Goal: Task Accomplishment & Management: Complete application form

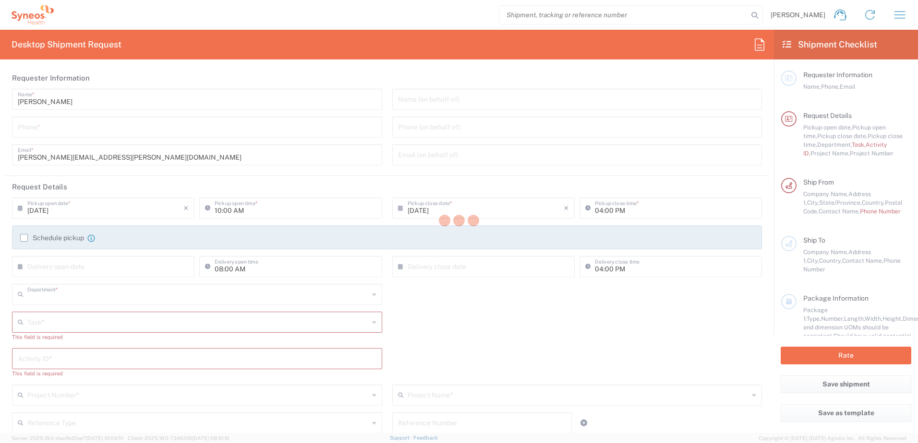
type input "4510"
type input "[US_STATE]"
type input "[GEOGRAPHIC_DATA]"
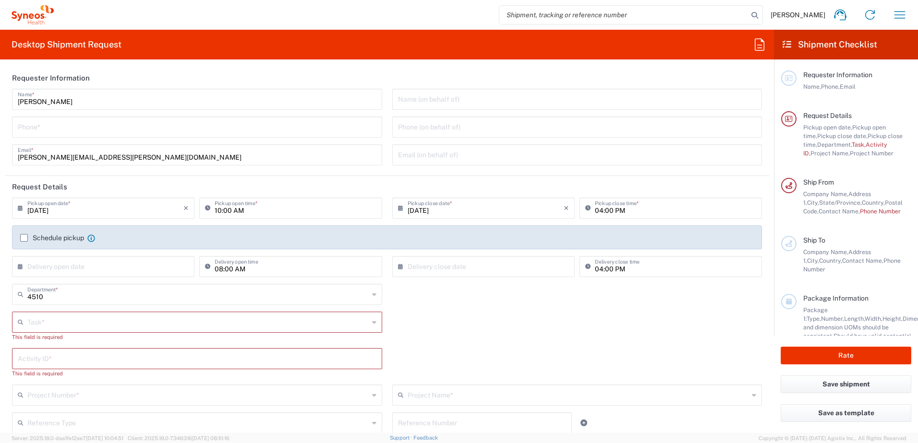
type input "Syneos Health, LLC-[GEOGRAPHIC_DATA] [GEOGRAPHIC_DATA] [GEOGRAPHIC_DATA]"
click at [70, 130] on input "tel" at bounding box center [197, 126] width 359 height 17
click at [901, 15] on icon "button" at bounding box center [899, 14] width 15 height 15
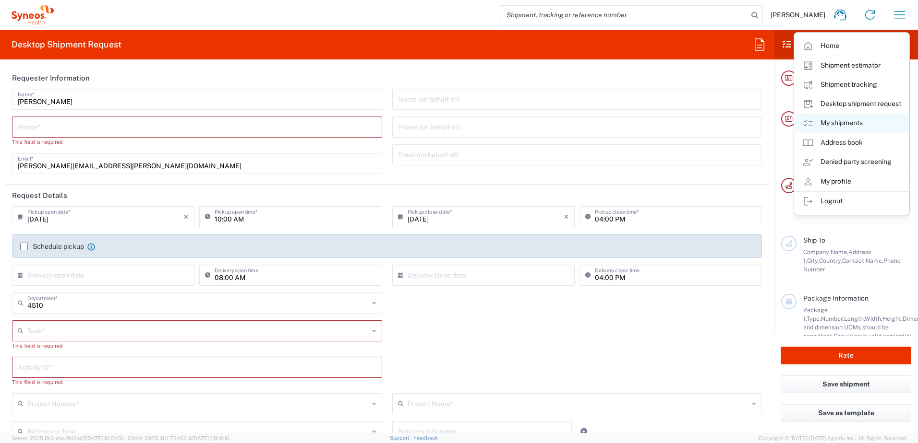
click at [854, 125] on link "My shipments" at bounding box center [851, 123] width 114 height 19
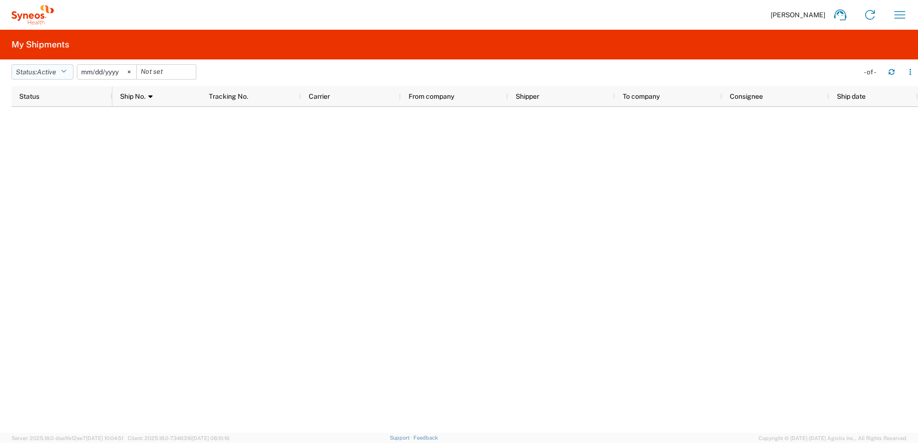
click at [52, 69] on span "Active" at bounding box center [46, 72] width 19 height 8
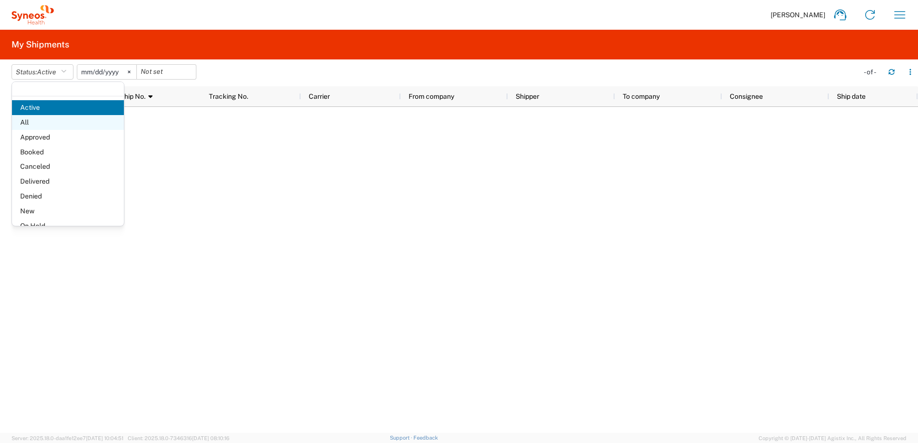
click at [51, 120] on span "All" at bounding box center [68, 122] width 112 height 15
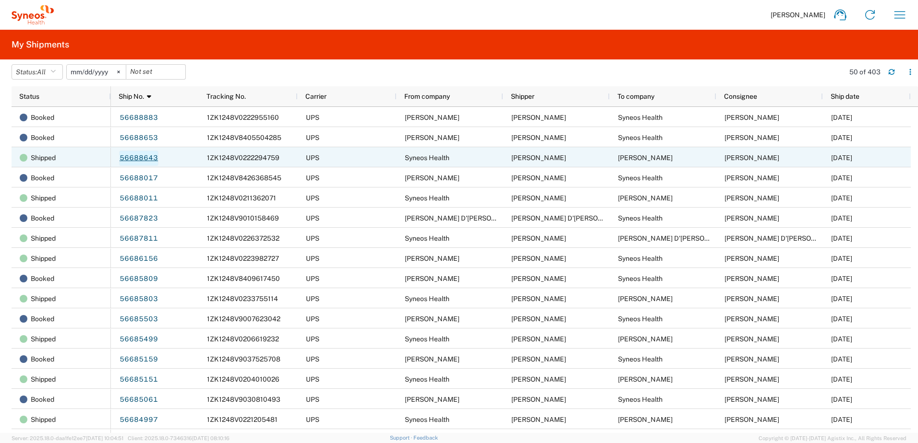
click at [144, 155] on link "56688643" at bounding box center [138, 158] width 39 height 15
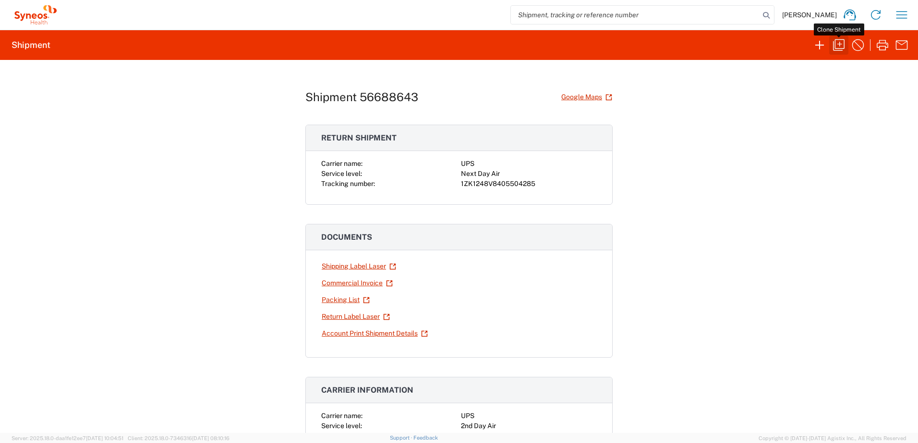
click at [840, 48] on icon "button" at bounding box center [839, 45] width 12 height 12
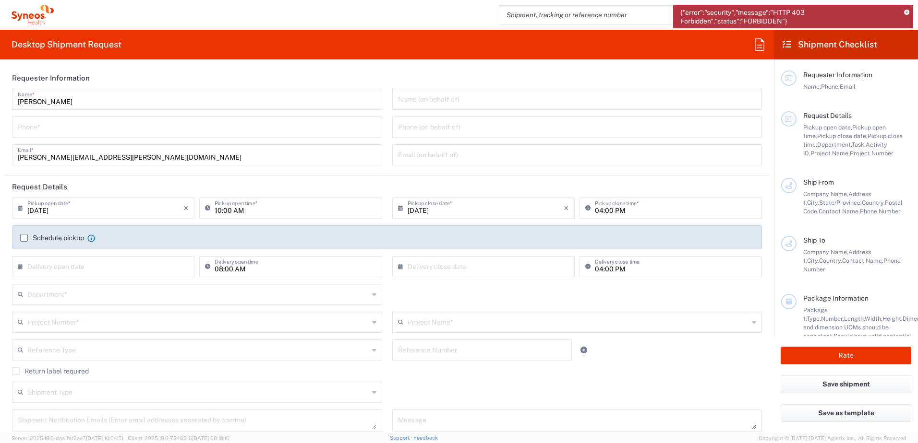
click at [906, 10] on icon at bounding box center [906, 12] width 5 height 5
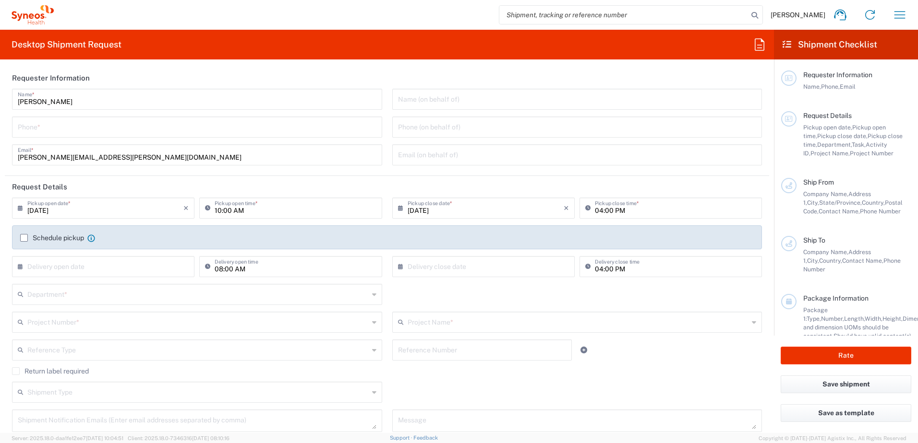
click at [88, 130] on input "tel" at bounding box center [197, 126] width 359 height 17
click at [36, 131] on input "9199867424" at bounding box center [197, 126] width 359 height 17
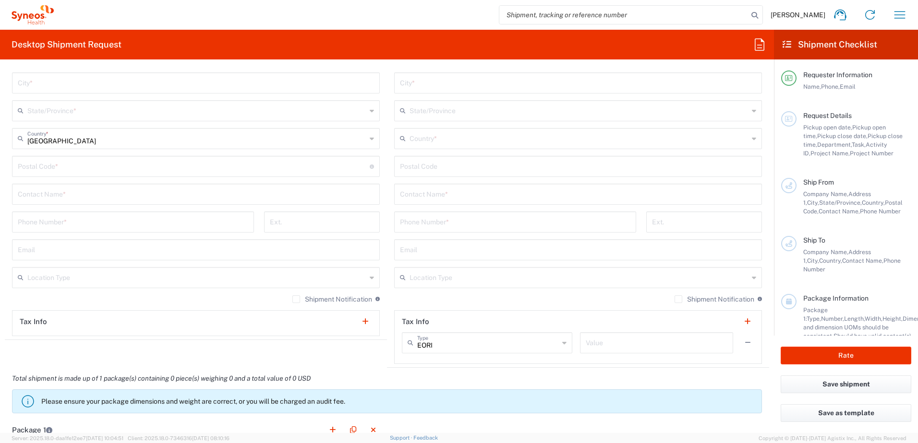
scroll to position [576, 0]
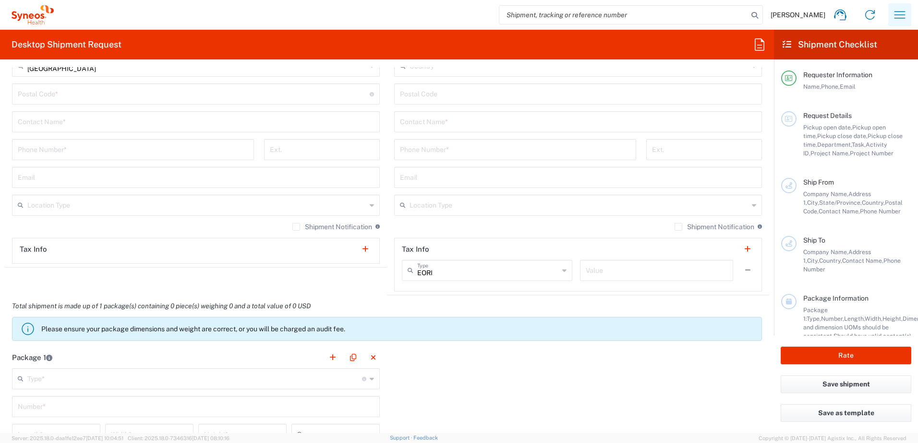
type input "9199867424"
click at [899, 12] on icon "button" at bounding box center [899, 14] width 15 height 15
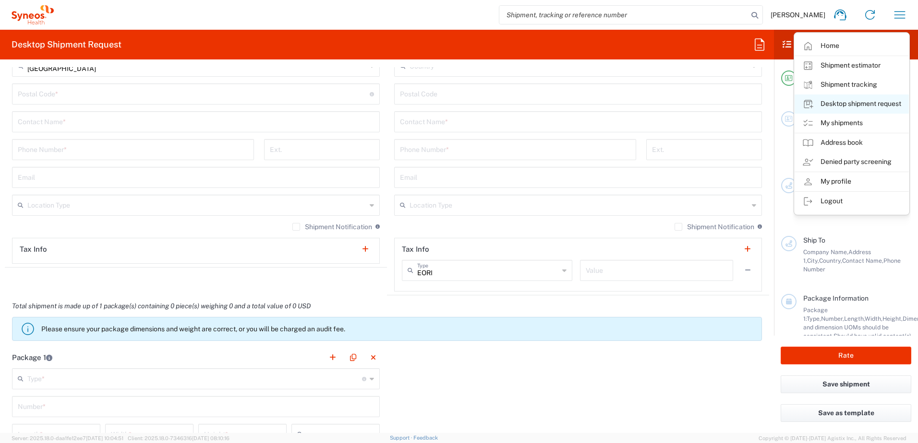
click at [859, 105] on link "Desktop shipment request" at bounding box center [851, 104] width 114 height 19
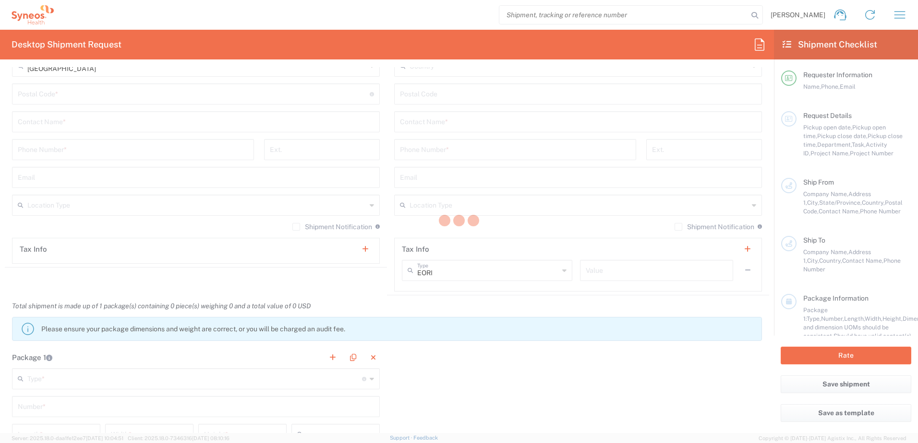
type input "Department"
type input "4510"
type input "Syneos Health, LLC-[GEOGRAPHIC_DATA] [GEOGRAPHIC_DATA] [GEOGRAPHIC_DATA]"
type input "Syneos Health"
type input "[GEOGRAPHIC_DATA]"
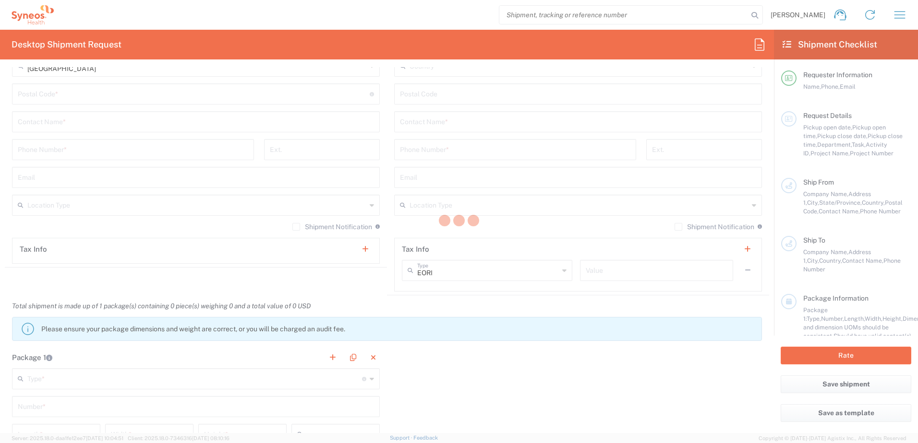
type input "Morrisville"
type input "[US_STATE]"
type input "27560"
type input "[PERSON_NAME]"
type input "[PERSON_NAME][EMAIL_ADDRESS][PERSON_NAME][DOMAIN_NAME]"
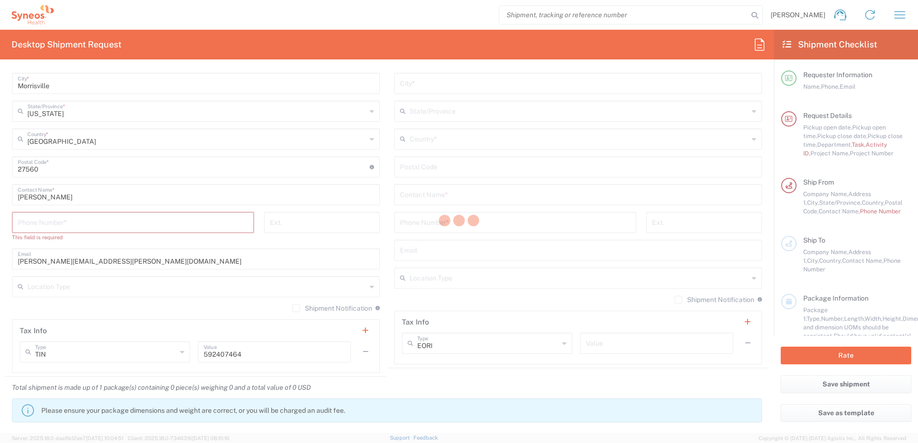
type input "4510"
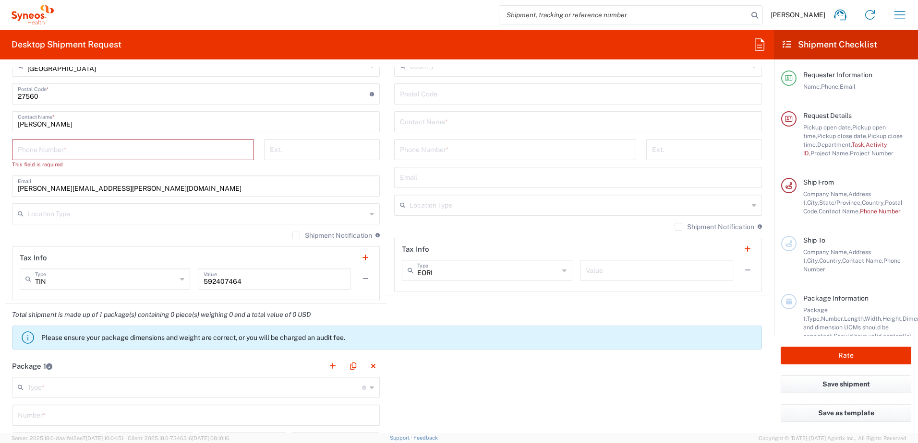
click at [83, 153] on input "tel" at bounding box center [133, 149] width 230 height 17
paste input "9199867424"
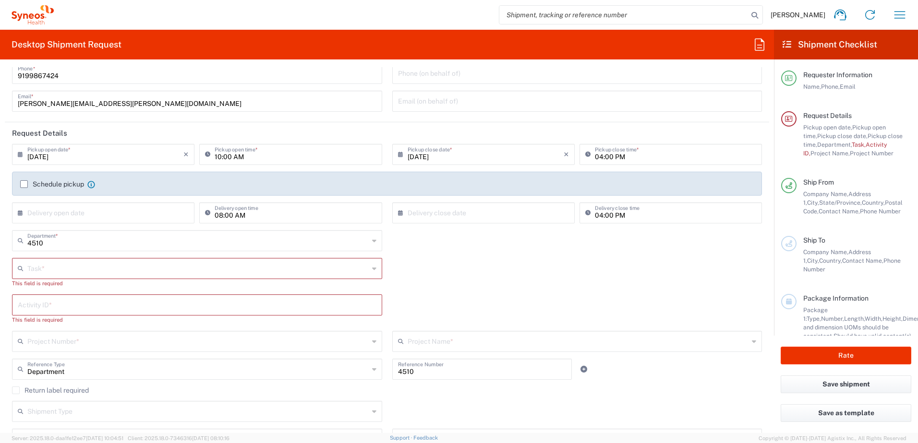
scroll to position [48, 0]
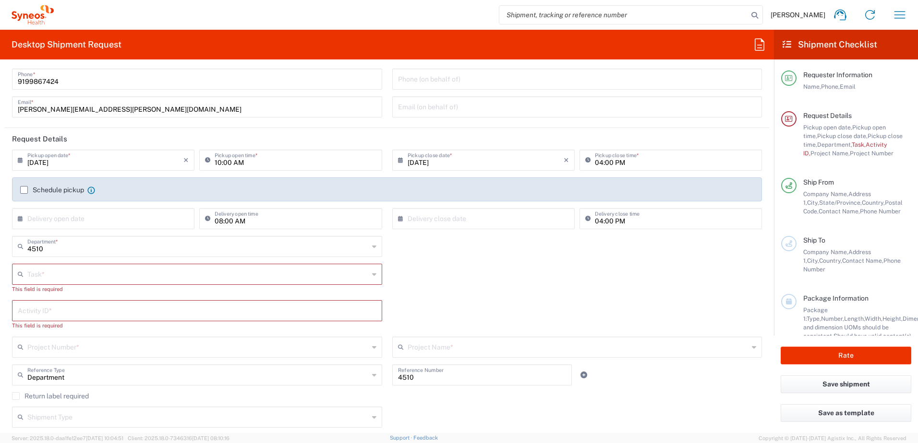
type input "9199867424"
click at [57, 274] on input "text" at bounding box center [197, 273] width 341 height 17
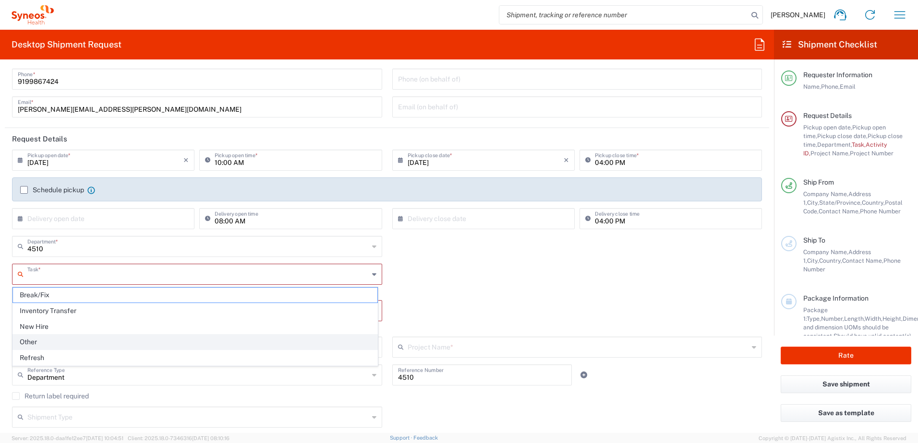
click at [57, 337] on span "Other" at bounding box center [195, 342] width 364 height 15
type input "Other"
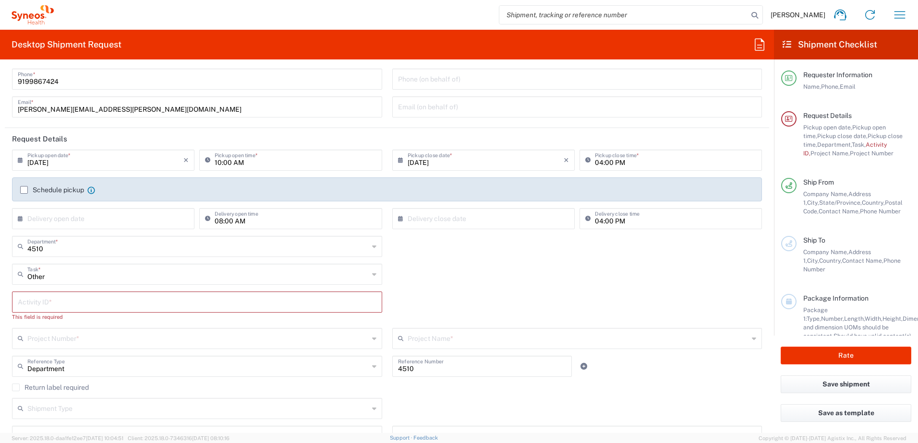
click at [75, 300] on input "text" at bounding box center [197, 301] width 359 height 17
click at [44, 304] on input "text" at bounding box center [197, 301] width 359 height 17
paste input "SCTASK2696198"
type input "SCTASK2696198"
click at [72, 333] on input "text" at bounding box center [197, 329] width 341 height 17
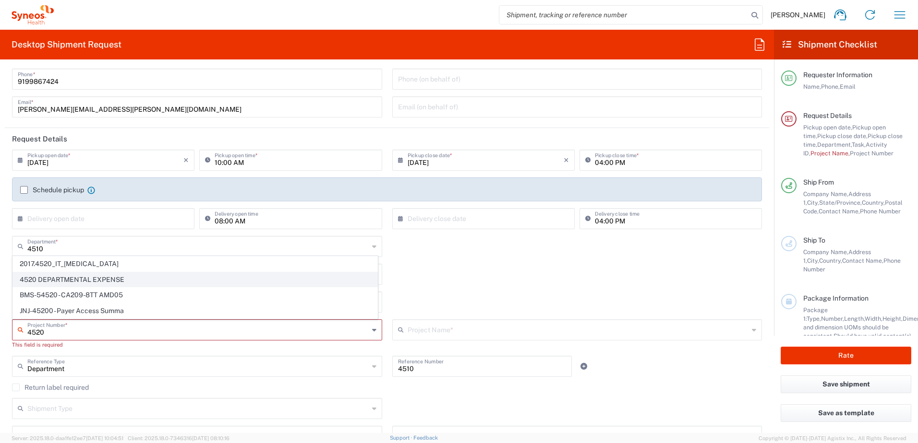
click at [90, 277] on span "4520 DEPARTMENTAL EXPENSE" at bounding box center [195, 280] width 364 height 15
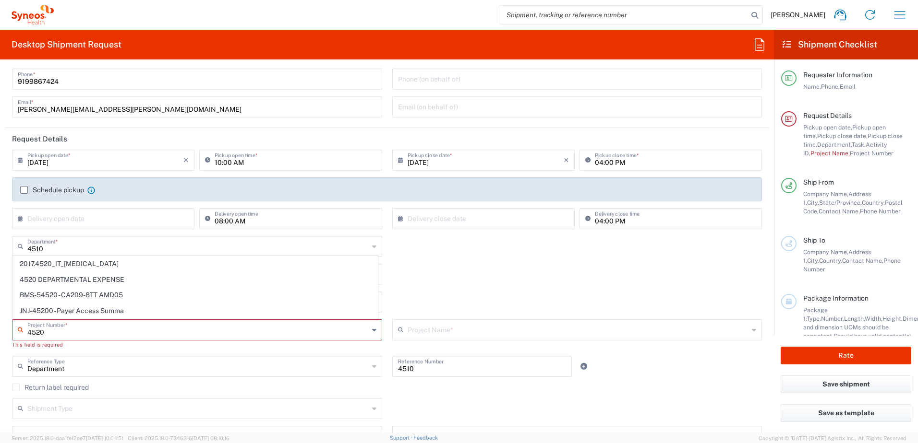
type input "4520 DEPARTMENTAL EXPENSE"
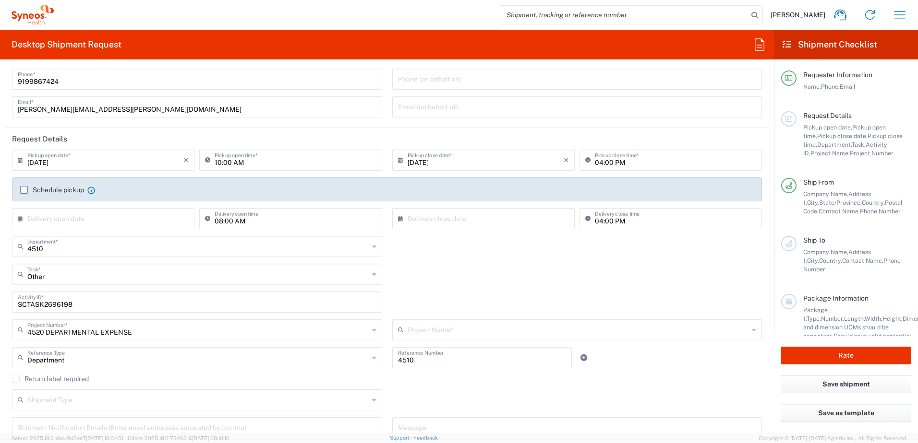
type input "4520 DEPARTMENTAL EXPENSE"
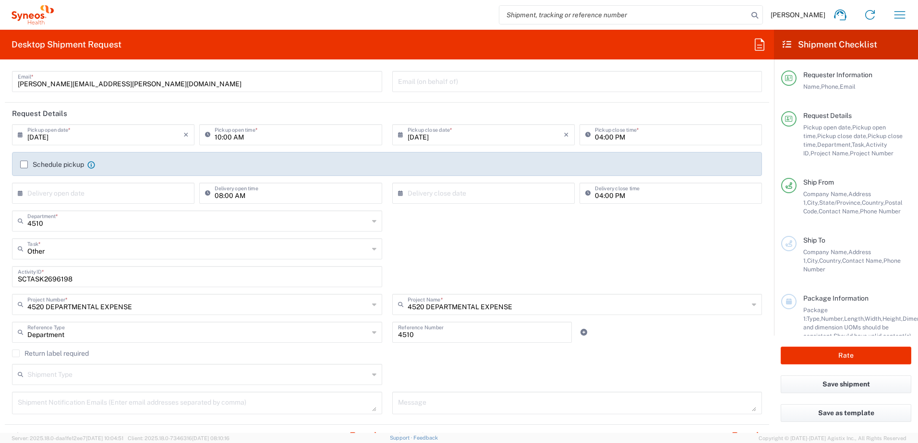
scroll to position [96, 0]
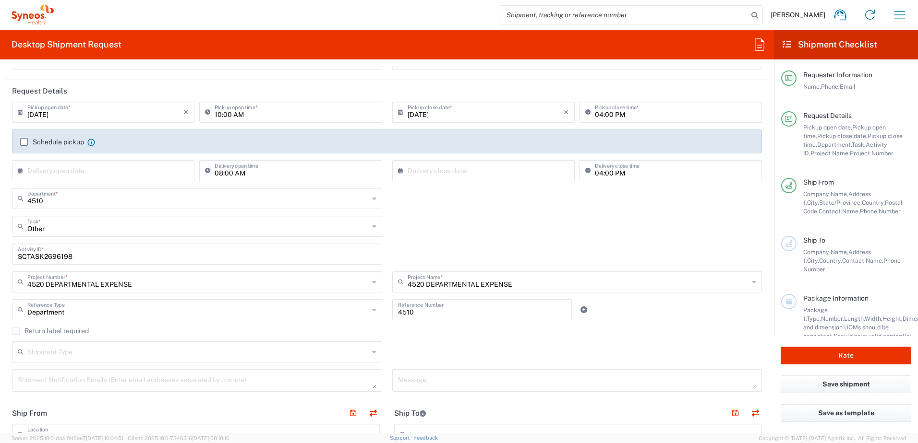
click at [43, 327] on label "Return label required" at bounding box center [50, 331] width 77 height 8
click at [16, 331] on input "Return label required" at bounding box center [16, 331] width 0 height 0
click at [64, 324] on div "Department Reference Type Department Account Type Activity ID Airline Appointme…" at bounding box center [197, 314] width 380 height 28
click at [59, 328] on label "Return label required" at bounding box center [50, 331] width 77 height 8
drag, startPoint x: 59, startPoint y: 328, endPoint x: 13, endPoint y: 332, distance: 45.3
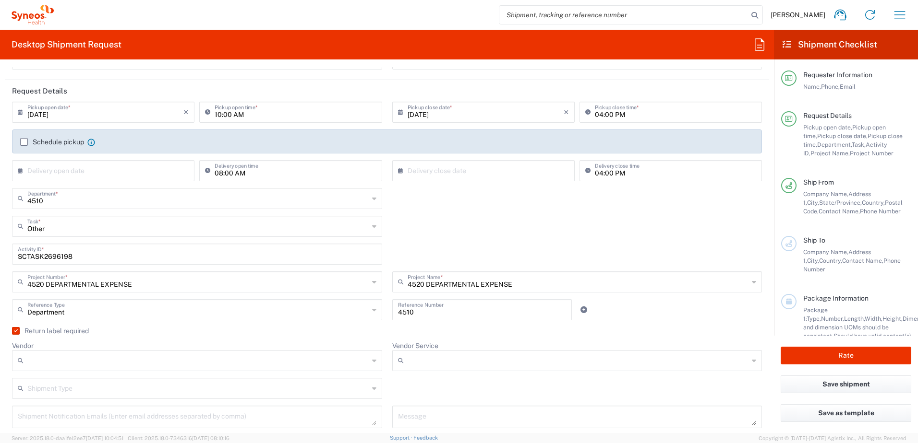
click at [13, 332] on label "Return label required" at bounding box center [50, 331] width 77 height 8
click at [14, 331] on input "Return label required" at bounding box center [14, 331] width 0 height 0
click at [16, 330] on label "Return label required" at bounding box center [50, 331] width 77 height 8
click at [16, 331] on input "Return label required" at bounding box center [16, 331] width 0 height 0
click at [76, 357] on input "Vendor" at bounding box center [197, 360] width 341 height 15
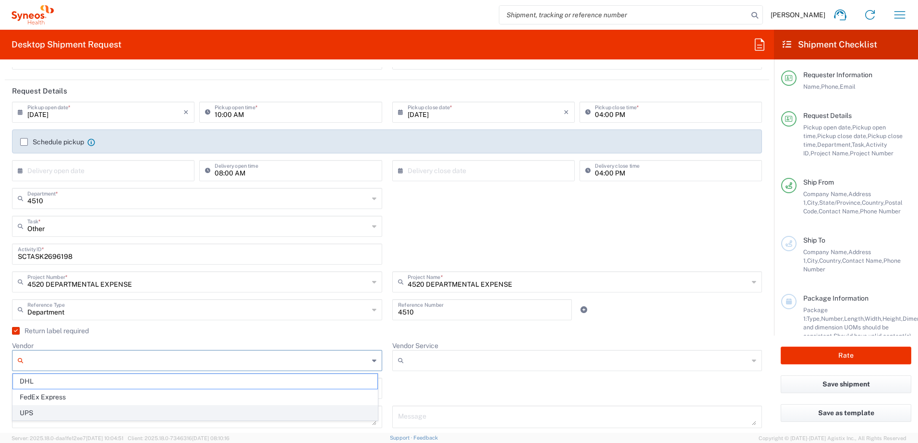
click at [98, 406] on li "UPS" at bounding box center [194, 414] width 365 height 16
type input "UPS"
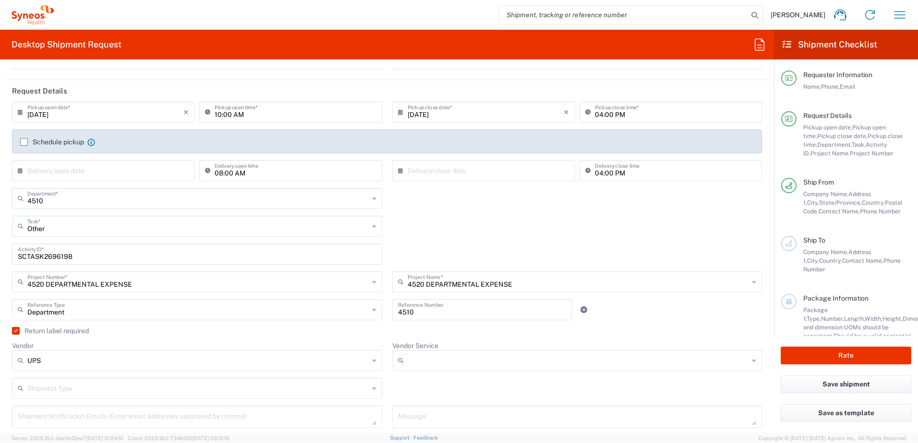
click at [453, 368] on input "Vendor Service" at bounding box center [577, 360] width 341 height 15
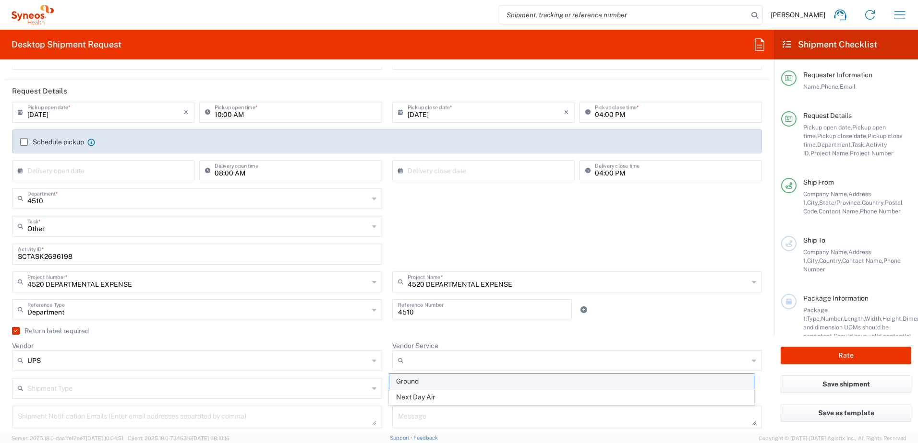
click at [444, 383] on span "Ground" at bounding box center [571, 381] width 364 height 15
type input "Ground"
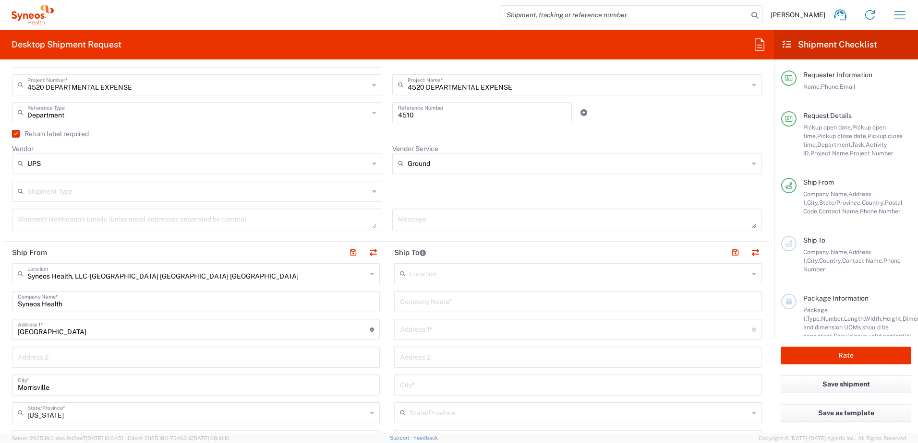
scroll to position [384, 0]
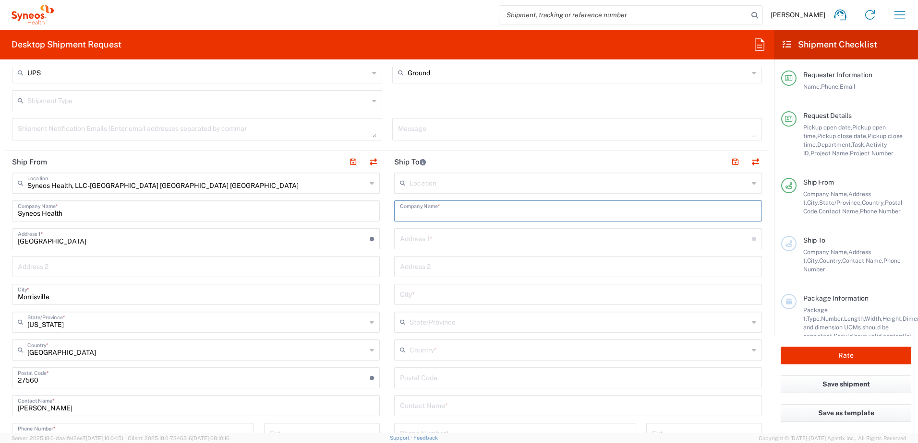
click at [447, 216] on input "text" at bounding box center [578, 210] width 356 height 17
paste input "[PERSON_NAME]"
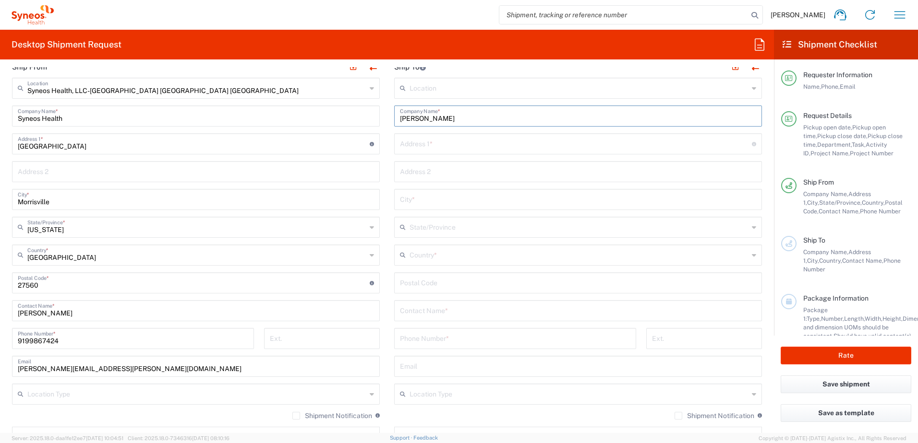
scroll to position [480, 0]
type input "[PERSON_NAME]"
click at [438, 311] on input "text" at bounding box center [578, 309] width 356 height 17
paste input "[PERSON_NAME]"
type input "[PERSON_NAME]"
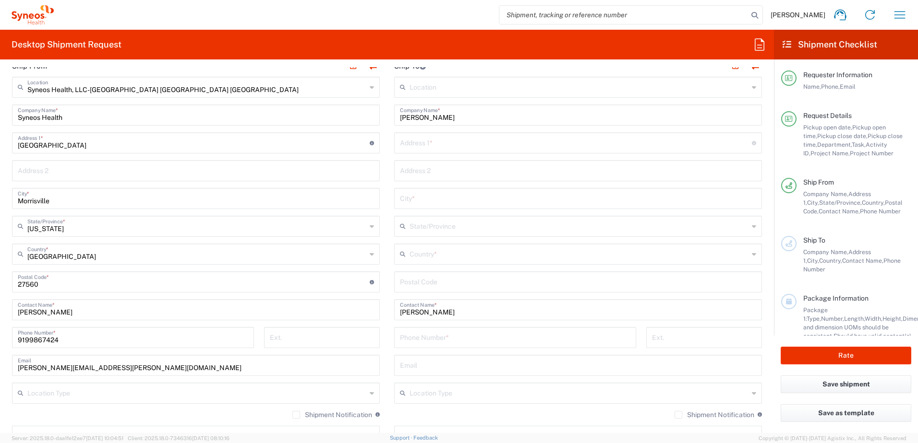
click at [432, 146] on input "text" at bounding box center [576, 142] width 352 height 17
paste input "[STREET_ADDRESS]"
type input "[STREET_ADDRESS]"
click at [421, 190] on div "City *" at bounding box center [578, 198] width 368 height 21
click at [419, 192] on input "text" at bounding box center [578, 198] width 356 height 17
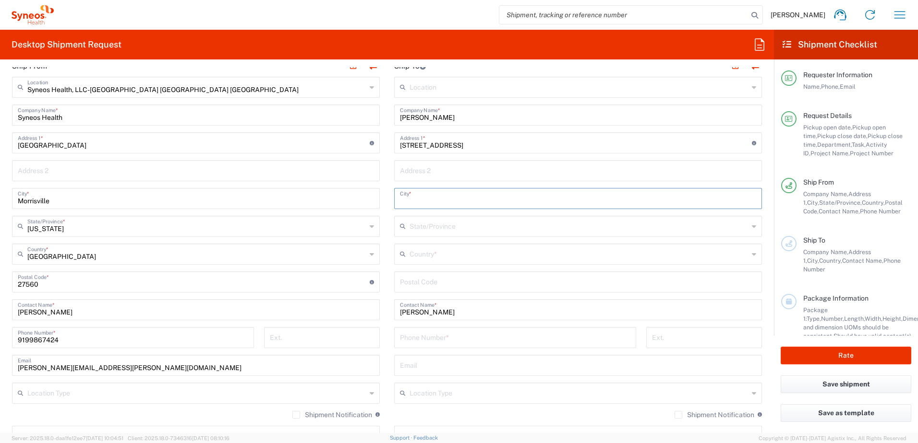
paste input "[GEOGRAPHIC_DATA]"
type input "[GEOGRAPHIC_DATA]"
click at [443, 254] on input "text" at bounding box center [578, 253] width 339 height 17
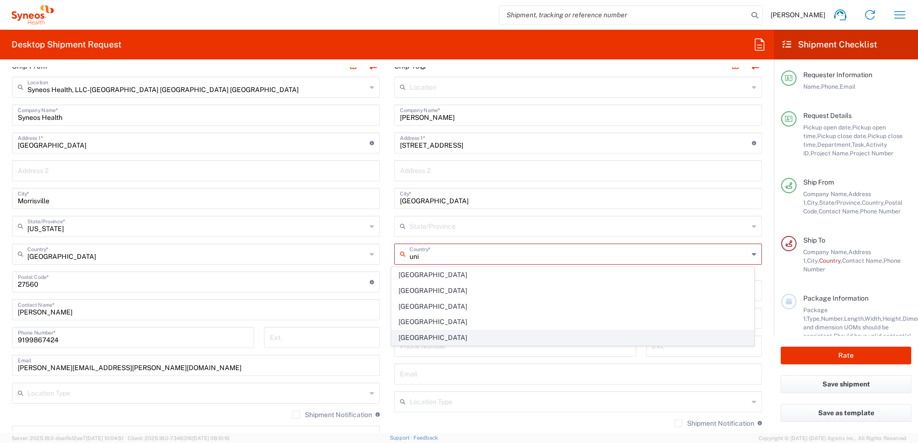
click at [413, 337] on span "[GEOGRAPHIC_DATA]" at bounding box center [573, 338] width 362 height 15
type input "[GEOGRAPHIC_DATA]"
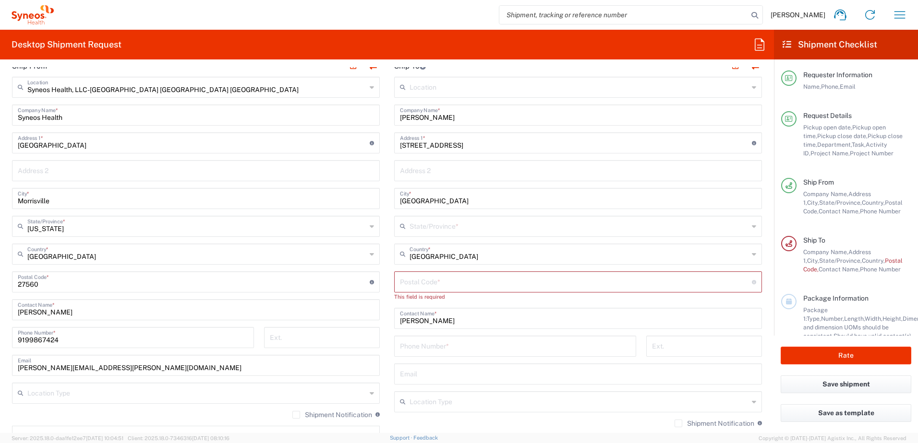
click at [444, 226] on input "text" at bounding box center [578, 225] width 339 height 17
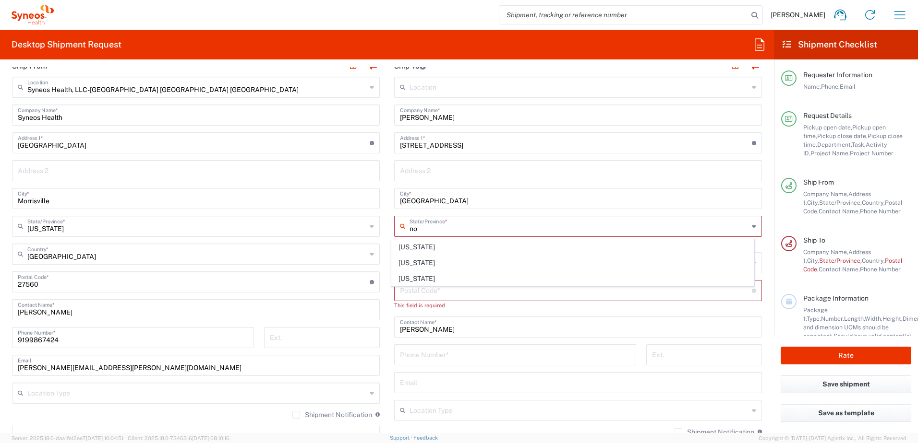
click at [418, 264] on span "[US_STATE]" at bounding box center [573, 263] width 362 height 15
type input "[US_STATE]"
click at [436, 288] on input "undefined" at bounding box center [576, 281] width 352 height 17
paste input "27606"
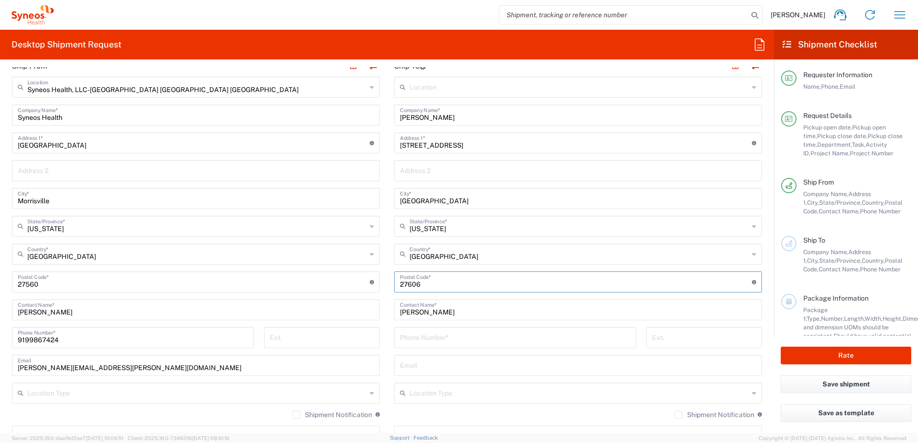
type input "27606"
drag, startPoint x: 425, startPoint y: 336, endPoint x: 430, endPoint y: 346, distance: 11.6
click at [425, 336] on input "tel" at bounding box center [515, 337] width 230 height 17
paste input "[PHONE_NUMBER]"
type input "[PHONE_NUMBER]"
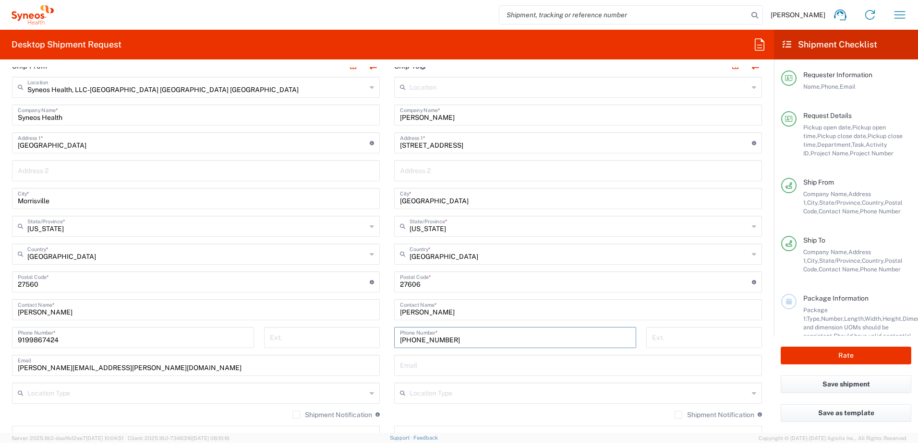
click at [453, 357] on input "text" at bounding box center [578, 365] width 356 height 17
paste input "[PERSON_NAME] <[EMAIL_ADDRESS][DOMAIN_NAME]>"
type input "[EMAIL_ADDRESS][DOMAIN_NAME]"
click at [433, 393] on input "text" at bounding box center [578, 392] width 339 height 17
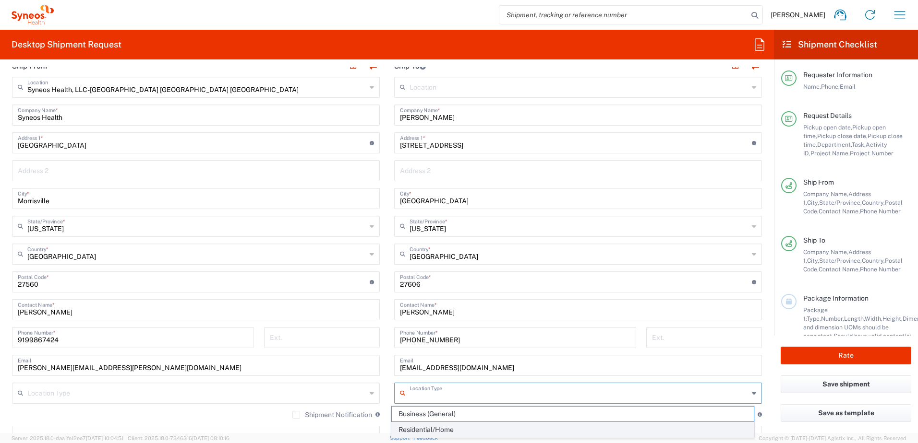
click at [436, 426] on span "Residential/Home" at bounding box center [573, 430] width 362 height 15
type input "Residential/Home"
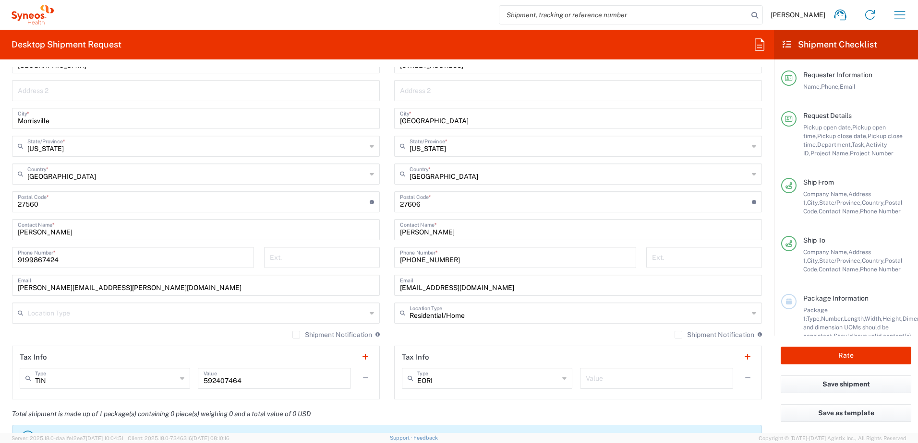
scroll to position [768, 0]
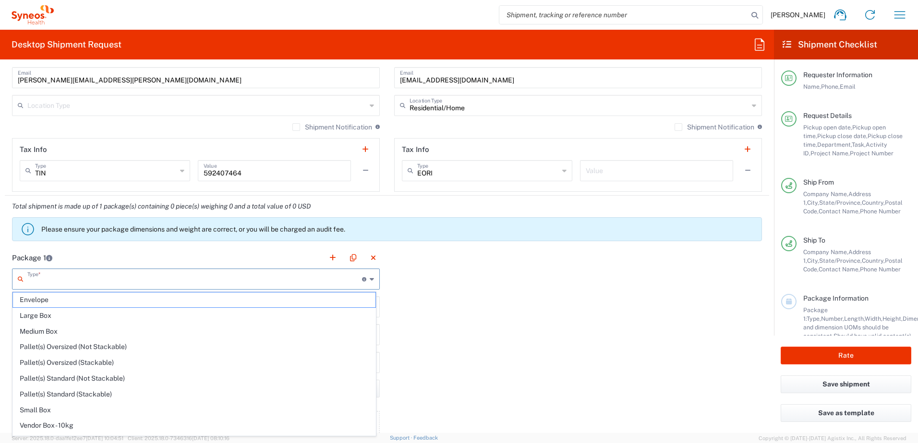
click at [53, 276] on input "text" at bounding box center [194, 278] width 335 height 17
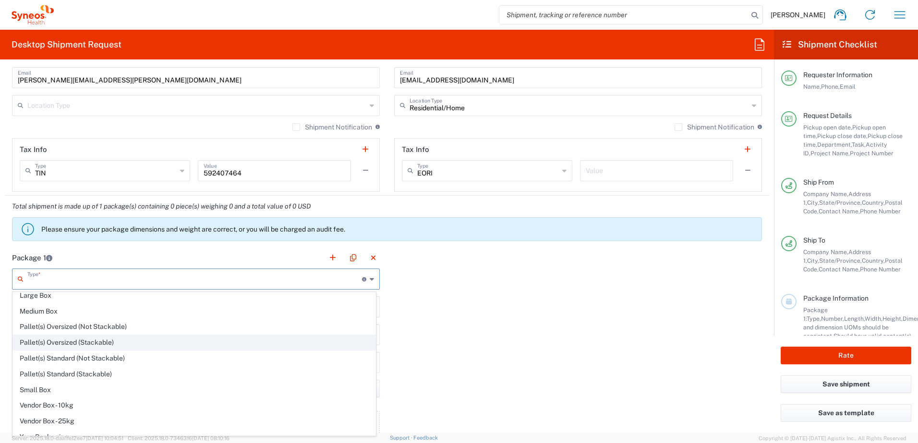
scroll to position [29, 0]
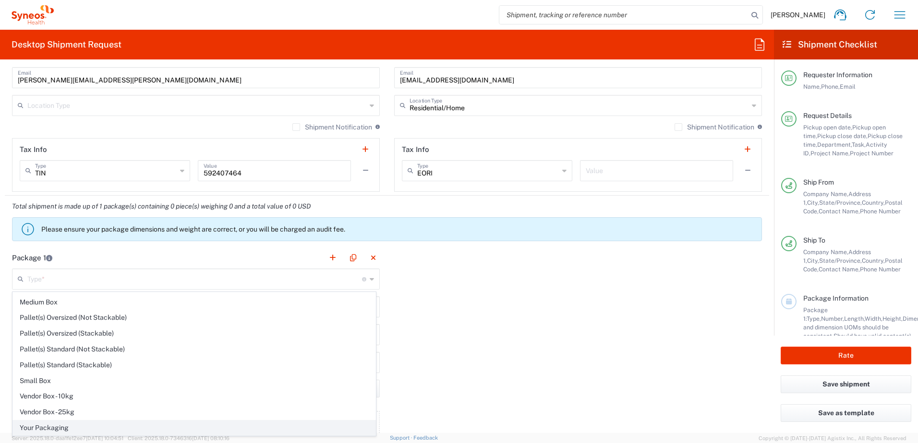
click at [63, 424] on span "Your Packaging" at bounding box center [194, 428] width 362 height 15
type input "Your Packaging"
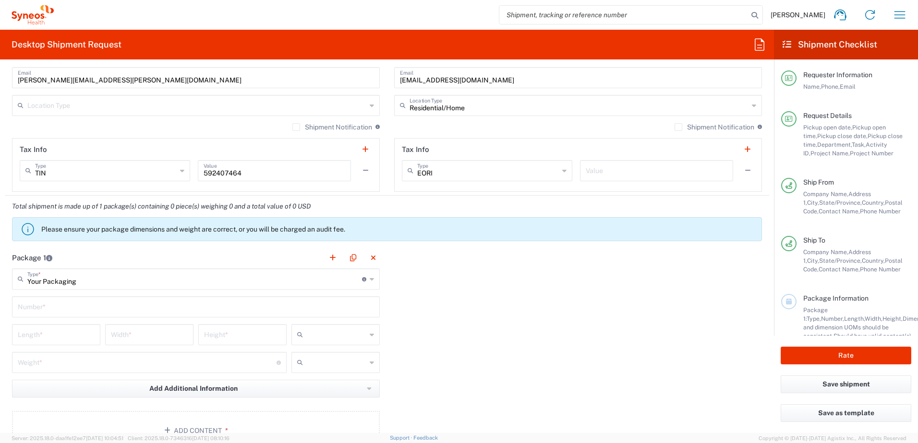
click at [70, 312] on input "text" at bounding box center [196, 306] width 356 height 17
click at [51, 304] on input "text" at bounding box center [196, 306] width 356 height 17
type input "1"
drag, startPoint x: 24, startPoint y: 338, endPoint x: 29, endPoint y: 337, distance: 5.3
click at [24, 338] on input "number" at bounding box center [56, 334] width 77 height 17
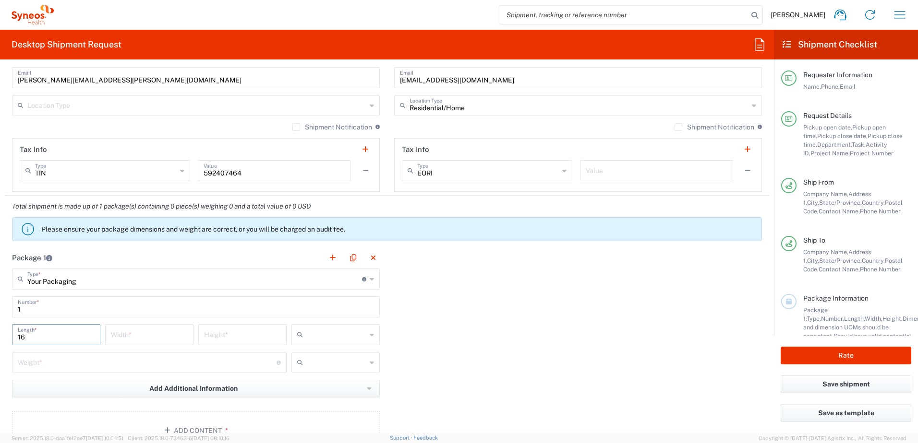
type input "16"
click at [128, 333] on input "number" at bounding box center [149, 334] width 77 height 17
type input "16"
click at [244, 335] on input "number" at bounding box center [242, 334] width 77 height 17
type input "4"
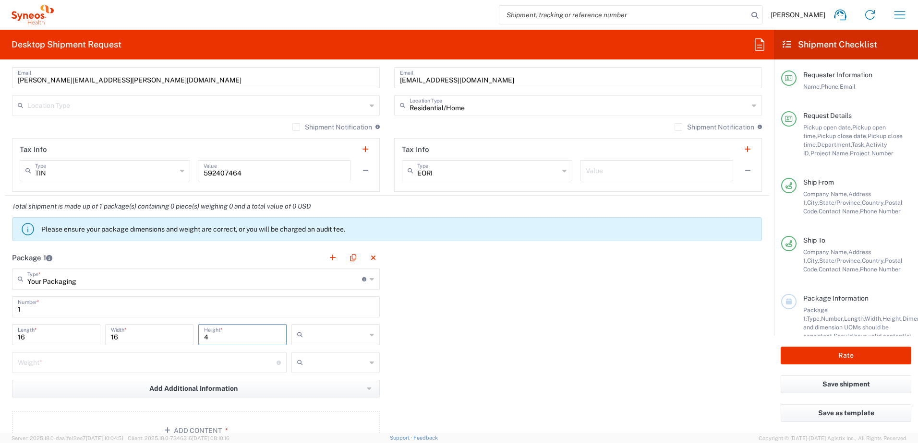
click at [309, 333] on input "text" at bounding box center [337, 334] width 60 height 15
click at [308, 387] on span "in" at bounding box center [331, 387] width 85 height 15
type input "in"
click at [109, 369] on input "number" at bounding box center [147, 362] width 259 height 17
type input "6"
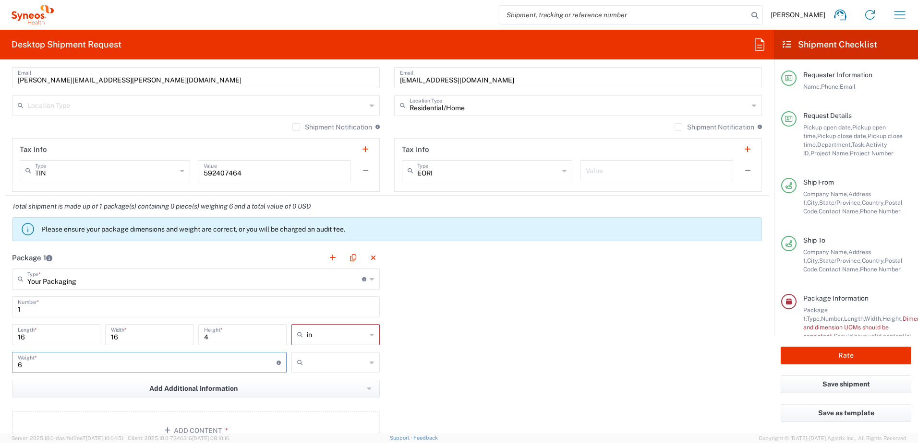
click at [297, 365] on icon at bounding box center [302, 362] width 10 height 15
click at [308, 394] on span "lbs" at bounding box center [331, 399] width 85 height 15
type input "lbs"
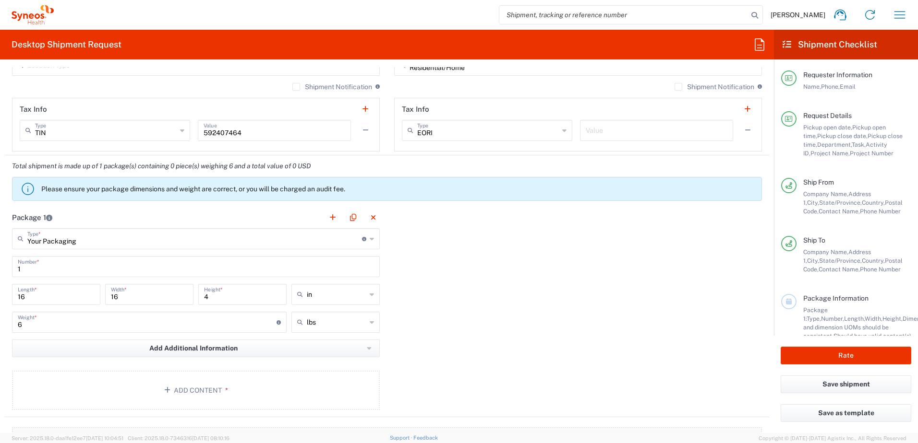
scroll to position [864, 0]
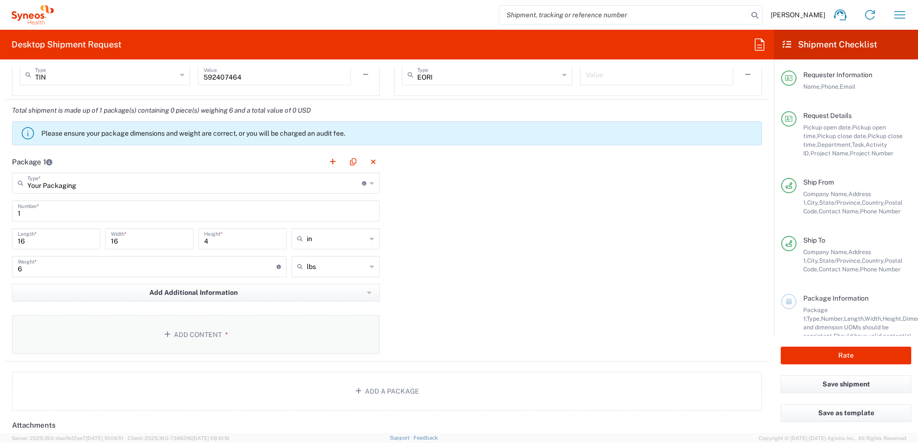
click at [219, 350] on button "Add Content *" at bounding box center [196, 334] width 368 height 39
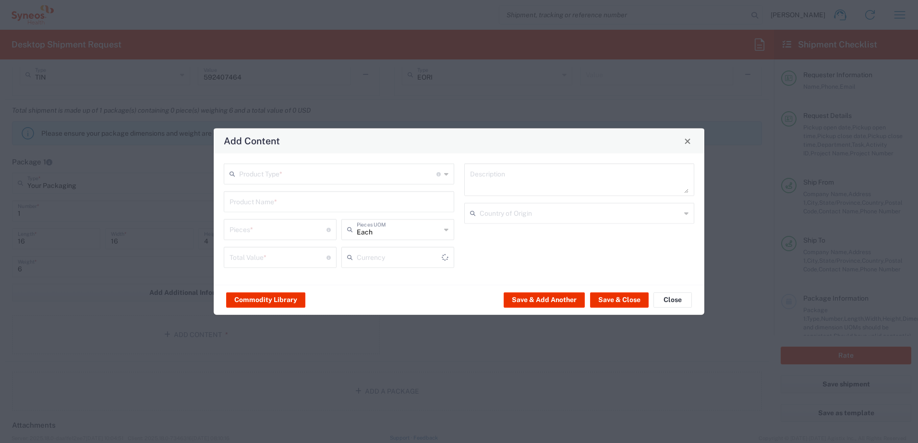
type input "US Dollar"
click at [303, 173] on input "text" at bounding box center [337, 173] width 197 height 17
click at [274, 206] on span "General Commodity" at bounding box center [339, 211] width 228 height 15
type input "General Commodity"
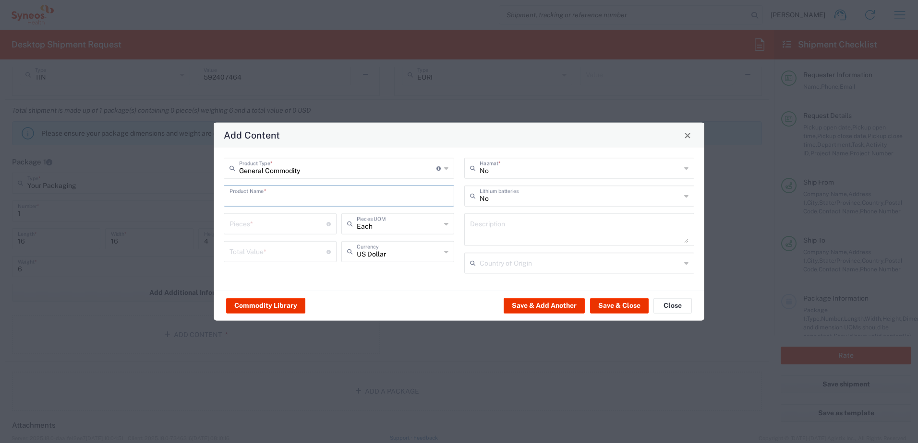
click at [272, 200] on input "text" at bounding box center [338, 195] width 219 height 17
type input "P"
type input "Lenovo P15 laptop"
click at [496, 227] on textarea at bounding box center [579, 229] width 219 height 27
paste textarea "Lenovo P15 laptop"
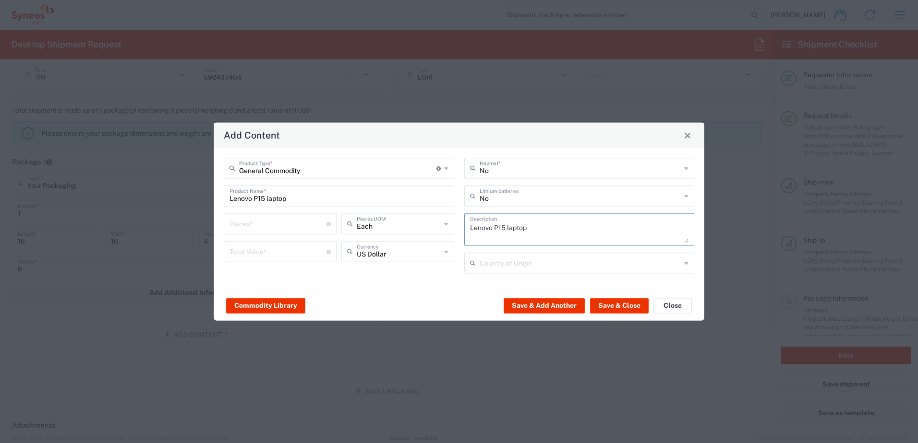
type textarea "Lenovo P15 laptop"
click at [262, 219] on input "number" at bounding box center [277, 223] width 97 height 17
type input "1"
click at [260, 252] on input "number" at bounding box center [277, 251] width 97 height 17
type input "1000"
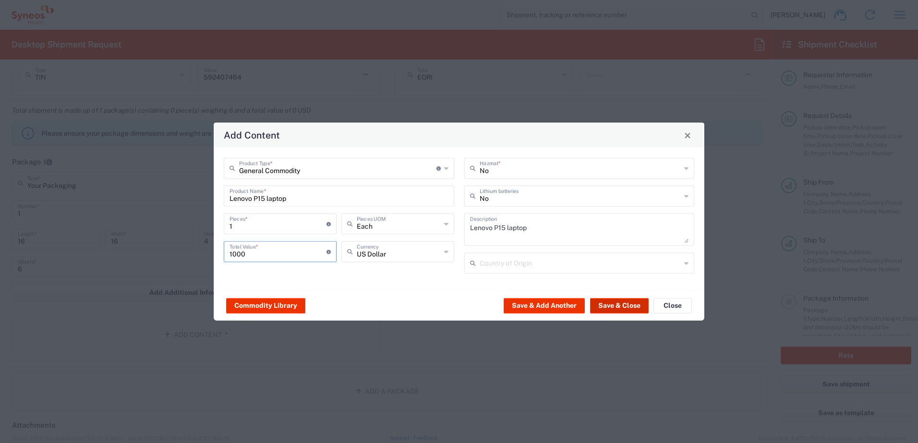
click at [605, 308] on button "Save & Close" at bounding box center [619, 305] width 59 height 15
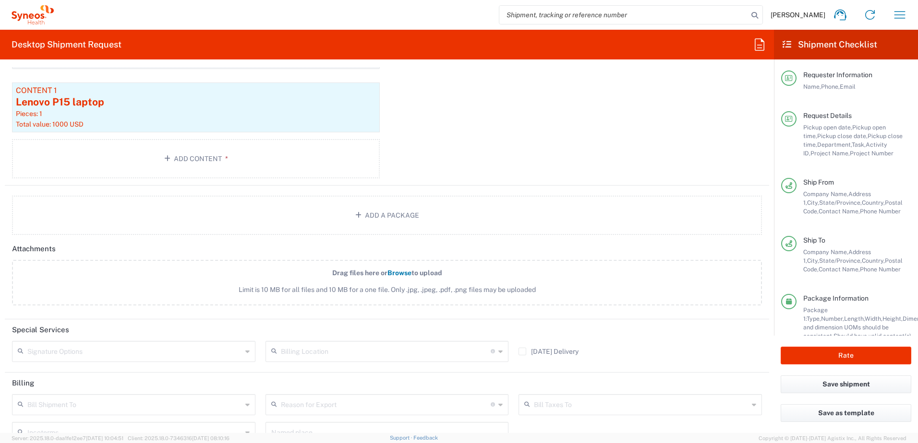
scroll to position [1179, 0]
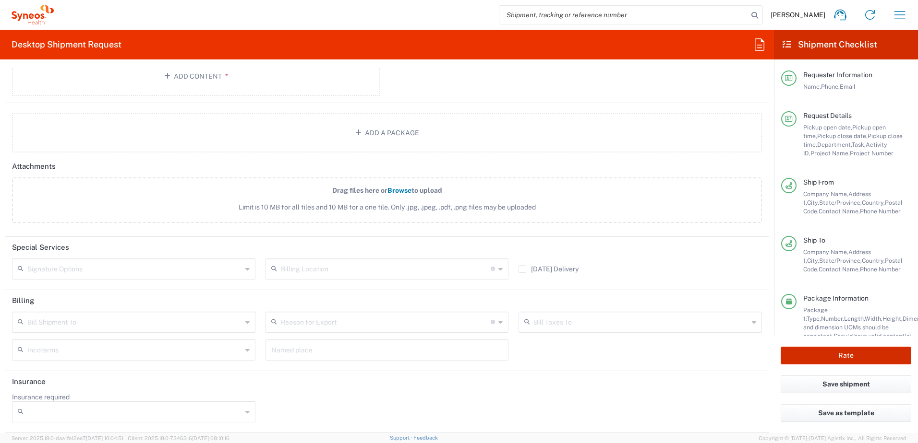
click at [835, 353] on button "Rate" at bounding box center [845, 356] width 131 height 18
type input "4520 DEPARTMENTAL EXPENSE"
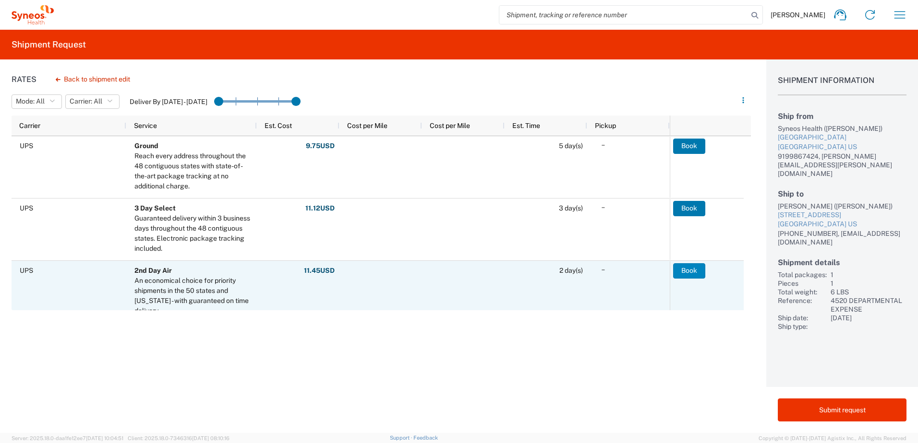
click at [690, 269] on button "Book" at bounding box center [689, 271] width 32 height 15
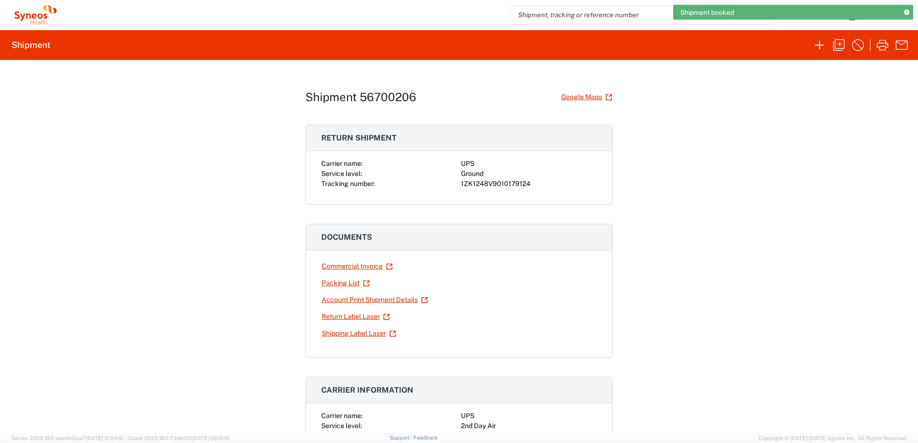
click at [478, 182] on div "1ZK1248V9010179124" at bounding box center [529, 184] width 136 height 10
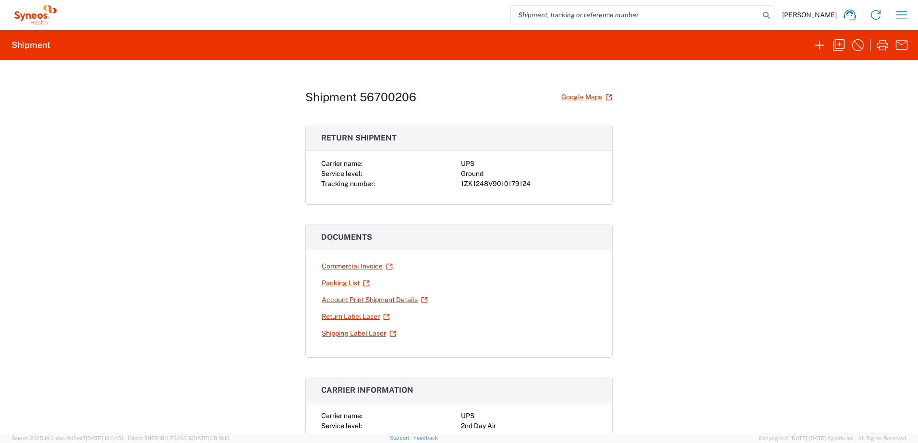
click at [502, 186] on div "1ZK1248V9010179124" at bounding box center [529, 184] width 136 height 10
copy div "1ZK1248V9010179124"
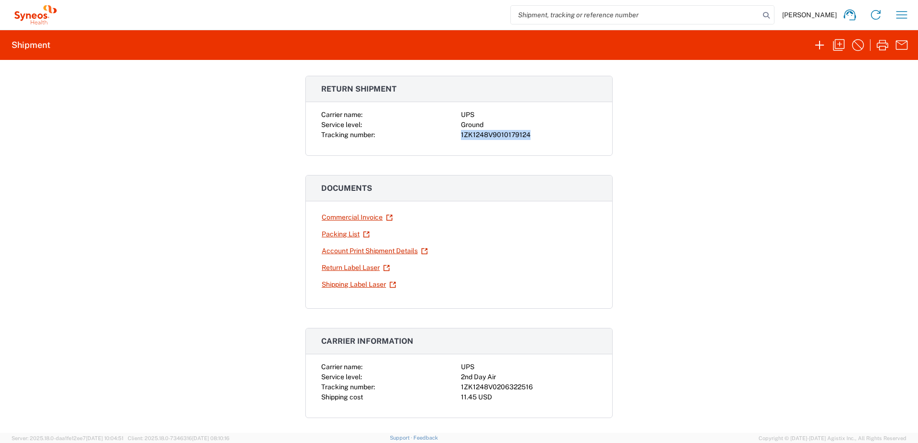
scroll to position [96, 0]
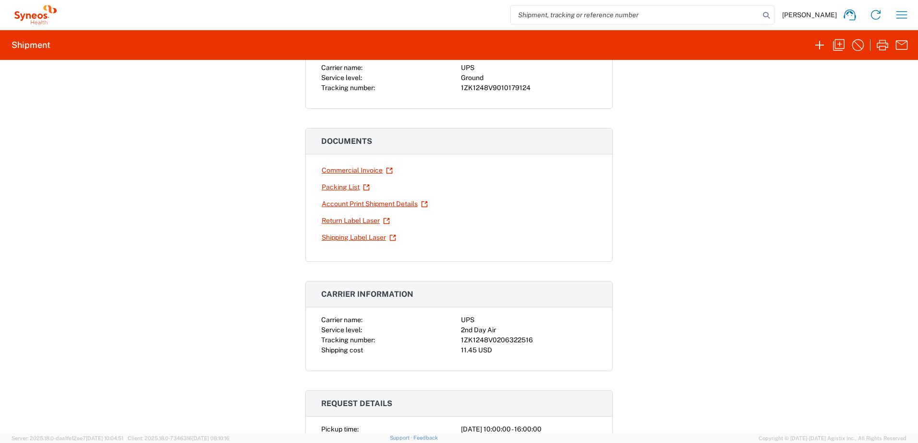
click at [497, 336] on div "1ZK1248V0206322516" at bounding box center [529, 341] width 136 height 10
copy div "1ZK1248V0206322516"
click at [907, 16] on icon "button" at bounding box center [901, 14] width 15 height 15
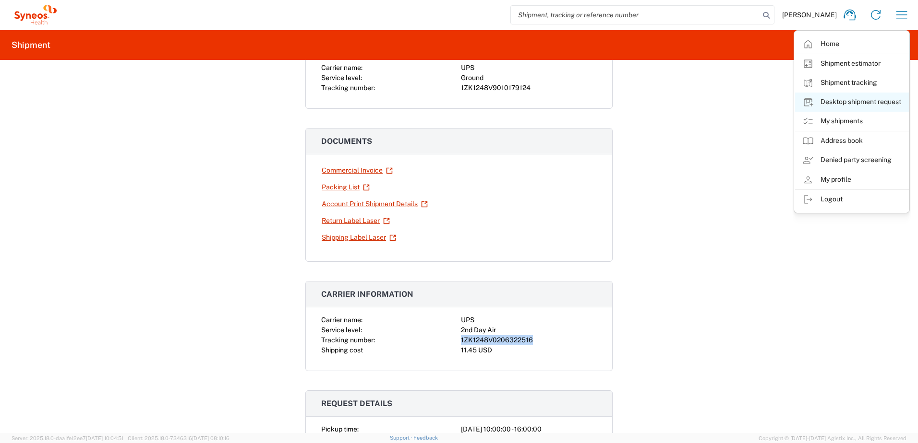
click at [858, 105] on link "Desktop shipment request" at bounding box center [851, 102] width 114 height 19
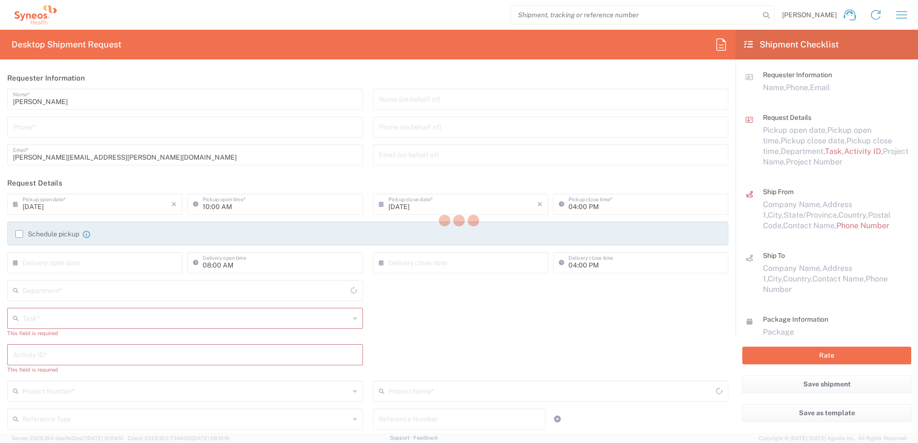
type input "4510"
type input "[US_STATE]"
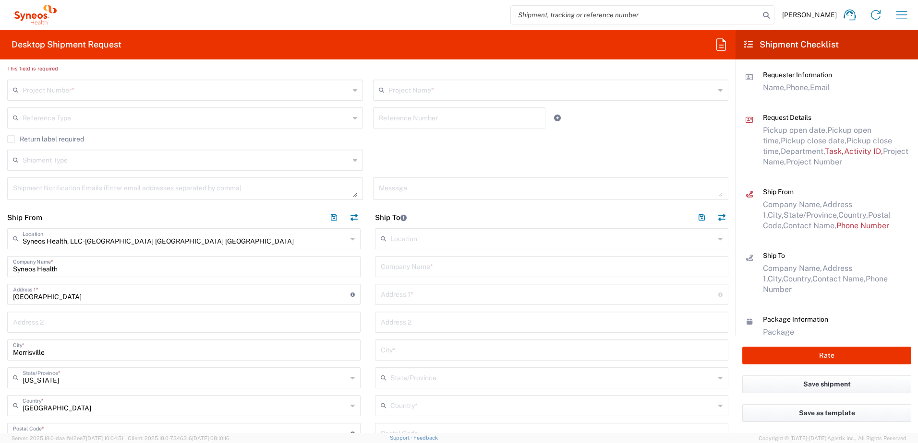
scroll to position [432, 0]
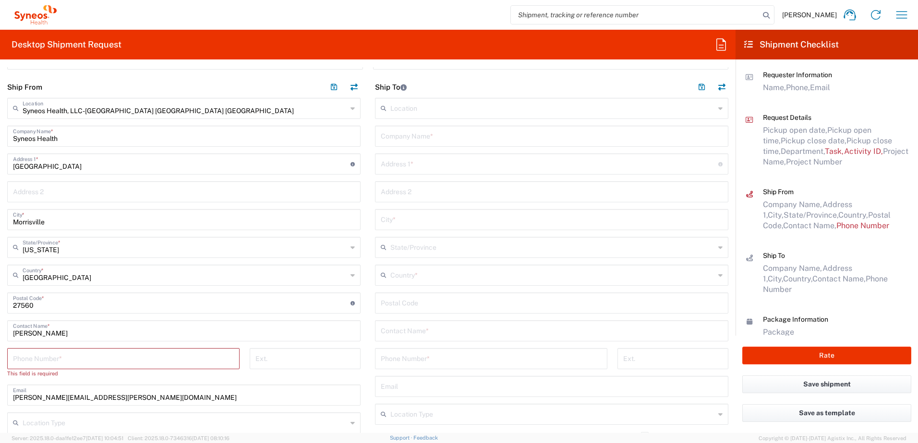
click at [483, 145] on div "Company Name *" at bounding box center [551, 136] width 353 height 21
click at [481, 141] on input "text" at bounding box center [552, 135] width 342 height 17
paste input "[PERSON_NAME]"
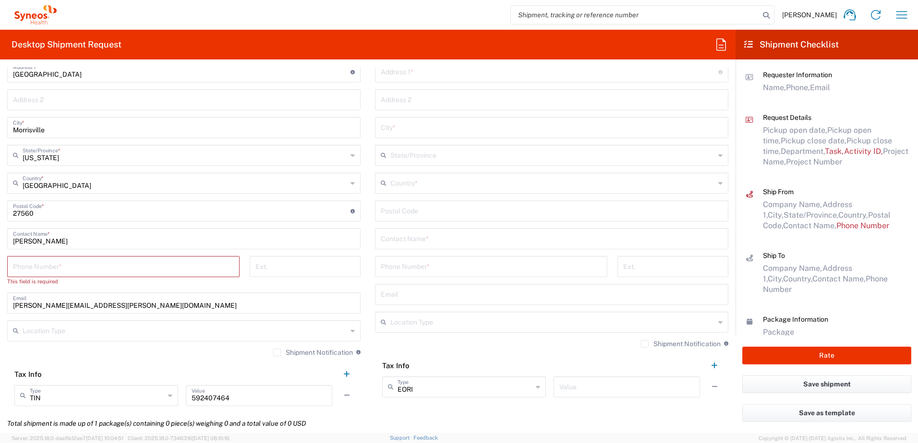
scroll to position [528, 0]
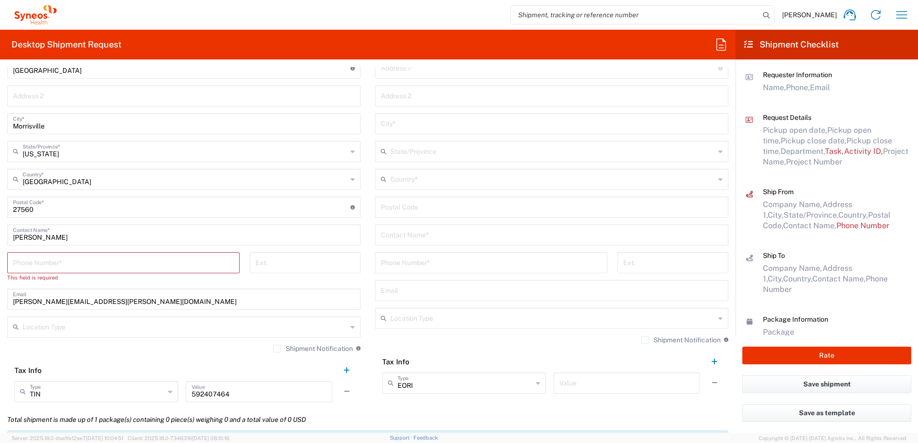
type input "[PERSON_NAME]"
click at [432, 238] on input "text" at bounding box center [552, 234] width 342 height 17
paste input "[PERSON_NAME]"
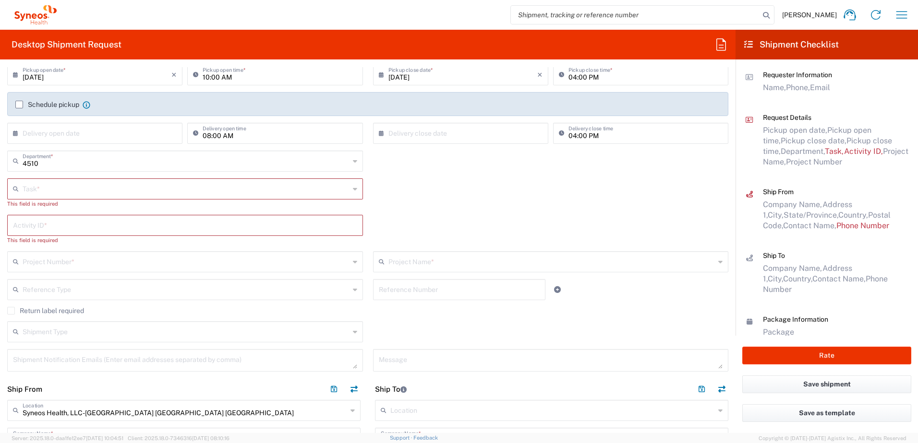
scroll to position [0, 0]
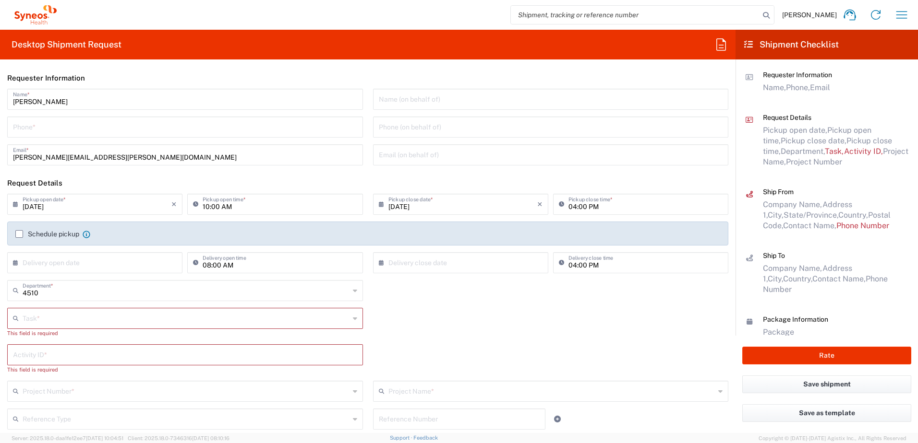
type input "[PERSON_NAME]"
click at [45, 129] on input "tel" at bounding box center [185, 126] width 344 height 17
click at [28, 125] on input "9199867424" at bounding box center [185, 126] width 344 height 17
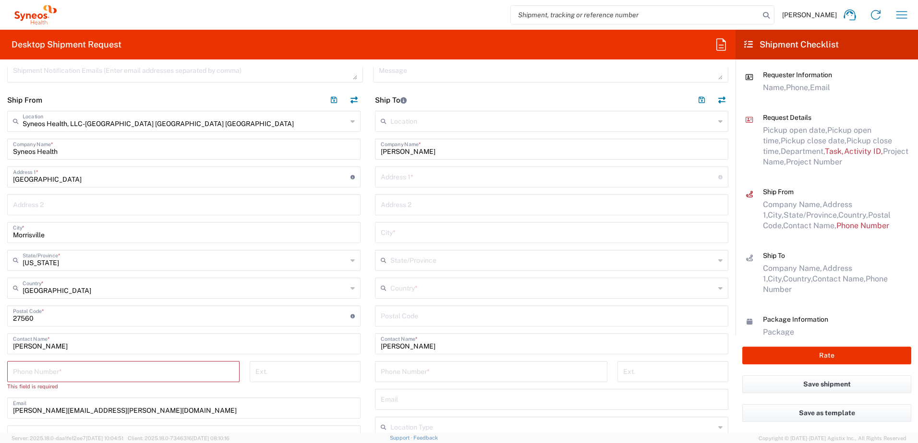
scroll to position [528, 0]
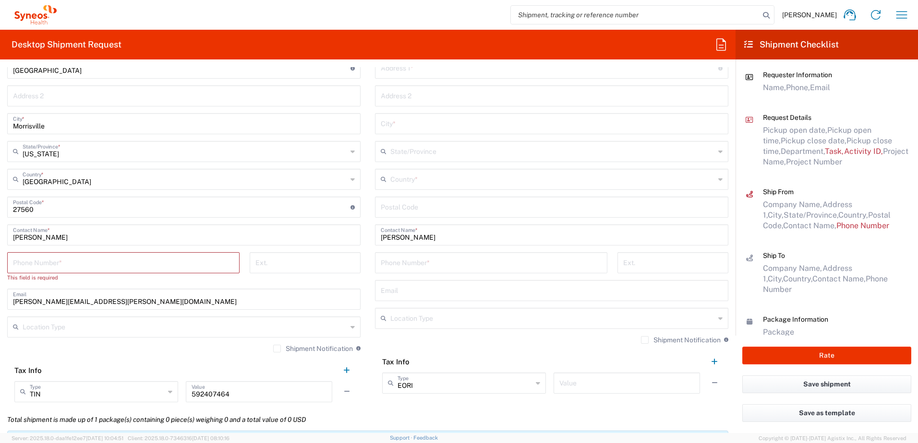
type input "9199867424"
click at [48, 267] on input "tel" at bounding box center [123, 262] width 221 height 17
paste input "9199867424"
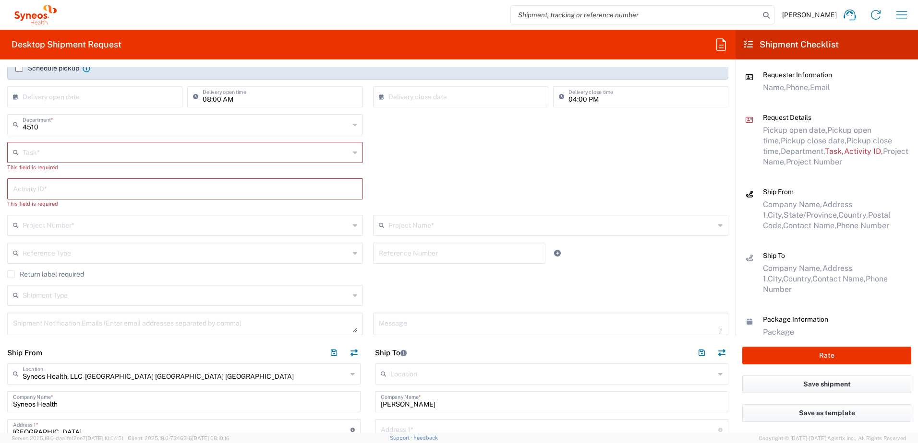
scroll to position [144, 0]
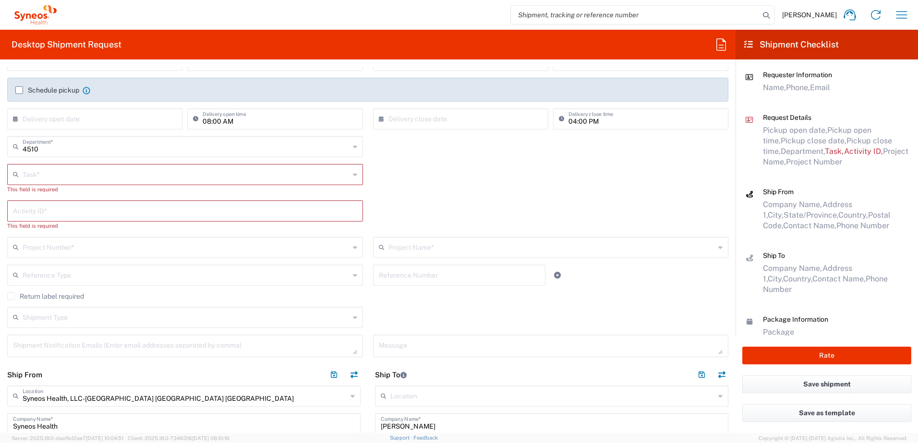
type input "9199867424"
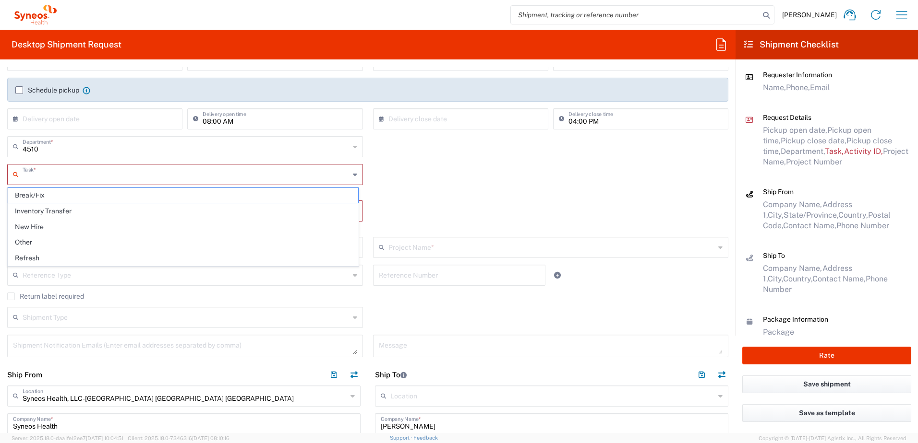
click at [60, 170] on input "text" at bounding box center [186, 174] width 327 height 17
click at [32, 236] on span "Other" at bounding box center [183, 242] width 350 height 15
type input "Other"
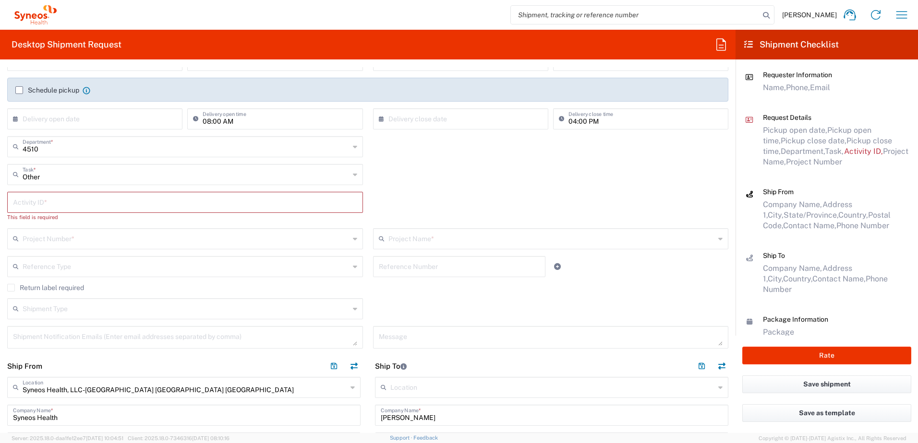
click at [69, 245] on input "text" at bounding box center [186, 238] width 327 height 17
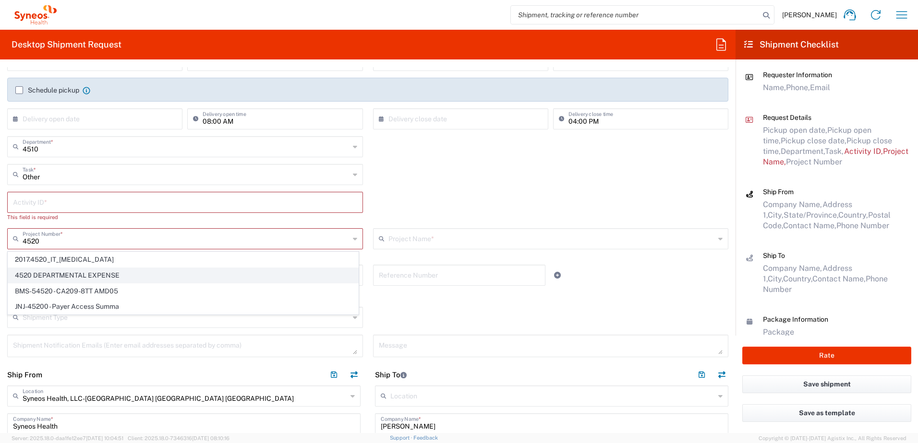
click at [67, 273] on span "4520 DEPARTMENTAL EXPENSE" at bounding box center [183, 275] width 350 height 15
type input "4520 DEPARTMENTAL EXPENSE"
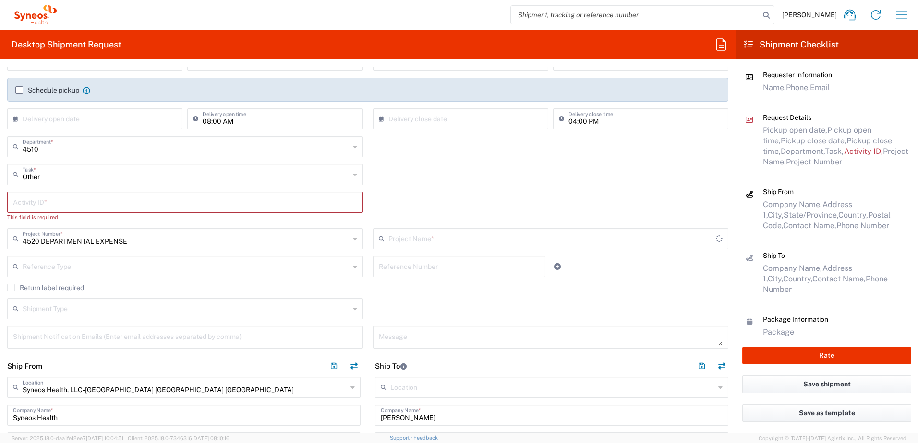
type input "4520 DEPARTMENTAL EXPENSE"
click at [63, 288] on label "Return label required" at bounding box center [45, 288] width 77 height 8
click at [11, 288] on input "Return label required" at bounding box center [11, 288] width 0 height 0
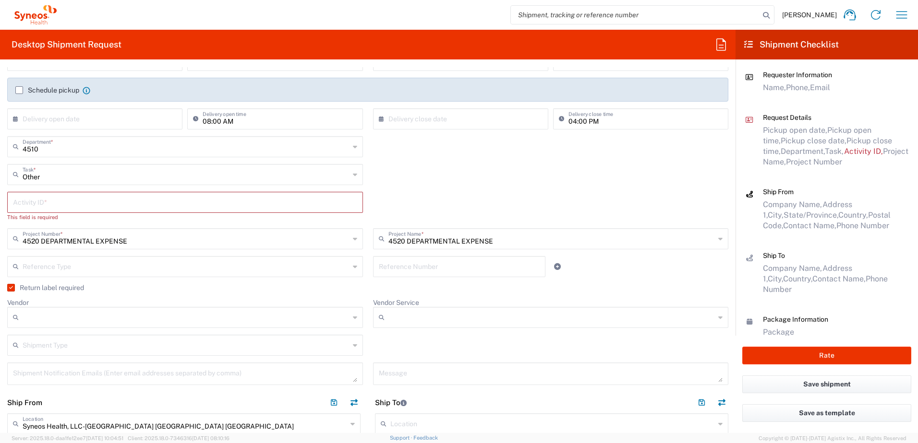
click at [62, 311] on input "Vendor" at bounding box center [186, 317] width 327 height 15
click at [63, 364] on span "UPS" at bounding box center [183, 370] width 350 height 15
type input "UPS"
click at [428, 323] on input "Vendor Service" at bounding box center [551, 317] width 327 height 15
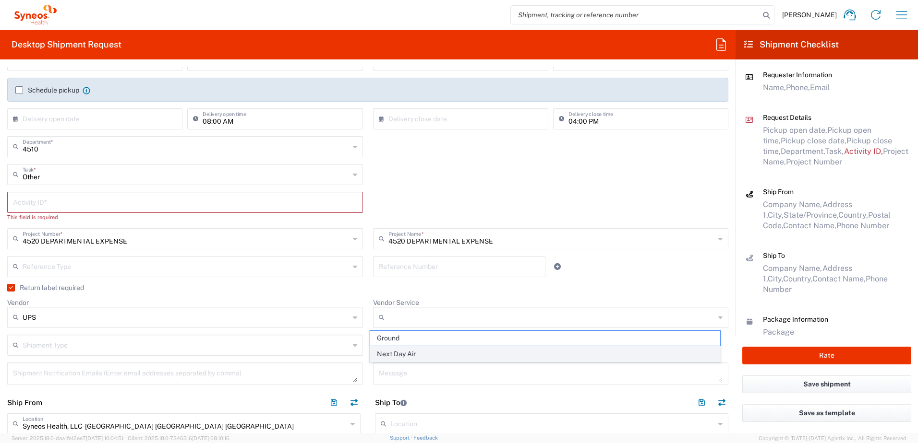
click at [409, 353] on span "Next Day Air" at bounding box center [545, 354] width 350 height 15
type input "Next Day Air"
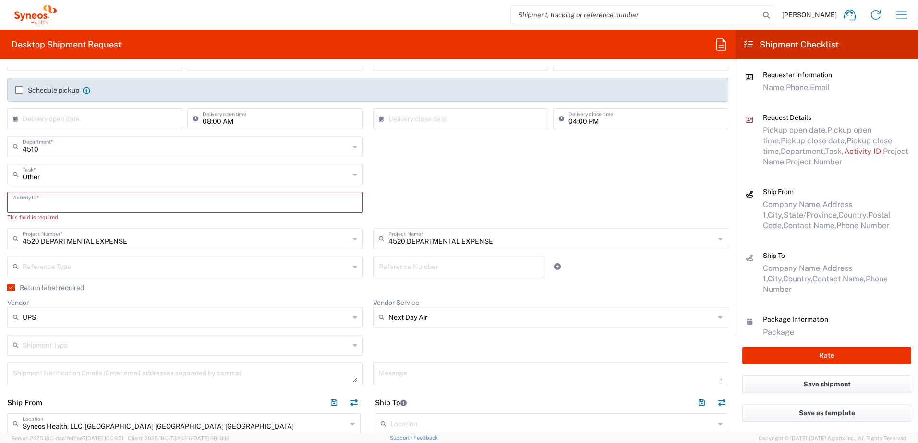
click at [71, 196] on input "text" at bounding box center [185, 201] width 344 height 17
paste input "SCTASK2700618"
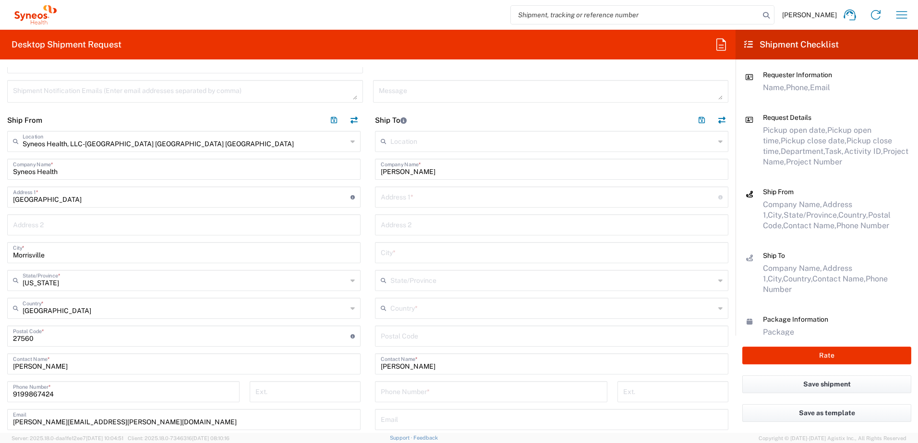
scroll to position [432, 0]
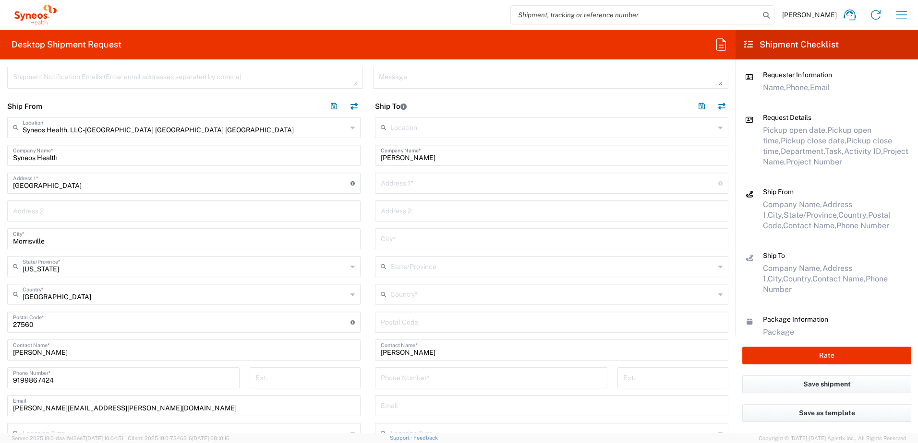
type input "SCTASK2700618"
click at [405, 180] on input "text" at bounding box center [549, 182] width 337 height 17
paste input "[STREET_ADDRESS]"
drag, startPoint x: 405, startPoint y: 180, endPoint x: 435, endPoint y: 184, distance: 31.0
click at [405, 180] on input "[STREET_ADDRESS]" at bounding box center [549, 182] width 337 height 17
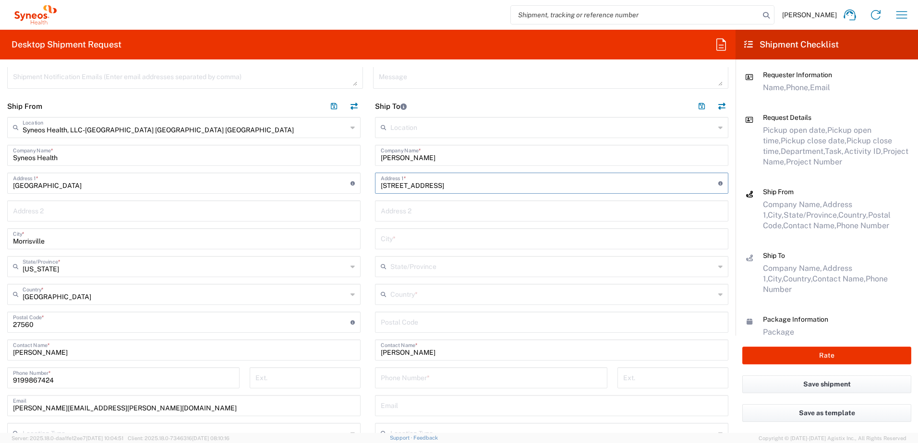
click at [467, 188] on input "[STREET_ADDRESS]" at bounding box center [549, 182] width 337 height 17
type input "[STREET_ADDRESS]"
click at [415, 236] on input "text" at bounding box center [552, 238] width 342 height 17
paste input "[PERSON_NAME]"
type input "[PERSON_NAME]"
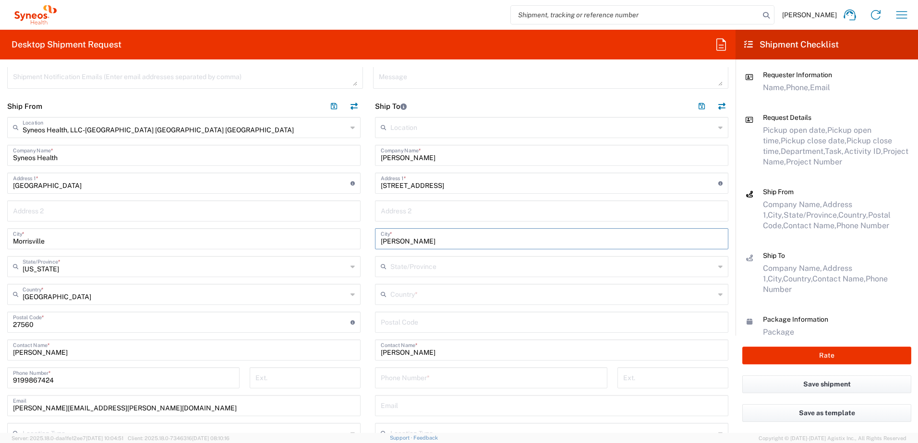
click at [398, 288] on input "text" at bounding box center [552, 294] width 324 height 17
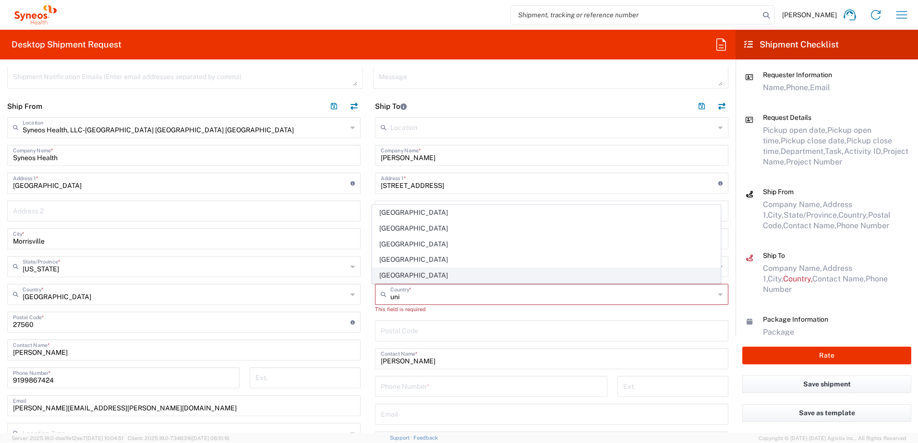
click at [413, 279] on span "[GEOGRAPHIC_DATA]" at bounding box center [546, 275] width 348 height 15
type input "[GEOGRAPHIC_DATA]"
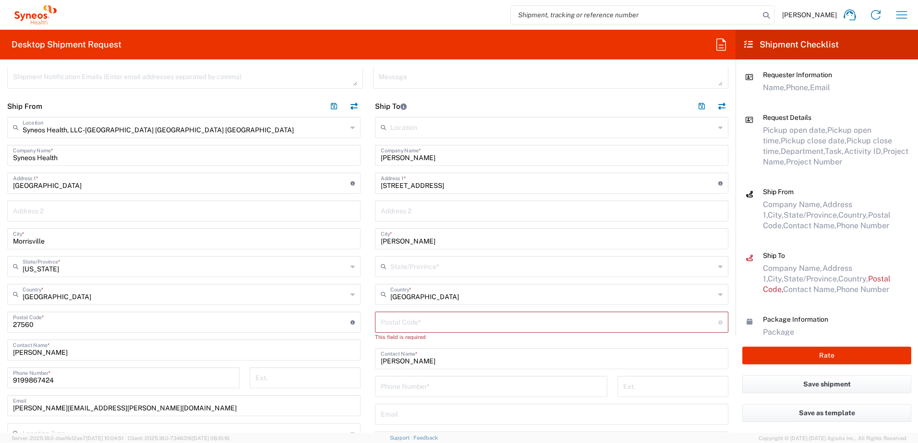
click at [422, 263] on input "text" at bounding box center [552, 266] width 324 height 17
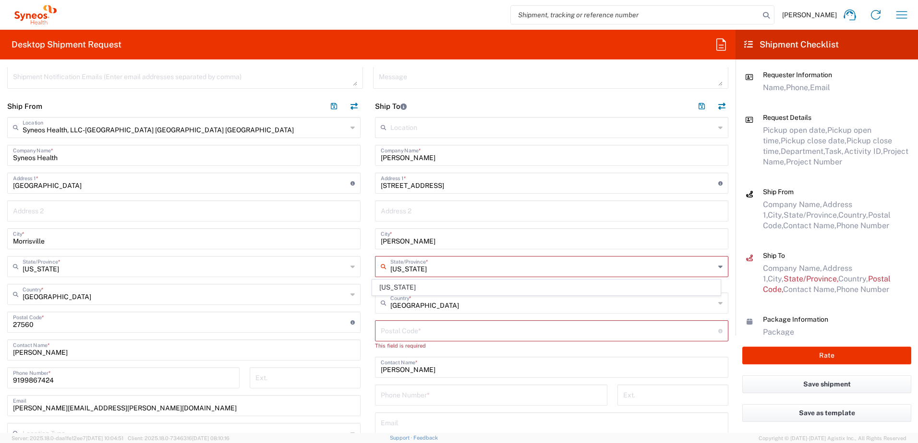
click at [399, 283] on span "[US_STATE]" at bounding box center [546, 287] width 348 height 15
type input "[US_STATE]"
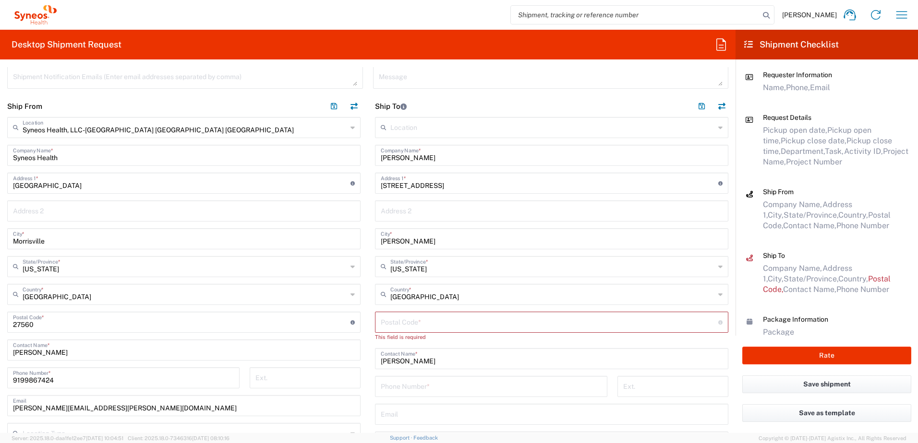
click at [427, 314] on input "undefined" at bounding box center [549, 321] width 337 height 17
paste input "45102"
type input "45102"
click at [445, 381] on input "tel" at bounding box center [491, 377] width 221 height 17
paste input "[PHONE_NUMBER]"
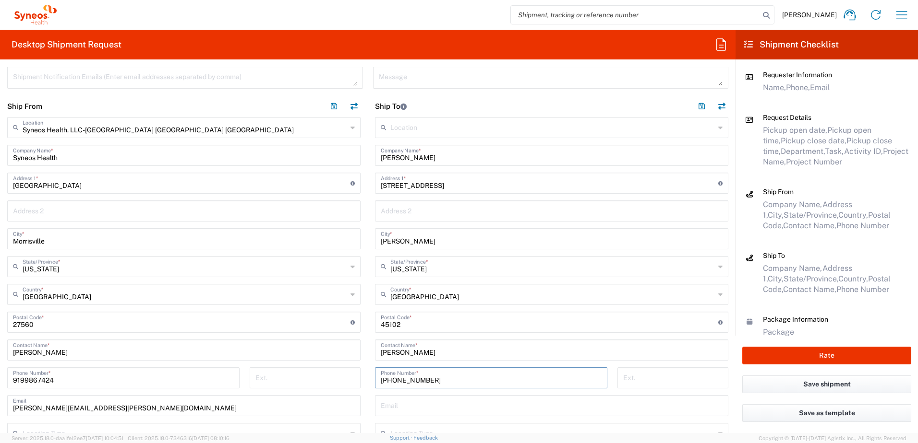
type input "[PHONE_NUMBER]"
click at [405, 404] on input "text" at bounding box center [552, 405] width 342 height 17
paste input "[EMAIL_ADDRESS][DOMAIN_NAME]"
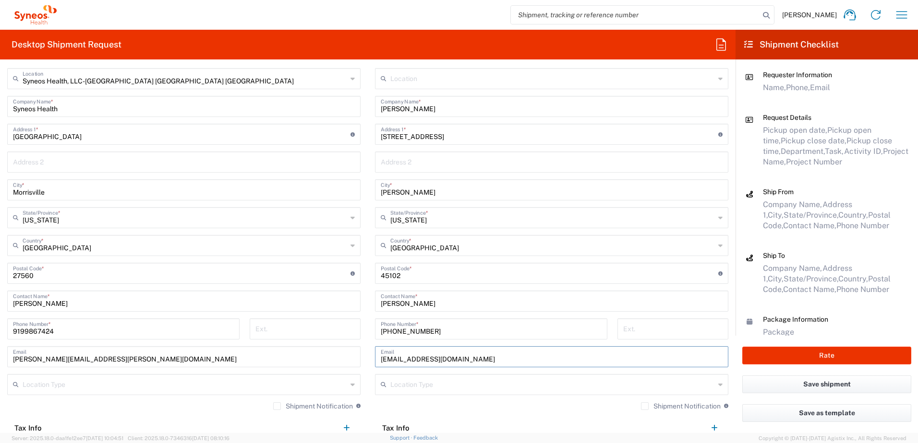
scroll to position [528, 0]
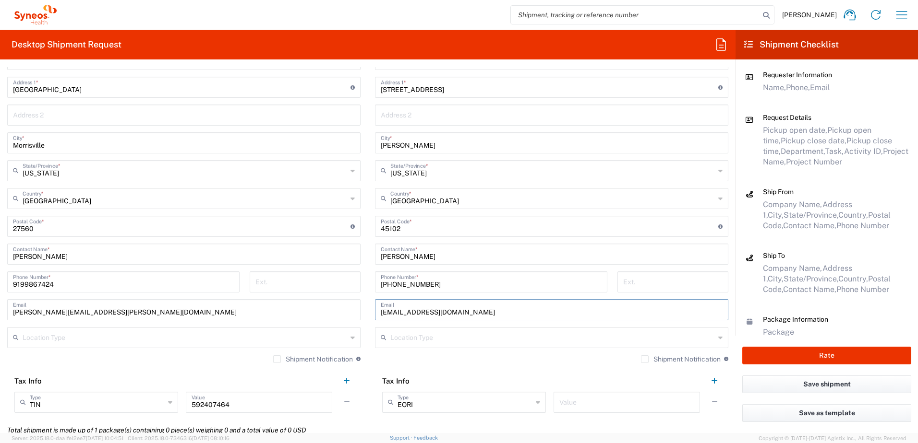
type input "[EMAIL_ADDRESS][DOMAIN_NAME]"
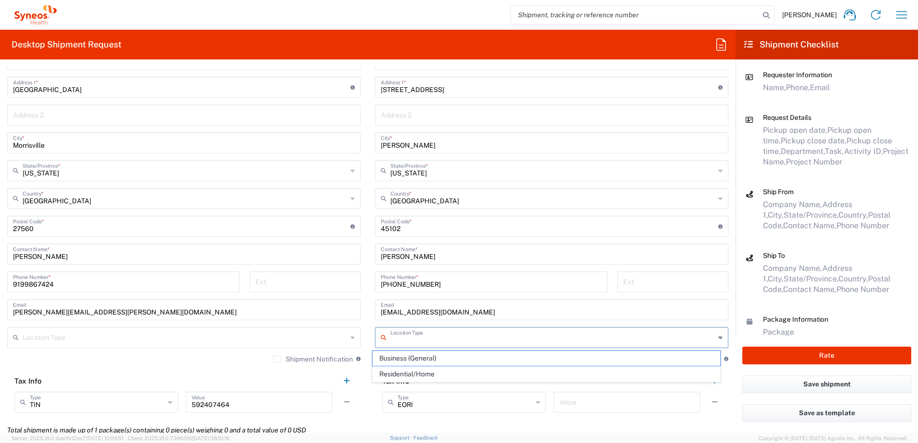
click at [438, 335] on input "text" at bounding box center [552, 337] width 324 height 17
click at [422, 375] on span "Residential/Home" at bounding box center [546, 374] width 348 height 15
type input "Residential/Home"
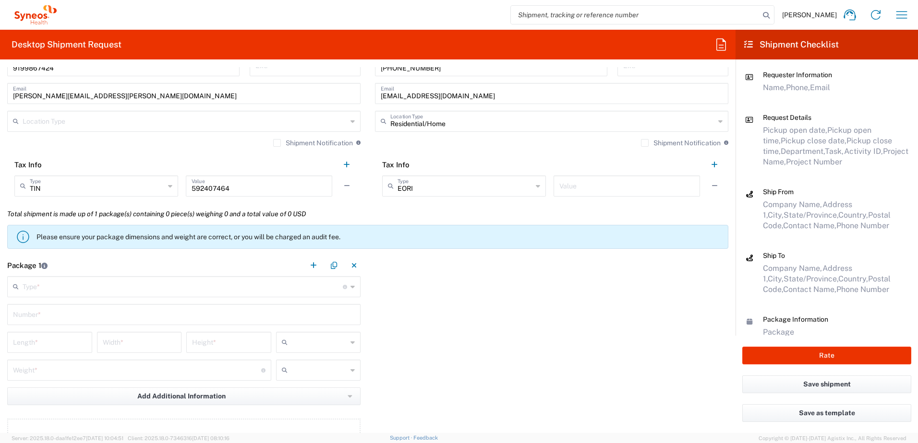
scroll to position [768, 0]
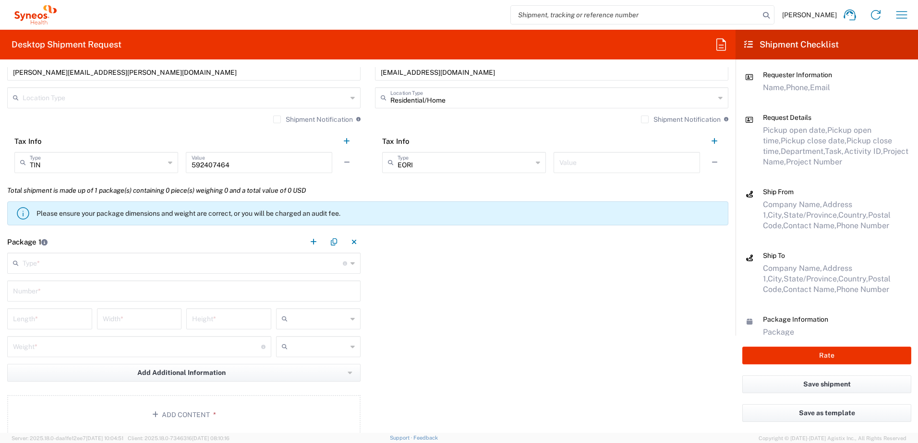
click at [51, 253] on div "Type * Material used to package goods" at bounding box center [183, 263] width 353 height 21
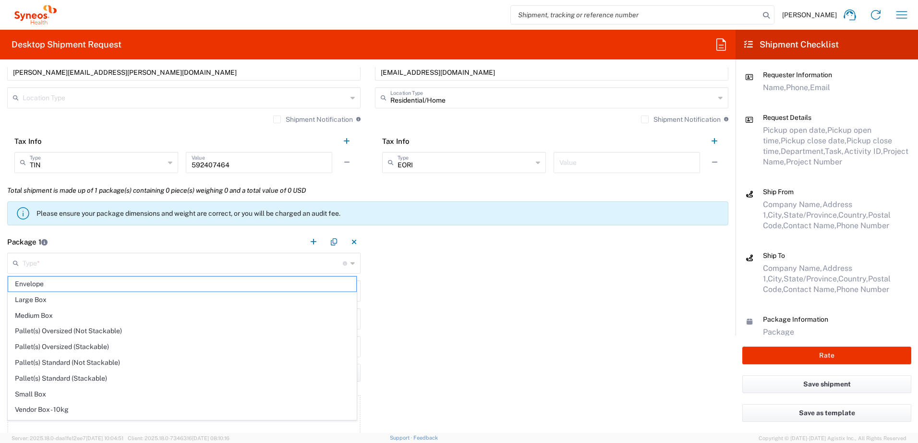
click at [61, 275] on main "Type * Material used to package goods Envelope Large Box Medium Box Pallet(s) O…" at bounding box center [184, 345] width 368 height 185
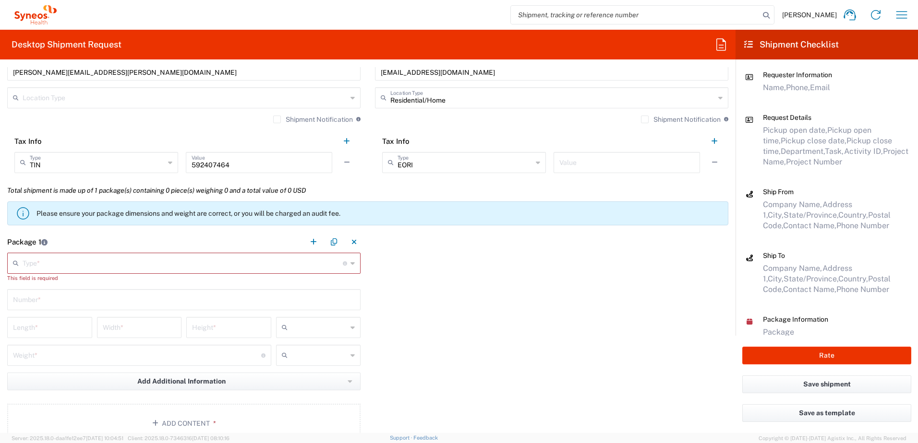
click at [61, 276] on div "This field is required" at bounding box center [183, 278] width 353 height 9
click at [66, 266] on input "text" at bounding box center [183, 262] width 320 height 17
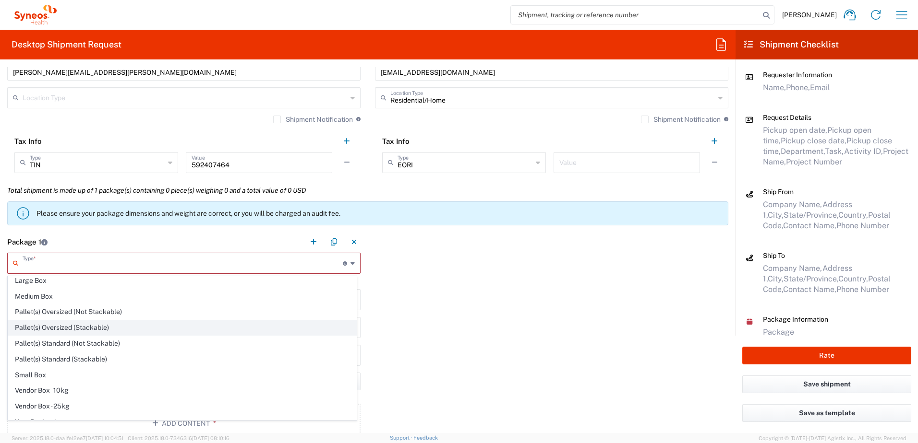
scroll to position [29, 0]
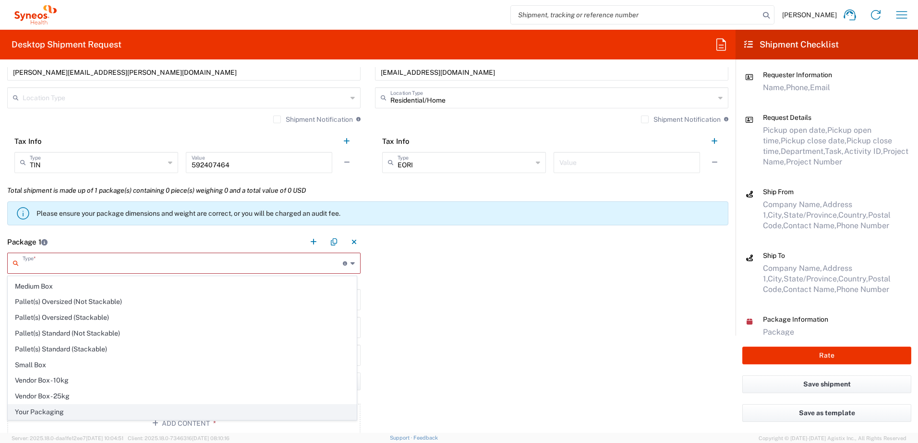
click at [83, 411] on span "Your Packaging" at bounding box center [182, 412] width 348 height 15
type input "Your Packaging"
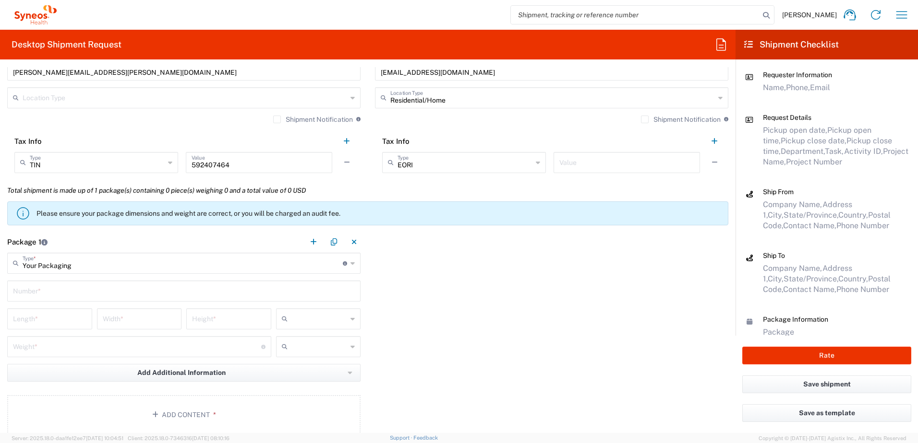
click at [48, 319] on input "number" at bounding box center [49, 318] width 73 height 17
click at [62, 287] on input "text" at bounding box center [184, 290] width 342 height 17
type input "q"
type input "1"
click at [83, 325] on input "number" at bounding box center [49, 318] width 73 height 17
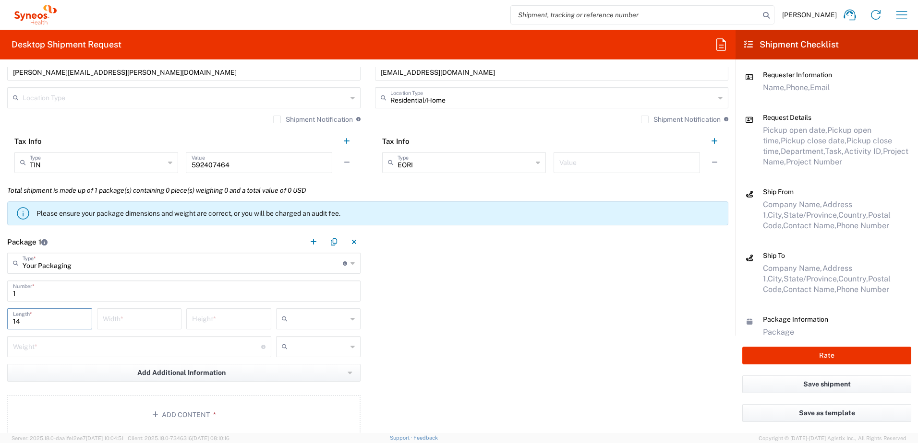
type input "14"
click at [131, 319] on input "number" at bounding box center [139, 318] width 73 height 17
type input "13"
click at [226, 317] on input "number" at bounding box center [228, 318] width 73 height 17
type input "4"
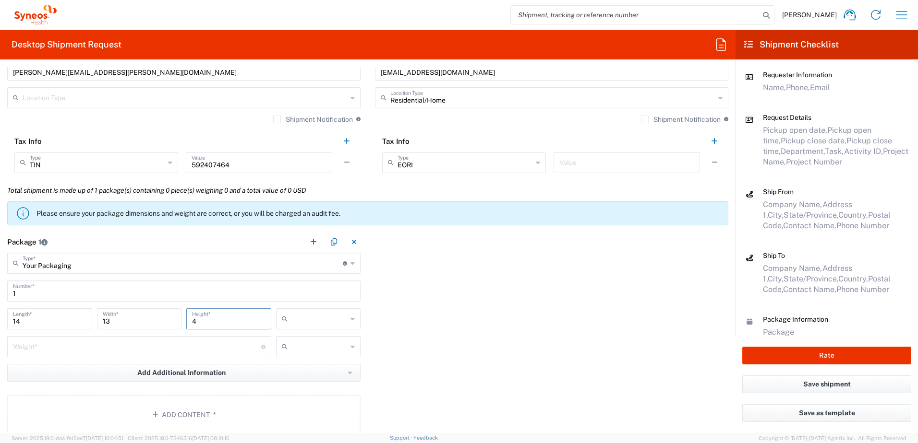
click at [294, 316] on input "text" at bounding box center [319, 319] width 56 height 15
click at [294, 372] on span "in" at bounding box center [315, 371] width 82 height 15
type input "in"
click at [137, 340] on input "number" at bounding box center [137, 346] width 248 height 17
type input "5"
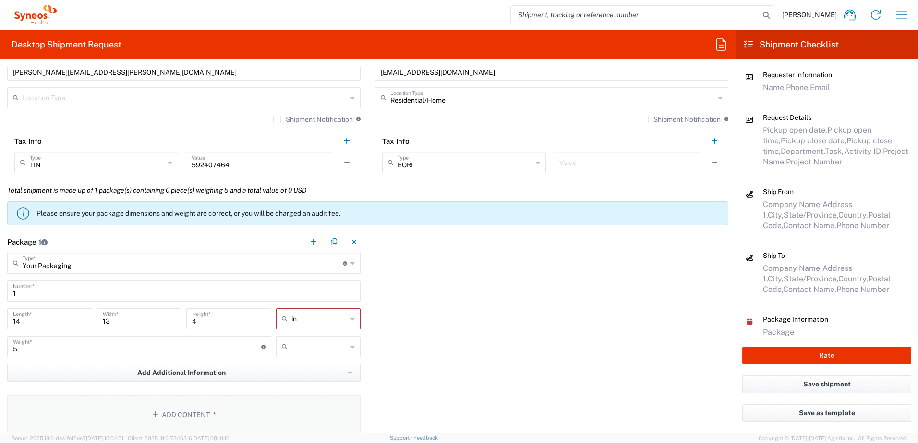
click at [204, 407] on button "Add Content *" at bounding box center [183, 414] width 353 height 39
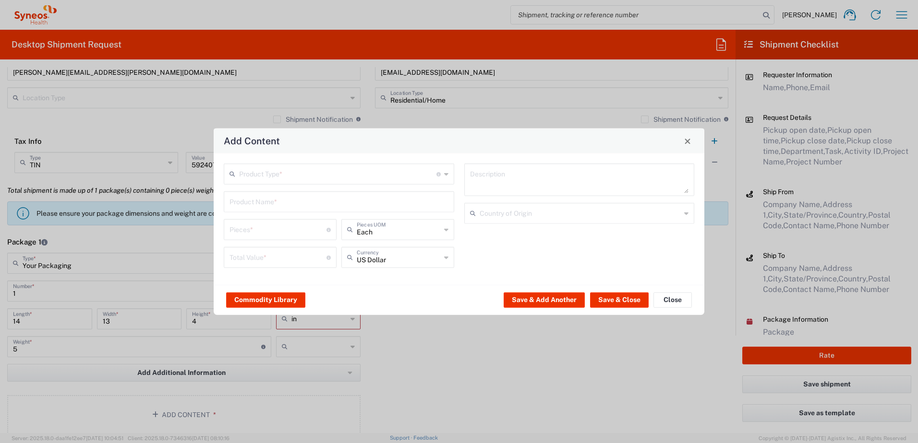
click at [291, 179] on input "text" at bounding box center [337, 173] width 197 height 17
click at [281, 207] on span "General Commodity" at bounding box center [339, 211] width 228 height 15
type input "General Commodity"
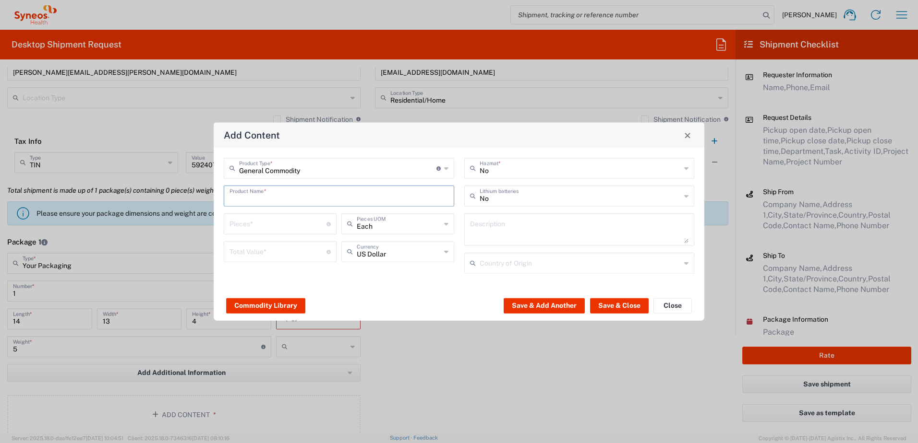
click at [283, 202] on input "text" at bounding box center [338, 195] width 219 height 17
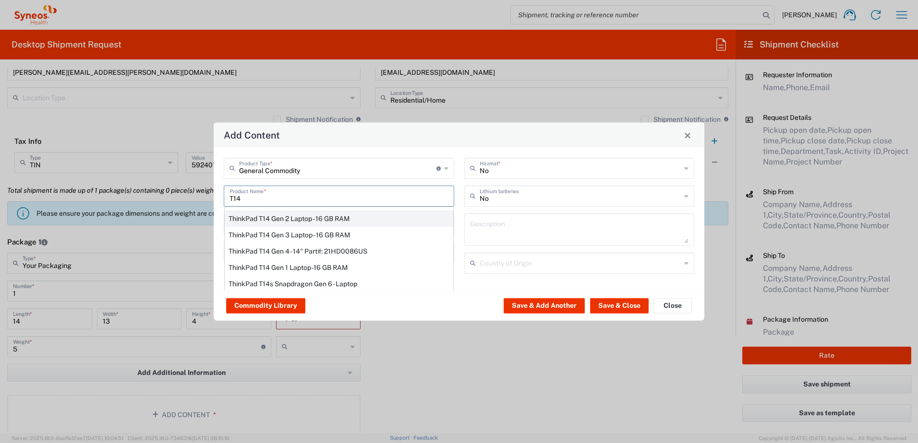
click at [324, 217] on div "ThinkPad T14 Gen 2 Laptop - 16 GB RAM" at bounding box center [339, 219] width 228 height 16
type input "ThinkPad T14 Gen 2 Laptop - 16 GB RAM"
type input "1"
type textarea "Intel Core i7-1156G7 vProÂ® Processor - 14"- 16 GB RAM - 512 GB SSD"
type input "[GEOGRAPHIC_DATA]"
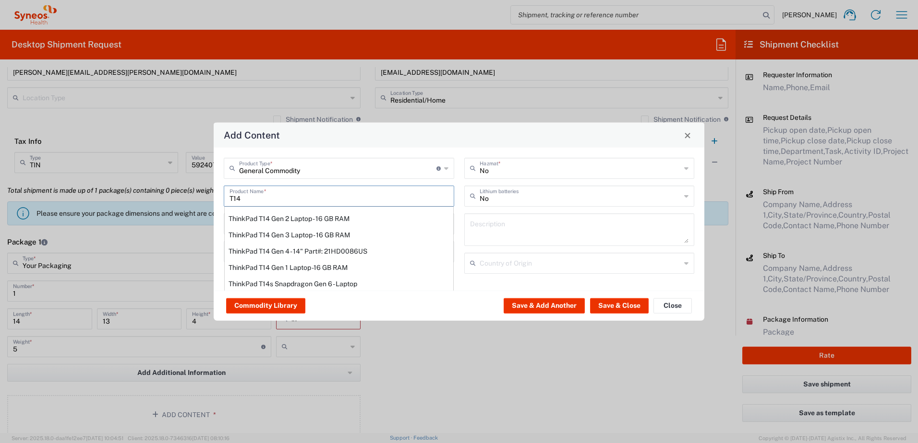
type input "Yes"
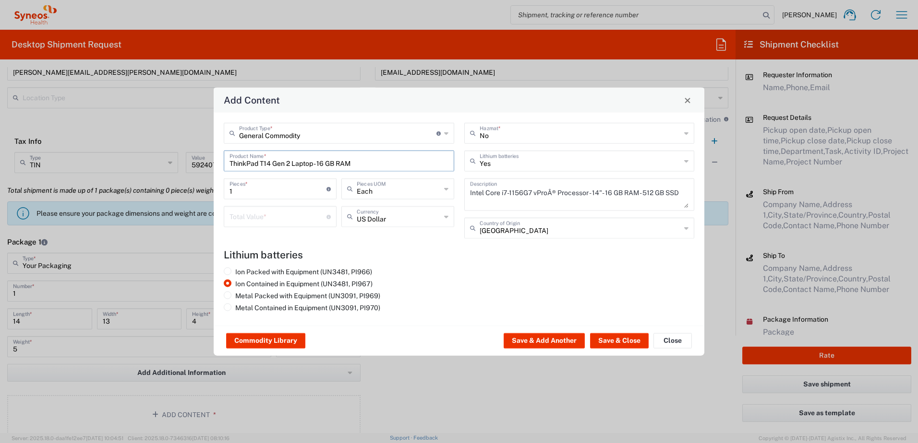
click at [265, 213] on input "number" at bounding box center [277, 216] width 97 height 17
type input "1000"
click at [631, 335] on button "Save & Close" at bounding box center [619, 341] width 59 height 15
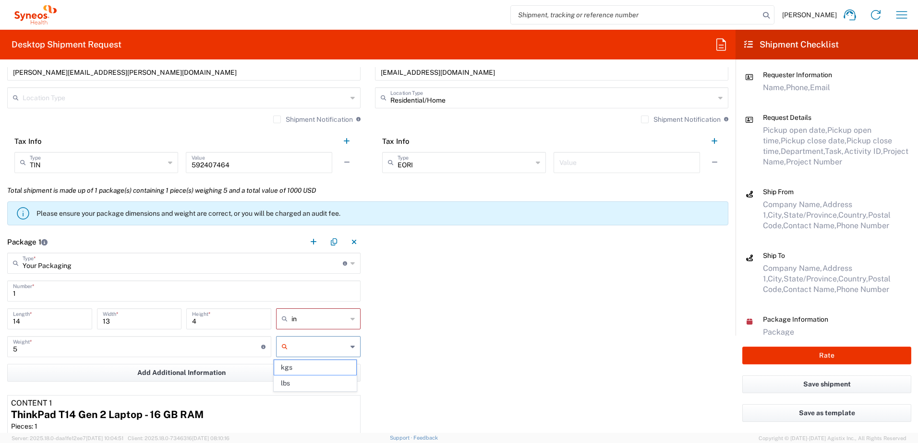
click at [294, 342] on input "text" at bounding box center [319, 346] width 56 height 15
click at [300, 380] on span "lbs" at bounding box center [315, 383] width 82 height 15
type input "lbs"
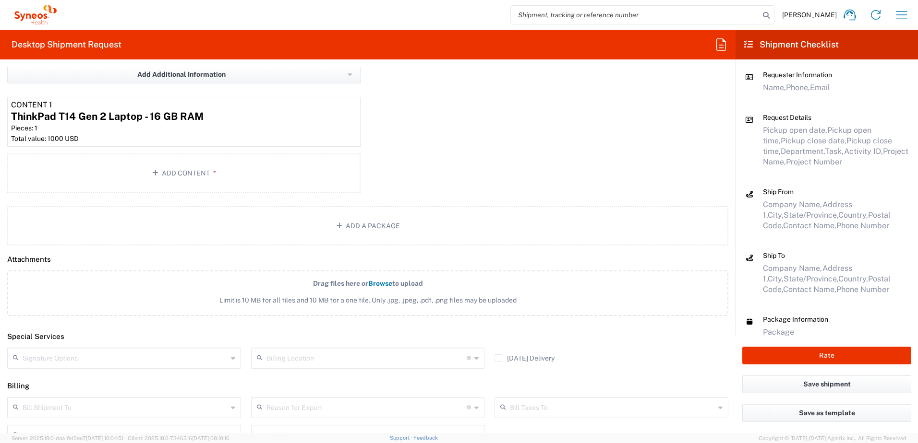
scroll to position [1144, 0]
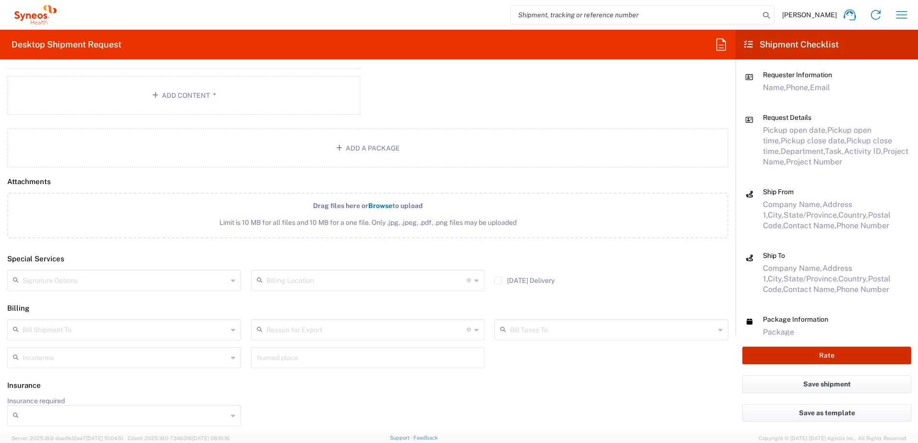
click at [807, 349] on button "Rate" at bounding box center [826, 356] width 169 height 18
type input "4520 DEPARTMENTAL EXPENSE"
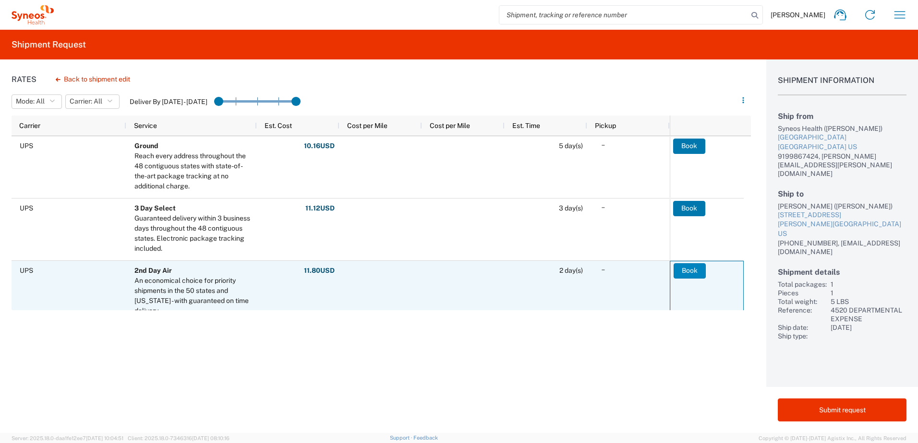
click at [688, 273] on button "Book" at bounding box center [689, 271] width 32 height 15
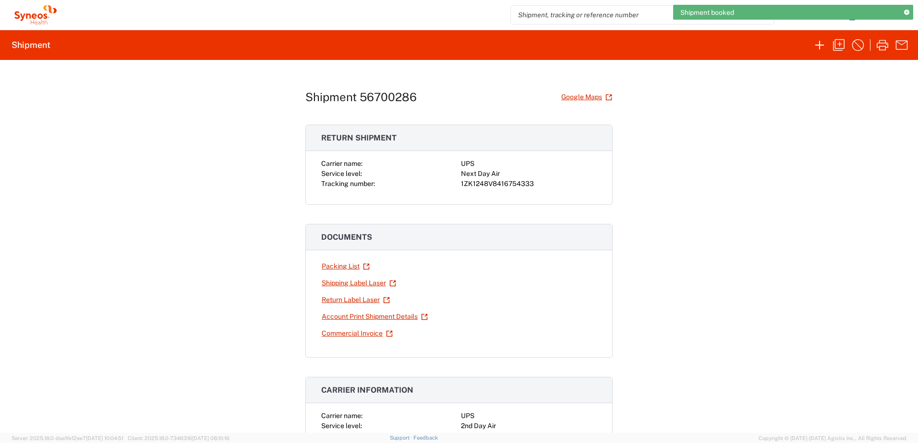
click at [477, 185] on div "1ZK1248V8416754333" at bounding box center [529, 184] width 136 height 10
copy div "1ZK1248V8416754333"
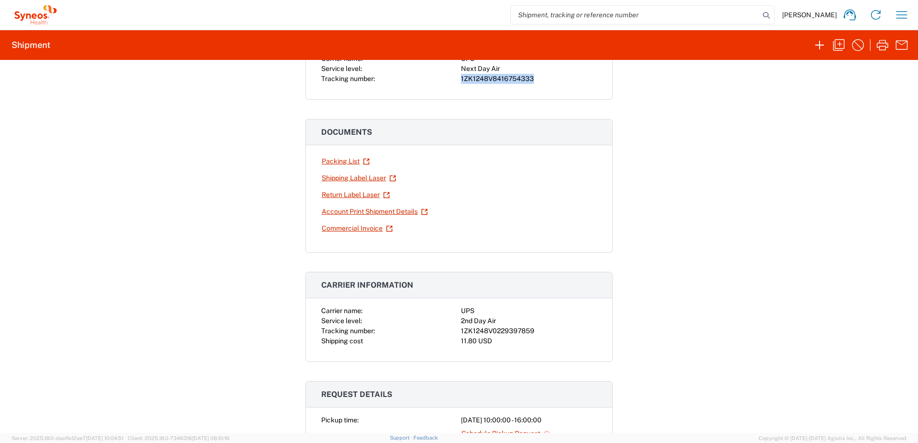
scroll to position [240, 0]
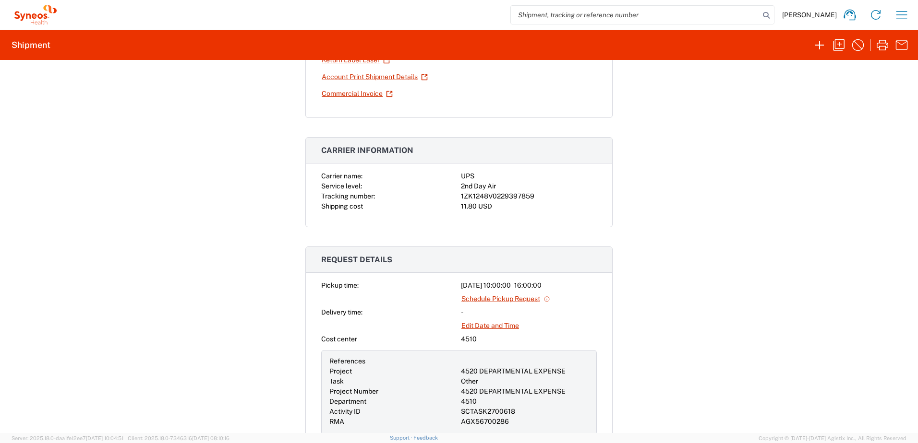
click at [510, 192] on div "1ZK1248V0229397859" at bounding box center [529, 197] width 136 height 10
copy div "1ZK1248V0229397859"
click at [905, 14] on icon "button" at bounding box center [901, 14] width 15 height 15
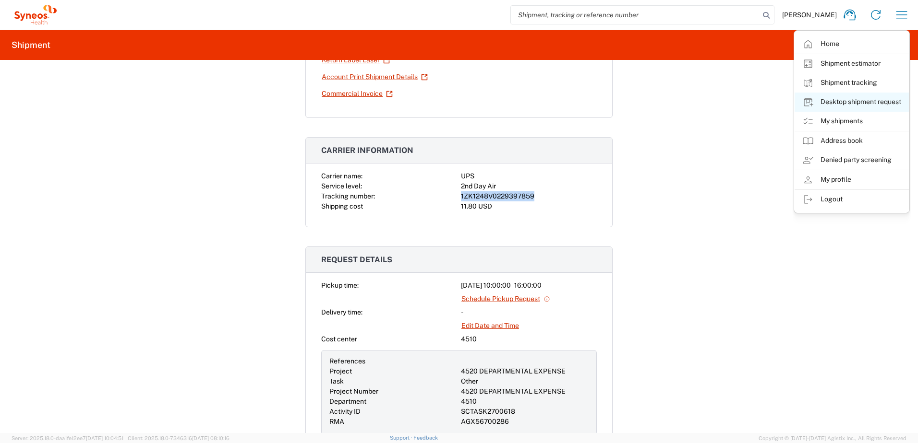
click at [848, 100] on link "Desktop shipment request" at bounding box center [851, 102] width 114 height 19
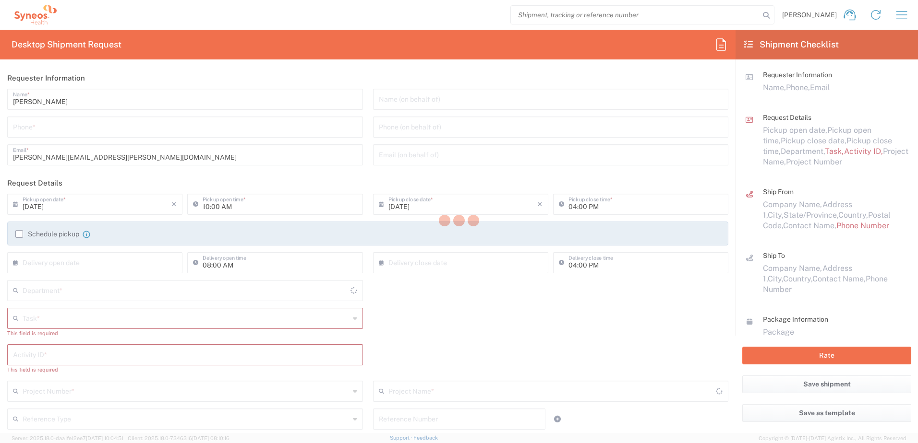
type input "[US_STATE]"
type input "4510"
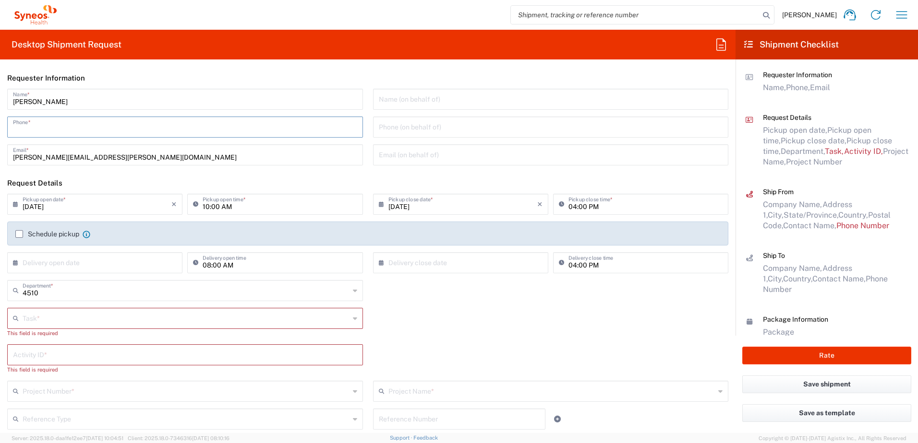
click at [66, 131] on input "tel" at bounding box center [185, 126] width 344 height 17
type input "9199867424"
type input "Other"
type input "SCTASK2700618"
type input "4520 DEPARTMENTAL EXPENSE"
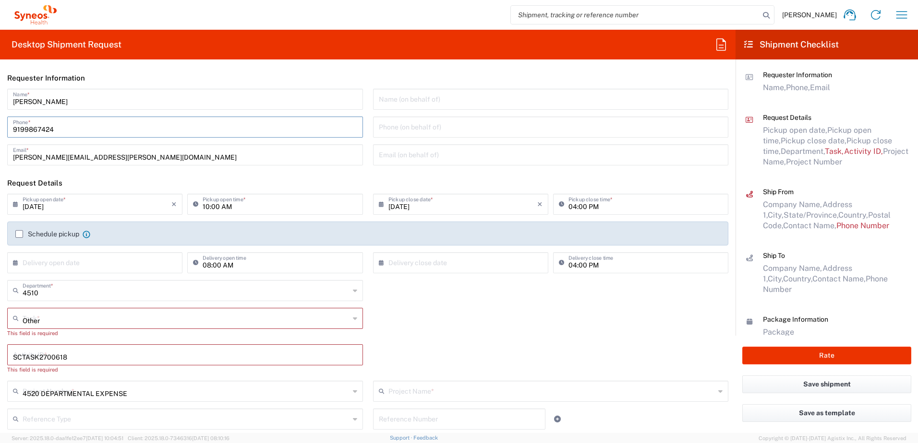
type input "4520 DEPARTMENTAL EXPENSE"
type input "9199867424"
type input "[PERSON_NAME]"
type input "[STREET_ADDRESS]"
type input "[PERSON_NAME]"
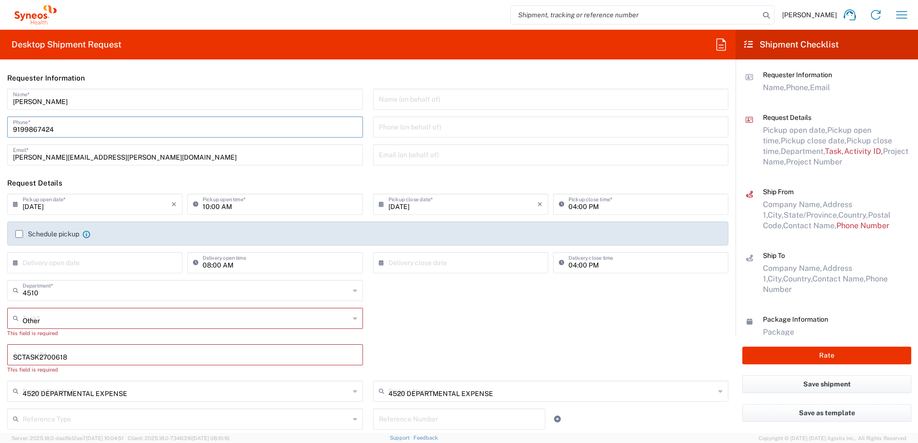
type input "[US_STATE]"
type input "[GEOGRAPHIC_DATA]"
type input "45102"
type input "[PERSON_NAME]"
type input "[PHONE_NUMBER]"
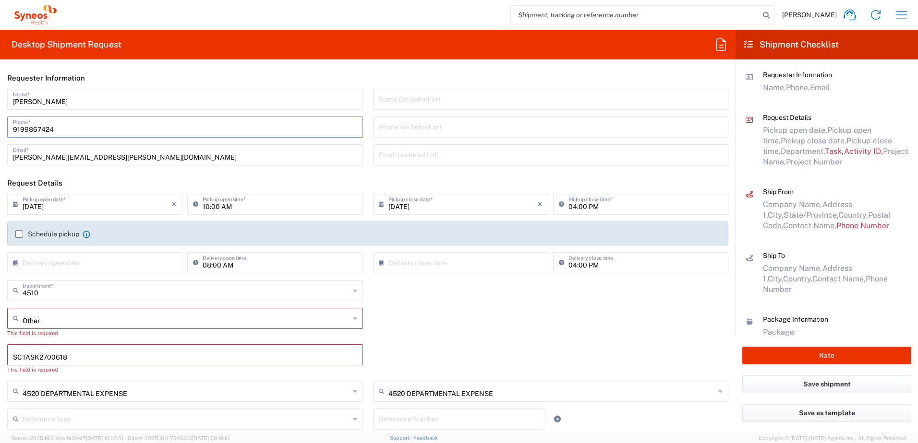
type input "[EMAIL_ADDRESS][DOMAIN_NAME]"
type input "Residential/Home"
type input "Your Packaging"
type input "1"
type input "14"
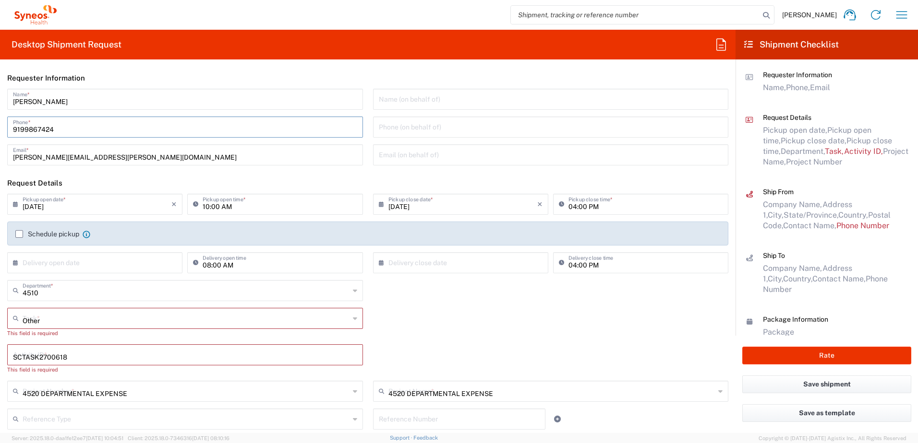
type input "13"
type input "4"
type input "in"
type input "5"
click at [485, 308] on div "Other Task * Break/Fix Inventory Transfer New Hire Other Refresh This field is …" at bounding box center [367, 326] width 731 height 36
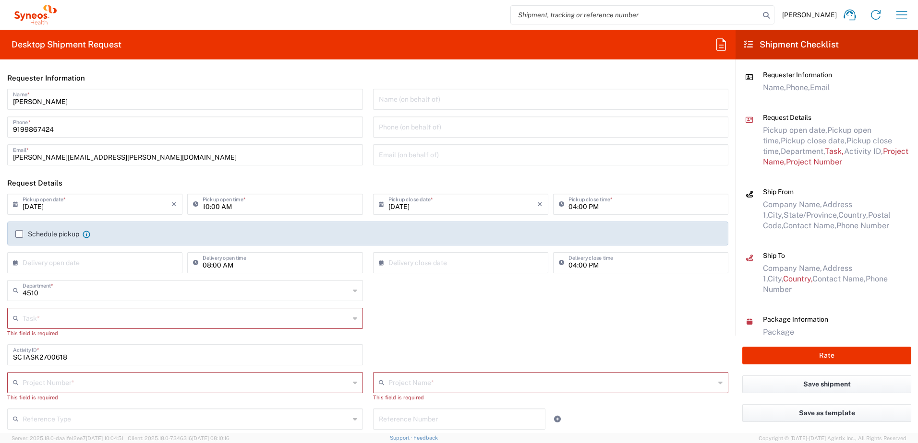
scroll to position [288, 0]
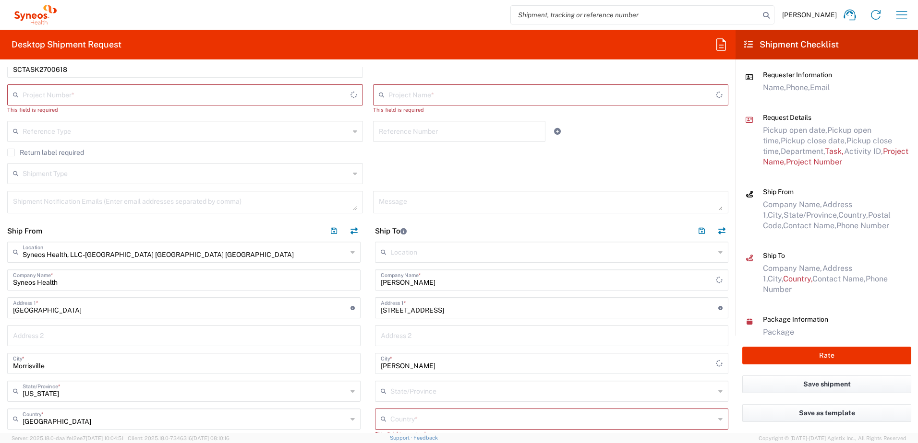
click at [453, 313] on input "[STREET_ADDRESS]" at bounding box center [549, 307] width 337 height 17
click at [450, 283] on input "[PERSON_NAME]" at bounding box center [552, 279] width 342 height 17
drag, startPoint x: 370, startPoint y: 280, endPoint x: 310, endPoint y: 278, distance: 60.5
click at [310, 278] on div "Ship From Syneos Health, LLC-[GEOGRAPHIC_DATA] [GEOGRAPHIC_DATA] [GEOGRAPHIC_DA…" at bounding box center [367, 434] width 735 height 429
paste input "[STREET_ADDRESS][PERSON_NAME]"
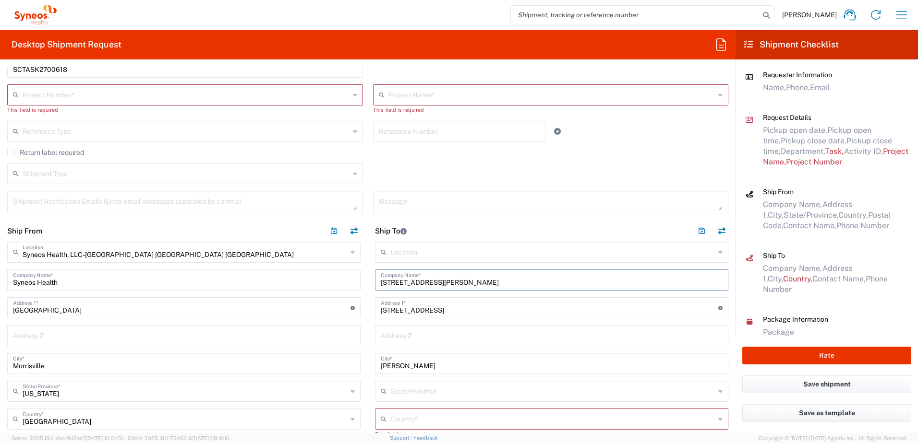
type input "[PERSON_NAME]"
click at [452, 306] on input "[STREET_ADDRESS]" at bounding box center [549, 307] width 337 height 17
drag, startPoint x: 456, startPoint y: 311, endPoint x: 382, endPoint y: 312, distance: 74.4
click at [382, 312] on input "[STREET_ADDRESS]" at bounding box center [549, 307] width 337 height 17
click at [447, 305] on input "[STREET_ADDRESS]" at bounding box center [549, 307] width 337 height 17
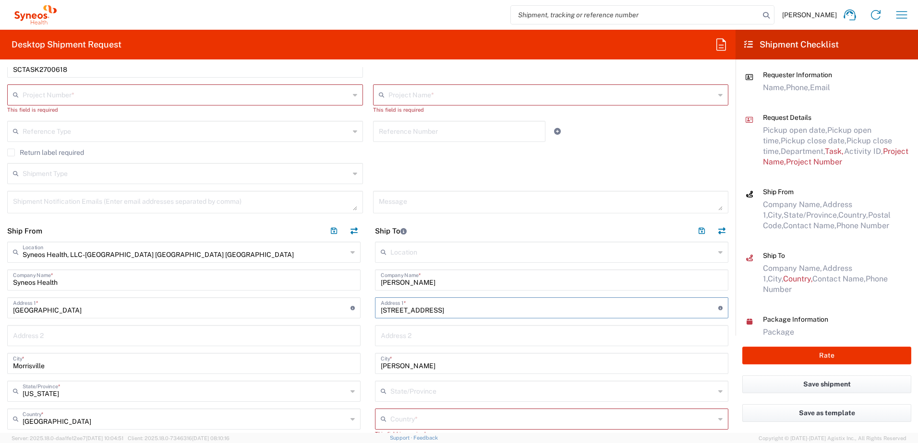
drag, startPoint x: 458, startPoint y: 310, endPoint x: 368, endPoint y: 314, distance: 89.9
click at [368, 314] on main "Location [PERSON_NAME] LLC-[GEOGRAPHIC_DATA] [GEOGRAPHIC_DATA] [GEOGRAPHIC_DATA…" at bounding box center [552, 445] width 368 height 407
paste input "[STREET_ADDRESS][PERSON_NAME]"
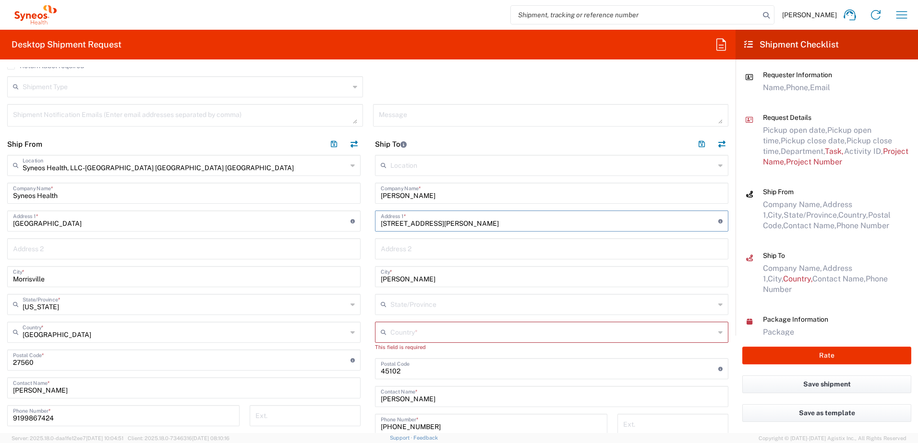
scroll to position [384, 0]
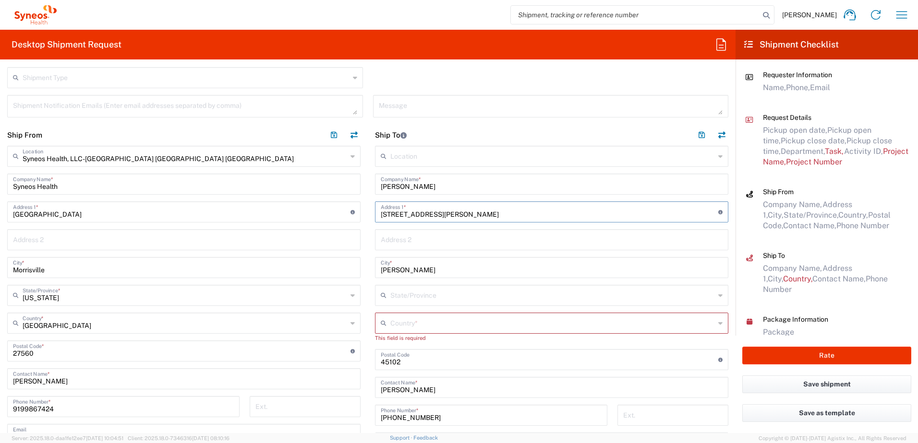
type input "[STREET_ADDRESS][PERSON_NAME]"
click at [426, 186] on input "[PERSON_NAME]" at bounding box center [552, 183] width 342 height 17
drag, startPoint x: 333, startPoint y: 176, endPoint x: 322, endPoint y: 175, distance: 10.6
click at [322, 175] on div "Ship From Syneos Health, LLC-[GEOGRAPHIC_DATA] [GEOGRAPHIC_DATA] [GEOGRAPHIC_DA…" at bounding box center [367, 338] width 735 height 429
paste input "[PERSON_NAME]"
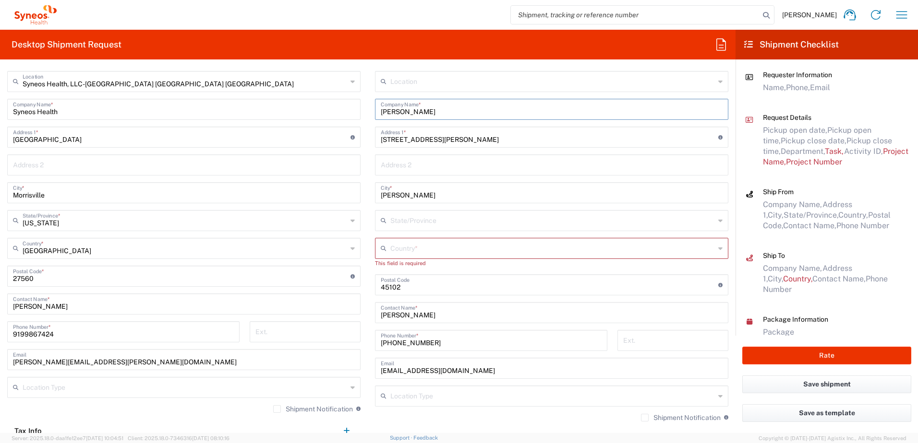
scroll to position [528, 0]
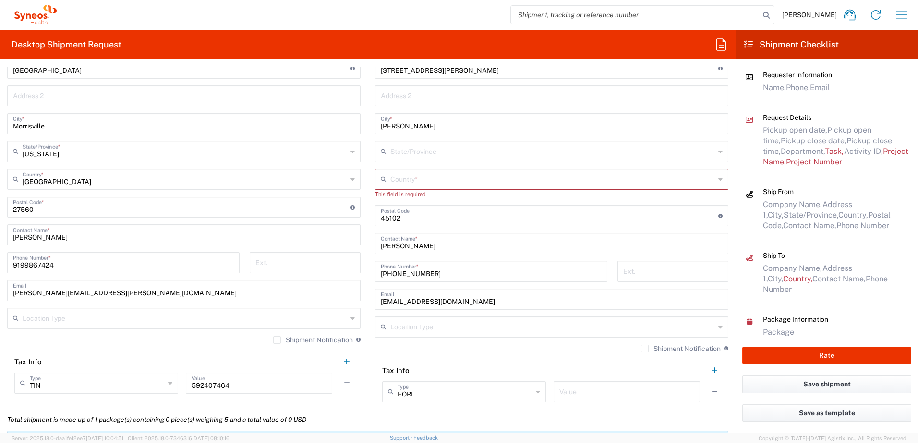
type input "[PERSON_NAME]"
click at [431, 240] on input "[PERSON_NAME]" at bounding box center [552, 243] width 342 height 17
drag, startPoint x: 429, startPoint y: 245, endPoint x: 311, endPoint y: 232, distance: 118.8
click at [311, 232] on div "Ship From Syneos Health, LLC-[GEOGRAPHIC_DATA] [GEOGRAPHIC_DATA] [GEOGRAPHIC_DA…" at bounding box center [367, 194] width 735 height 429
paste input "[PERSON_NAME]"
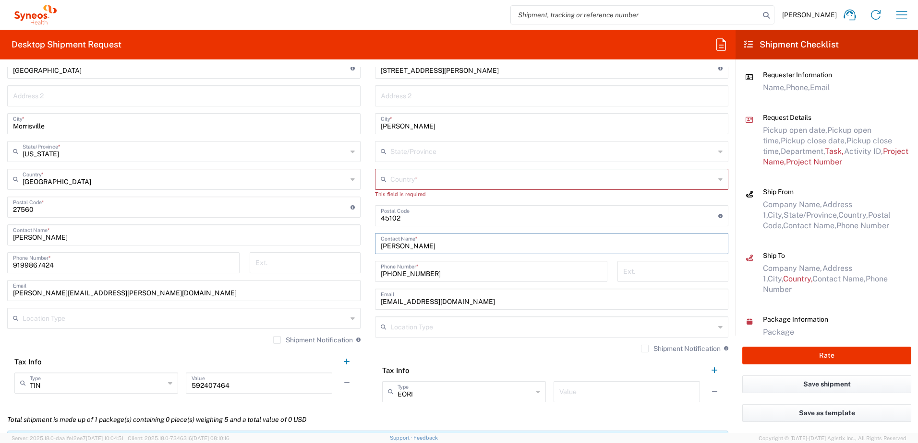
type input "[PERSON_NAME]"
click at [424, 178] on input "text" at bounding box center [552, 178] width 324 height 17
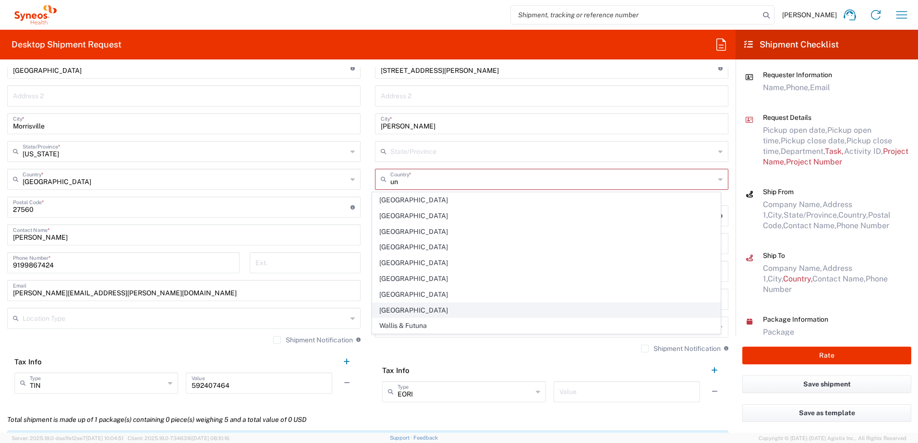
click at [391, 307] on span "[GEOGRAPHIC_DATA]" at bounding box center [546, 310] width 348 height 15
type input "[GEOGRAPHIC_DATA]"
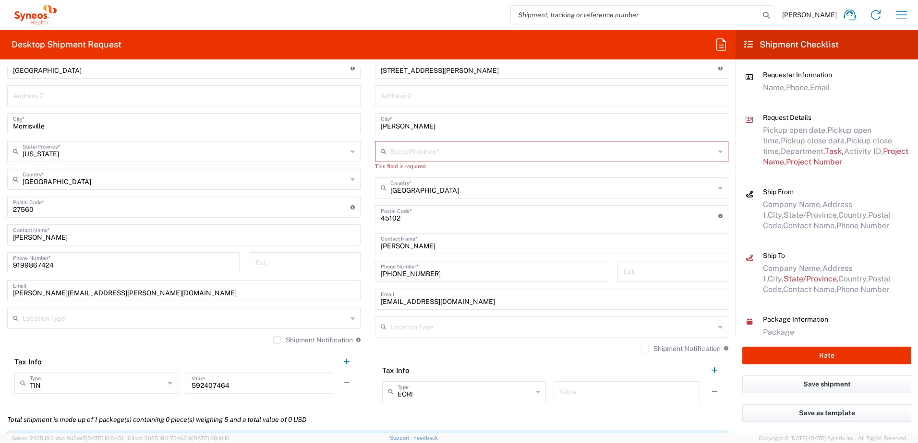
click at [428, 152] on input "text" at bounding box center [552, 151] width 324 height 17
click at [400, 168] on span "[US_STATE]" at bounding box center [546, 172] width 348 height 15
type input "[US_STATE]"
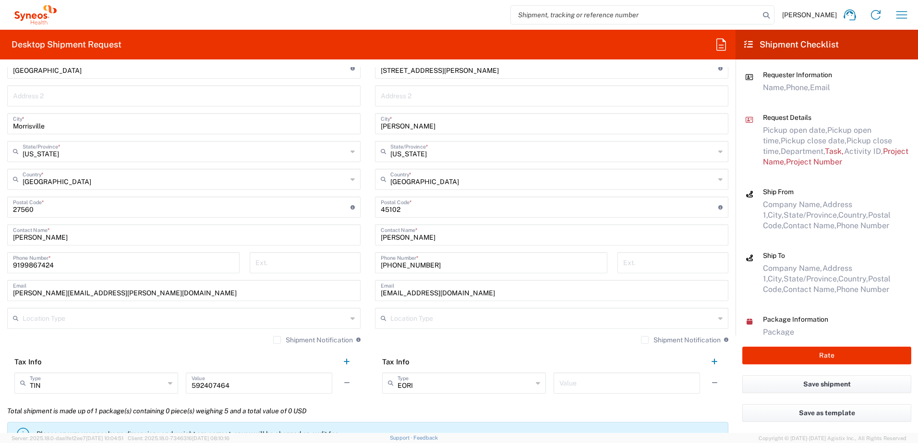
click at [417, 210] on input "undefined" at bounding box center [549, 206] width 337 height 17
click at [442, 130] on input "[PERSON_NAME]" at bounding box center [552, 123] width 342 height 17
drag, startPoint x: 446, startPoint y: 128, endPoint x: 340, endPoint y: 120, distance: 105.8
click at [340, 120] on div "Ship From Syneos Health, LLC-[GEOGRAPHIC_DATA] [GEOGRAPHIC_DATA] [GEOGRAPHIC_DA…" at bounding box center [367, 190] width 735 height 420
paste input "Rocky Point"
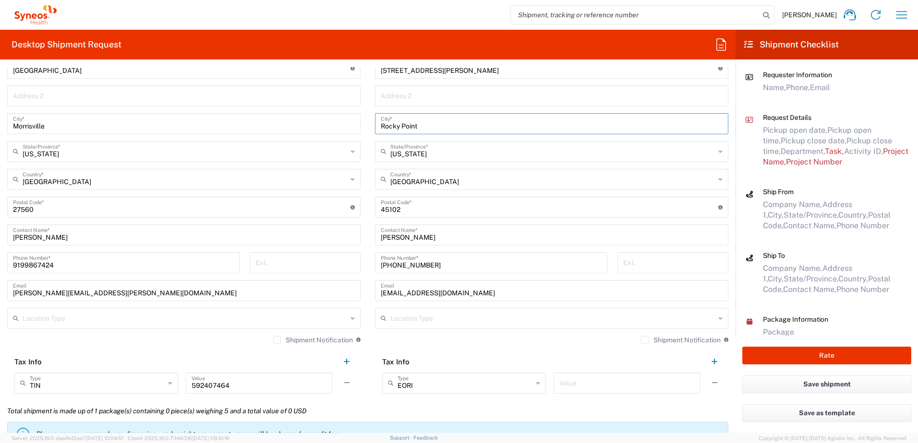
type input "Rocky Point"
click at [415, 205] on input "undefined" at bounding box center [549, 206] width 337 height 17
drag, startPoint x: 412, startPoint y: 211, endPoint x: 346, endPoint y: 205, distance: 66.9
click at [346, 205] on div "Ship From Syneos Health, LLC-[GEOGRAPHIC_DATA] [GEOGRAPHIC_DATA] [GEOGRAPHIC_DA…" at bounding box center [367, 190] width 735 height 420
paste input "28457"
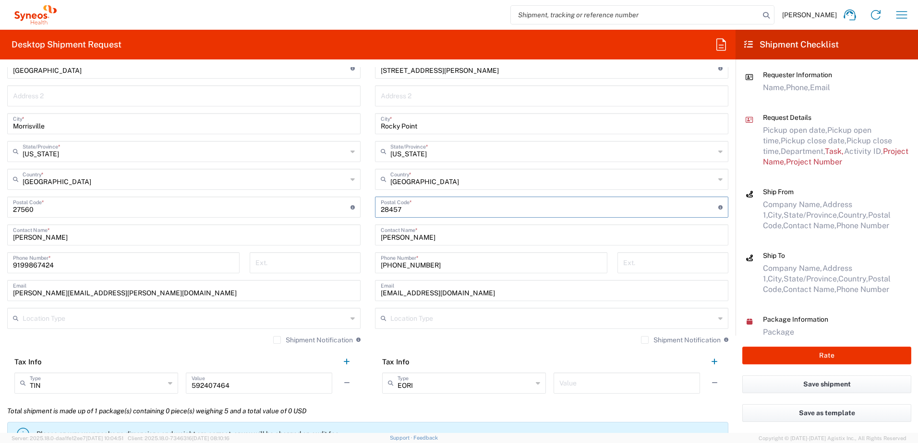
type input "28457"
click at [431, 261] on input "[PHONE_NUMBER]" at bounding box center [491, 262] width 221 height 17
drag, startPoint x: 388, startPoint y: 264, endPoint x: 343, endPoint y: 258, distance: 45.6
click at [343, 258] on div "Ship From Syneos Health, LLC-[GEOGRAPHIC_DATA] [GEOGRAPHIC_DATA] [GEOGRAPHIC_DA…" at bounding box center [367, 190] width 735 height 420
paste input "[PHONE_NUMBER]"
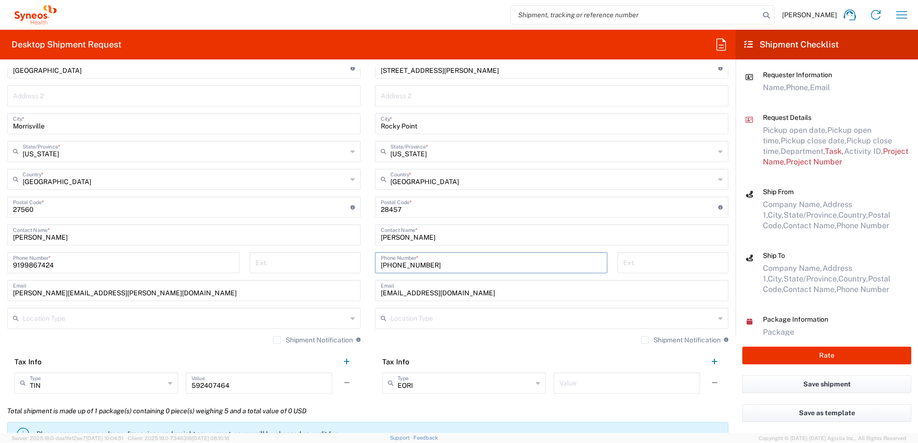
type input "[PHONE_NUMBER]"
click at [465, 286] on input "[EMAIL_ADDRESS][DOMAIN_NAME]" at bounding box center [552, 290] width 342 height 17
drag, startPoint x: 458, startPoint y: 291, endPoint x: 325, endPoint y: 284, distance: 132.6
click at [325, 284] on div "Ship From Syneos Health, LLC-[GEOGRAPHIC_DATA] [GEOGRAPHIC_DATA] [GEOGRAPHIC_DA…" at bounding box center [367, 190] width 735 height 420
paste input "[PERSON_NAME].[PERSON_NAME]"
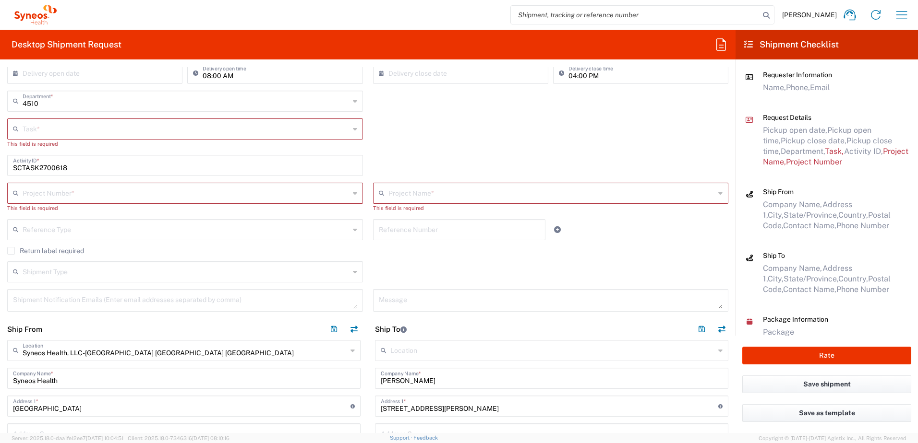
scroll to position [48, 0]
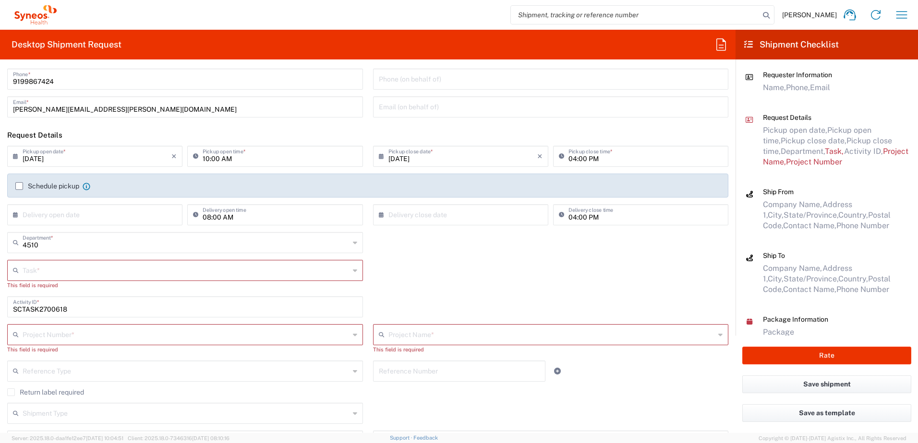
type input "[PERSON_NAME][EMAIL_ADDRESS][PERSON_NAME][DOMAIN_NAME]"
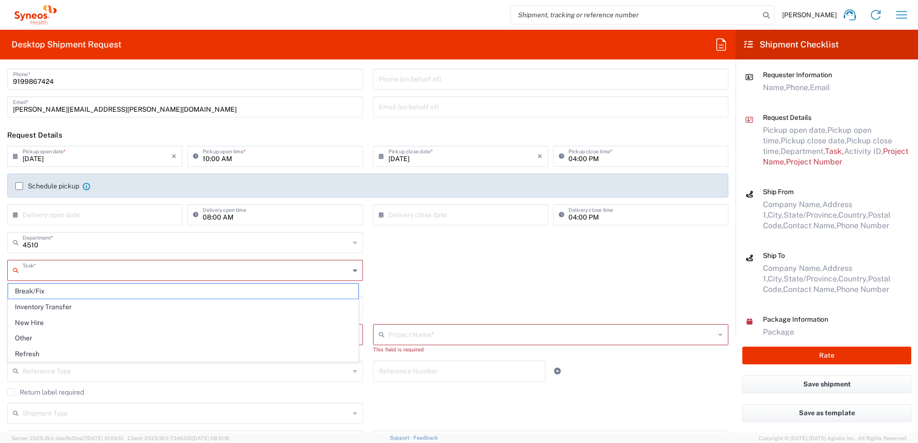
click at [56, 267] on input "text" at bounding box center [186, 270] width 327 height 17
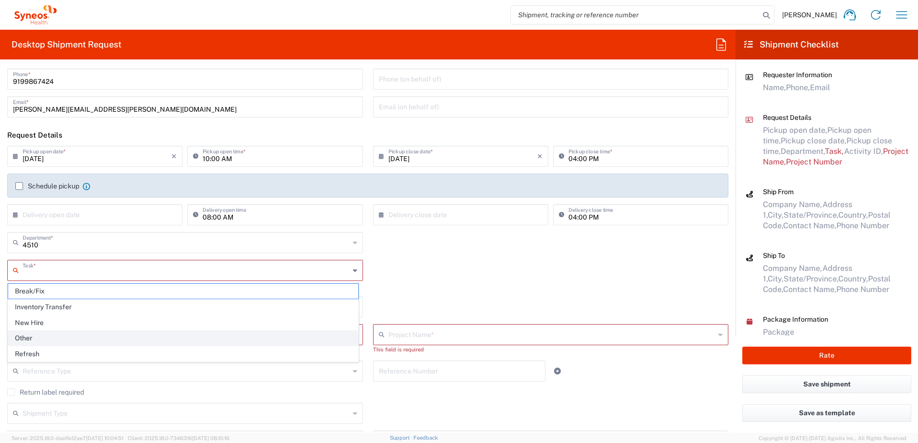
click at [41, 335] on span "Other" at bounding box center [183, 338] width 350 height 15
type input "Other"
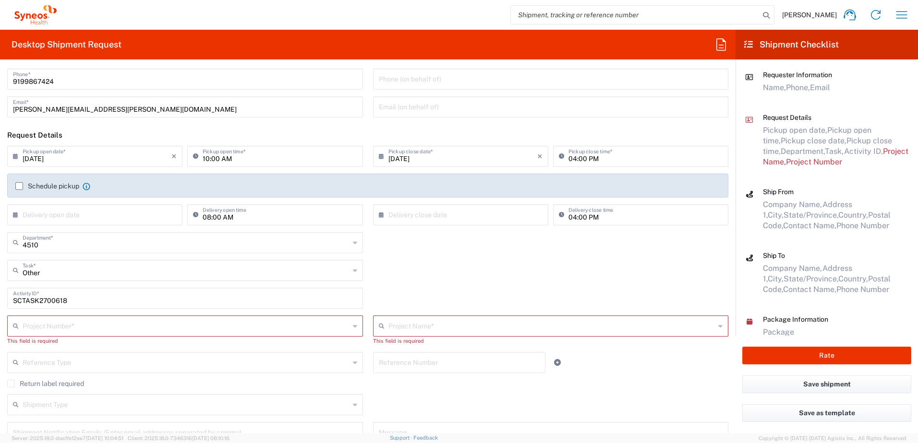
click at [52, 327] on input "text" at bounding box center [186, 325] width 327 height 17
paste input "SCTASK2700347"
type input "SCTASK2700347"
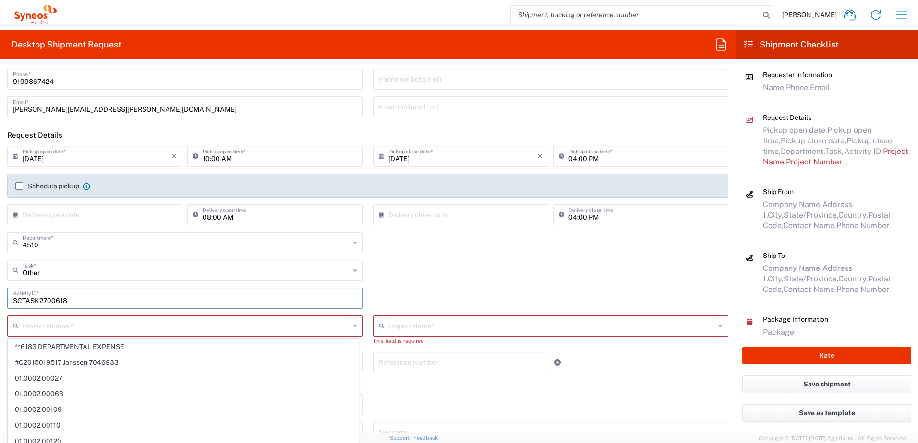
click at [82, 299] on input "SCTASK2700618" at bounding box center [185, 297] width 344 height 17
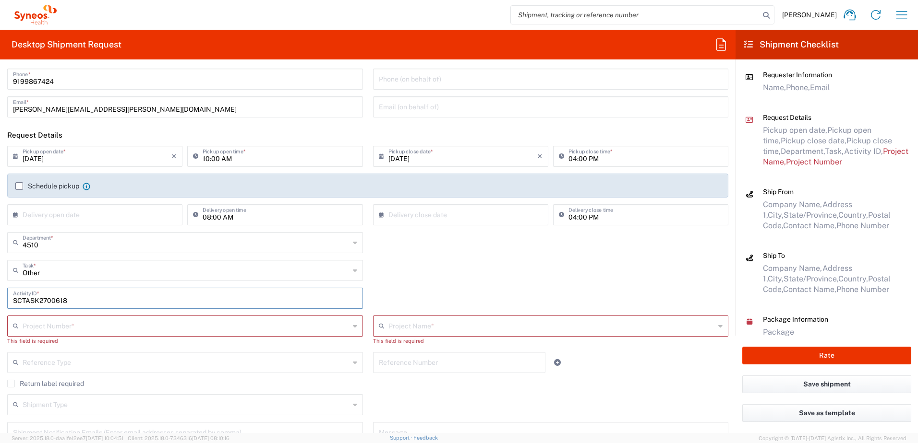
drag, startPoint x: 102, startPoint y: 299, endPoint x: 16, endPoint y: 298, distance: 85.4
click at [0, 299] on html "[PERSON_NAME] Home Shipment estimator Shipment tracking Desktop shipment reques…" at bounding box center [459, 221] width 918 height 443
paste input "347"
type input "SCTASK2700347"
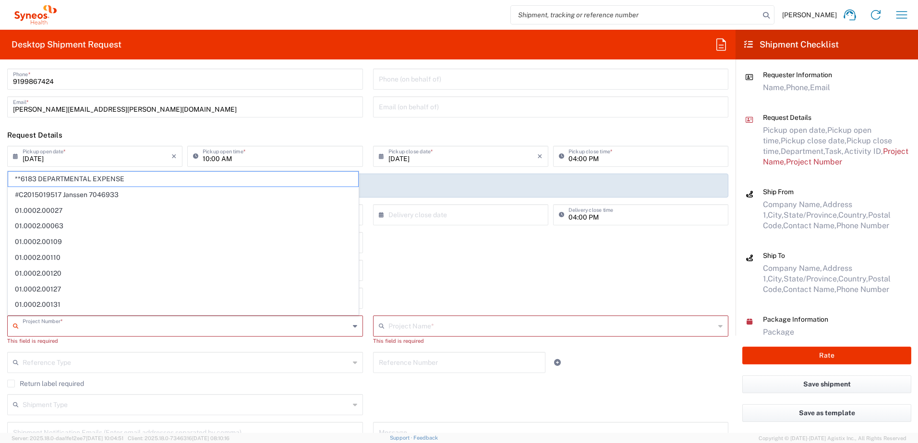
click at [62, 325] on input "text" at bounding box center [186, 325] width 327 height 17
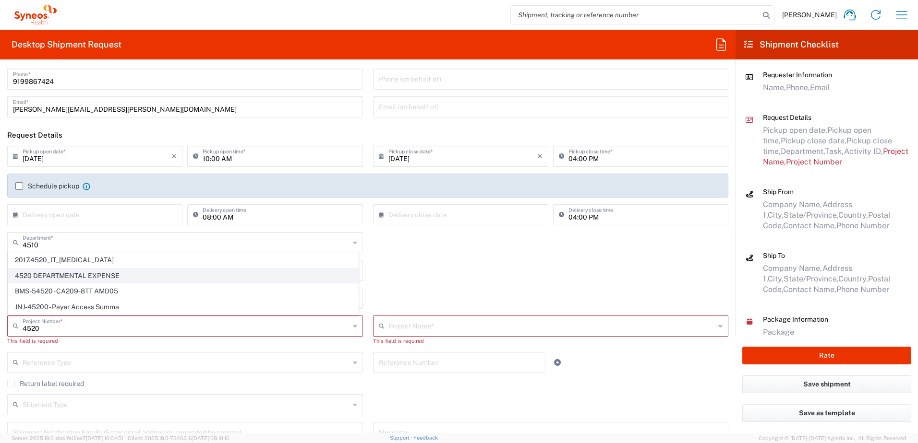
click at [83, 279] on span "4520 DEPARTMENTAL EXPENSE" at bounding box center [183, 276] width 350 height 15
type input "4520 DEPARTMENTAL EXPENSE"
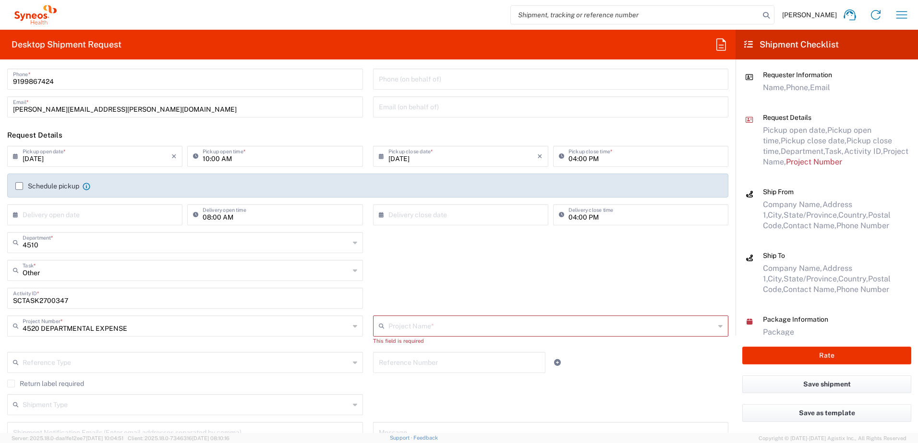
type input "4520 DEPARTMENTAL EXPENSE"
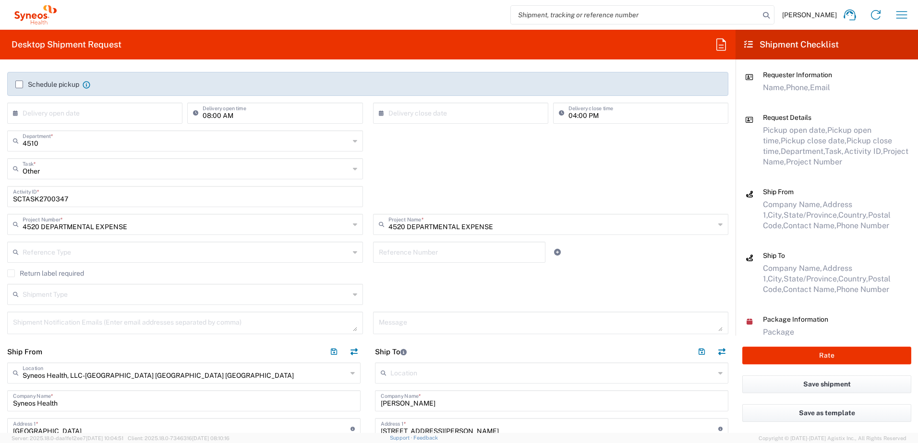
scroll to position [192, 0]
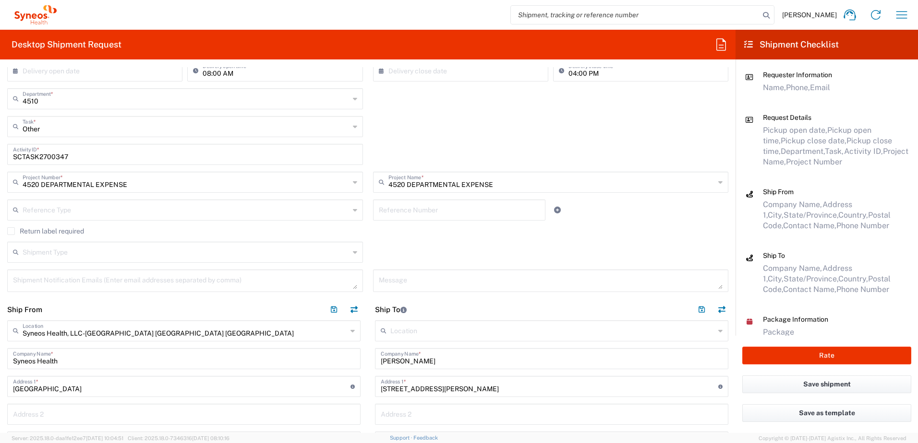
click at [46, 231] on label "Return label required" at bounding box center [45, 232] width 77 height 8
click at [11, 231] on input "Return label required" at bounding box center [11, 231] width 0 height 0
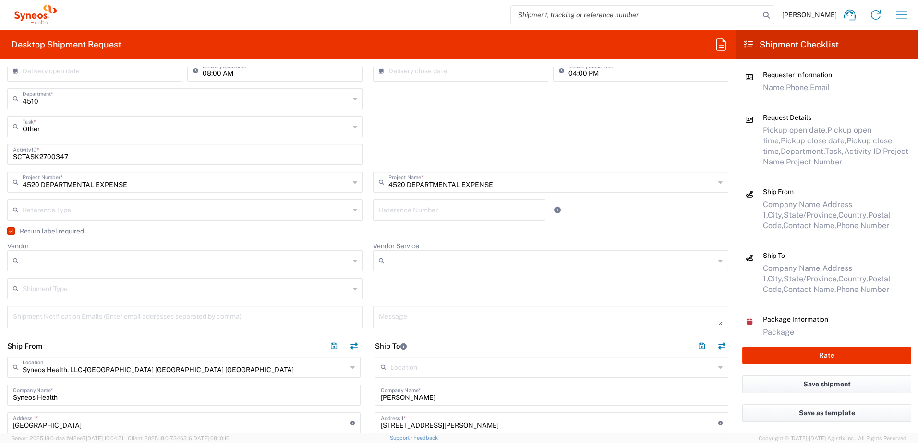
click at [84, 262] on input "Vendor" at bounding box center [186, 260] width 327 height 15
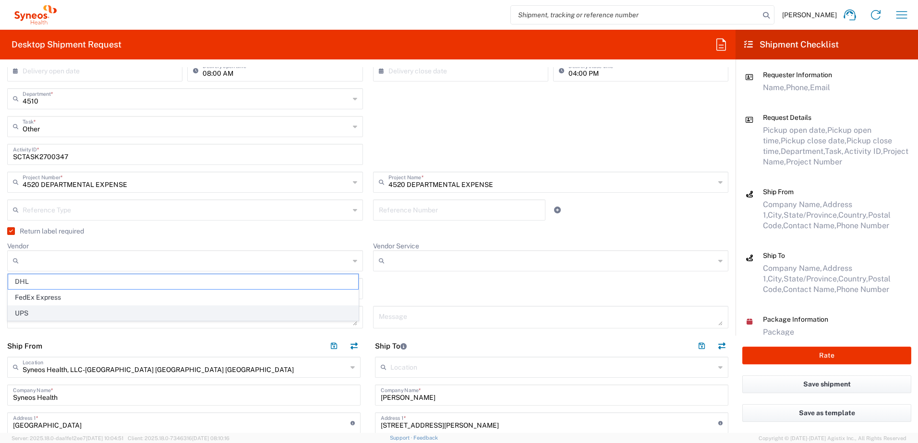
click at [67, 313] on span "UPS" at bounding box center [183, 313] width 350 height 15
type input "UPS"
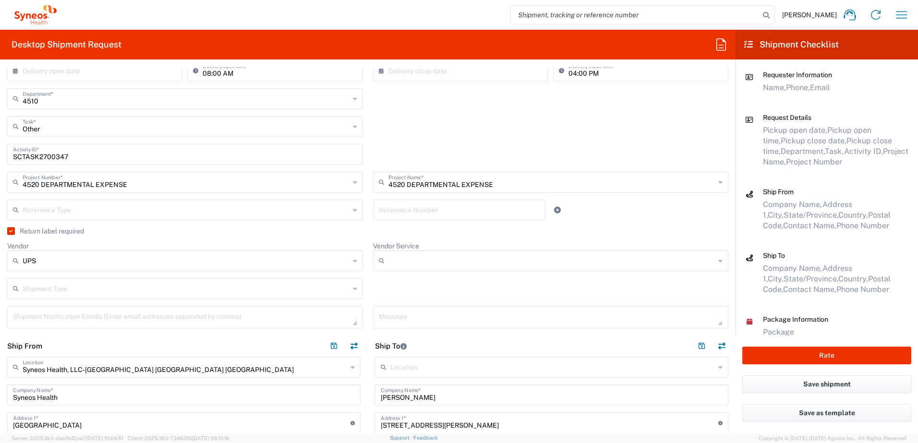
click at [427, 266] on input "Vendor Service" at bounding box center [551, 260] width 327 height 15
click at [414, 303] on span "Next Day Air" at bounding box center [545, 297] width 350 height 15
type input "Next Day Air"
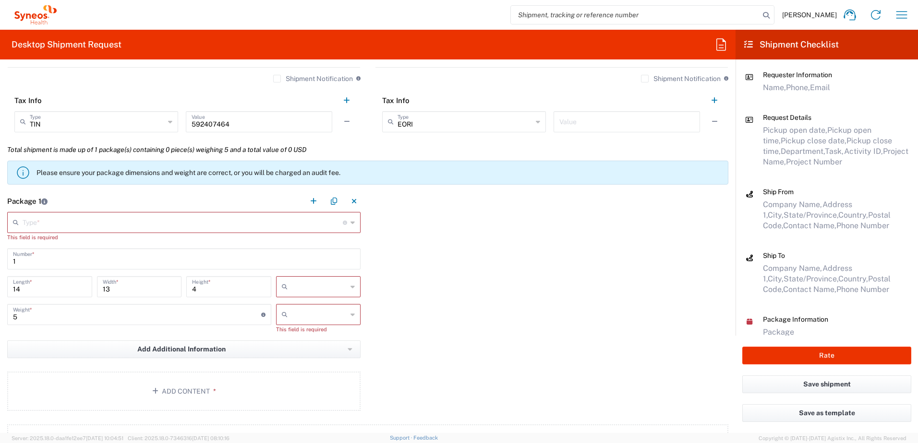
scroll to position [816, 0]
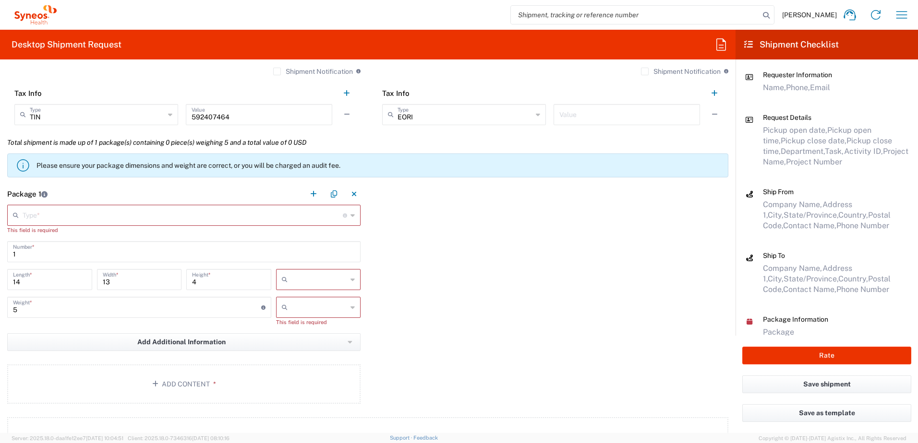
click at [52, 217] on input "text" at bounding box center [183, 214] width 320 height 17
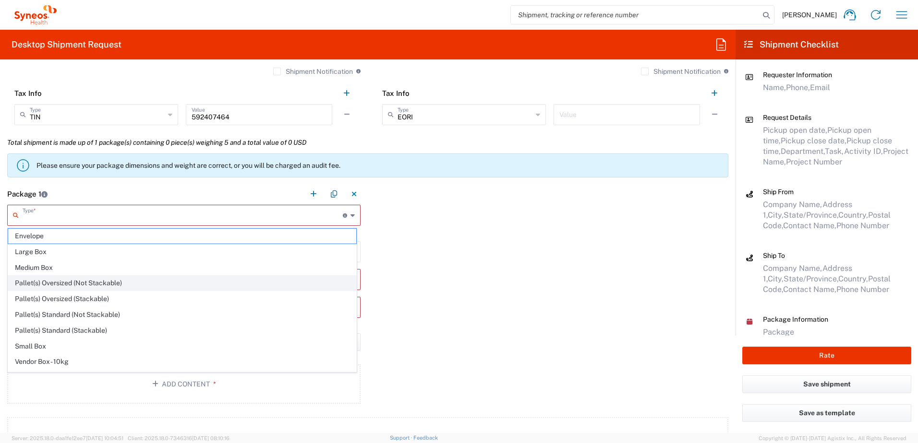
scroll to position [29, 0]
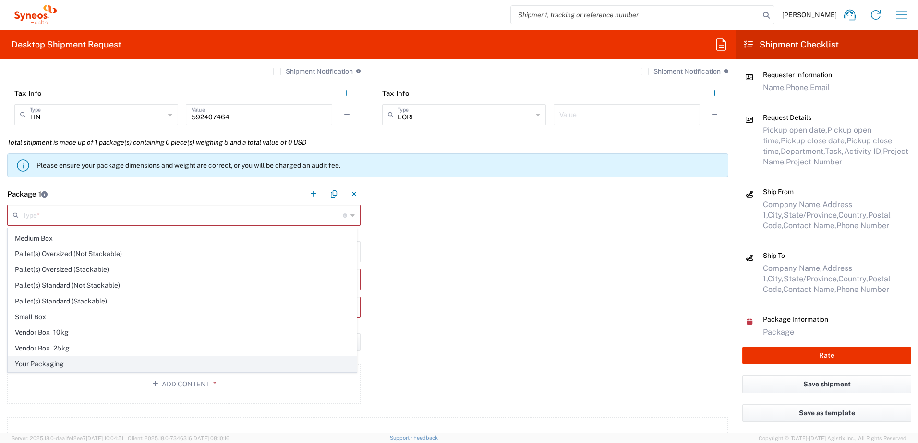
click at [60, 364] on span "Your Packaging" at bounding box center [182, 364] width 348 height 15
type input "Your Packaging"
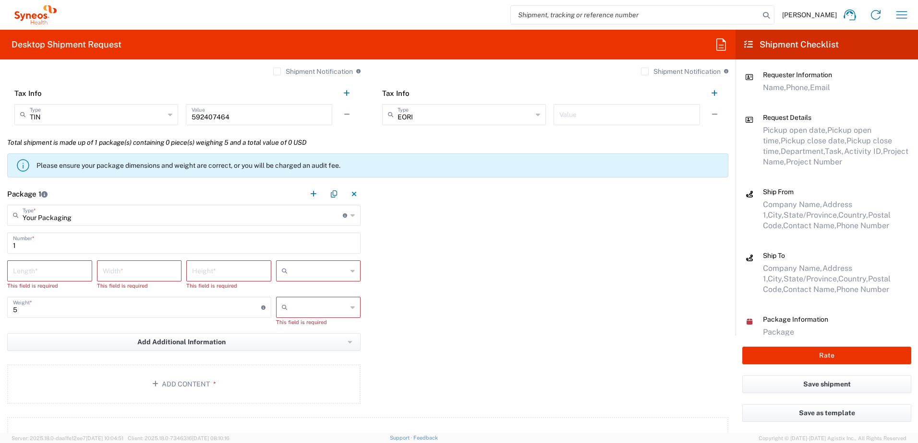
click at [42, 267] on input "number" at bounding box center [49, 270] width 73 height 17
type input "14"
click at [139, 270] on input "number" at bounding box center [139, 270] width 73 height 17
type input "13"
click at [218, 270] on input "number" at bounding box center [228, 270] width 73 height 17
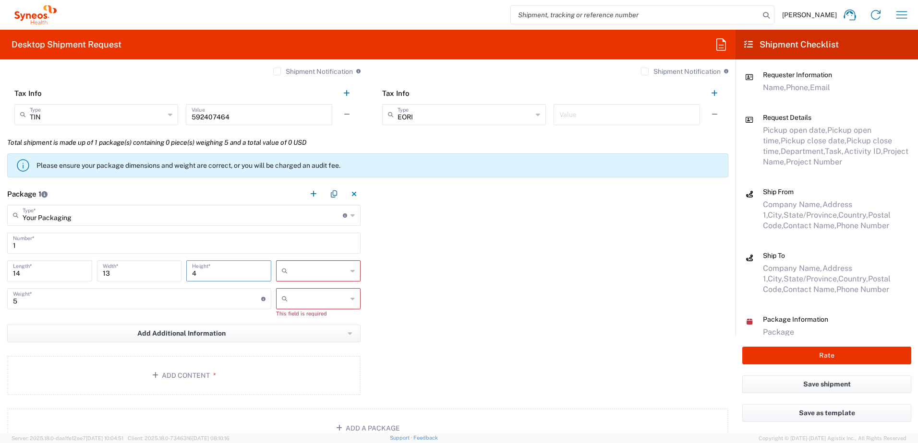
type input "4"
click at [298, 276] on input "text" at bounding box center [319, 271] width 56 height 15
click at [286, 322] on span "in" at bounding box center [315, 323] width 82 height 15
type input "in"
click at [329, 296] on input "text" at bounding box center [319, 298] width 56 height 15
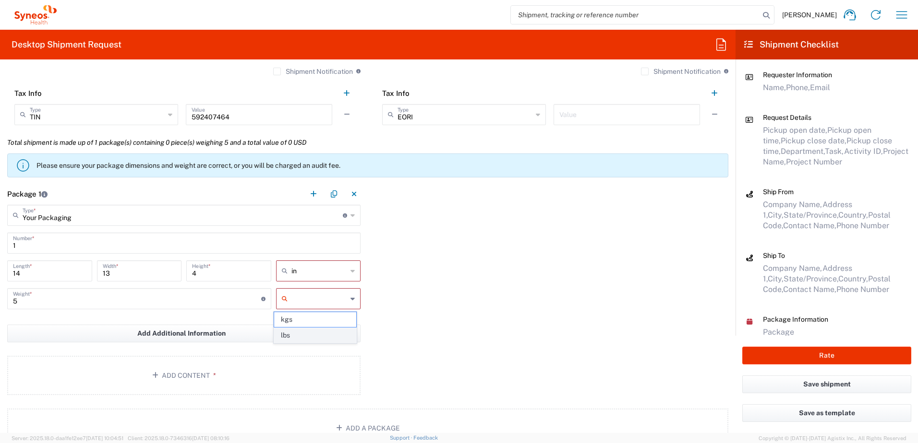
click at [289, 335] on span "lbs" at bounding box center [315, 335] width 82 height 15
type input "lbs"
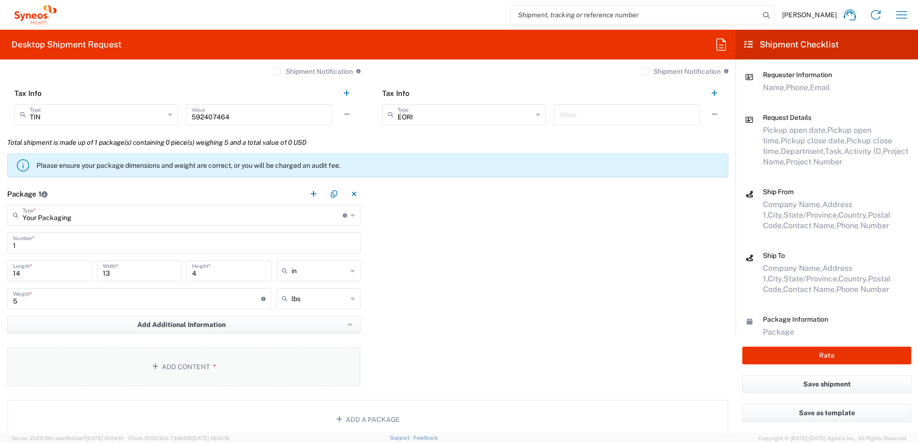
click at [226, 365] on button "Add Content *" at bounding box center [183, 367] width 353 height 39
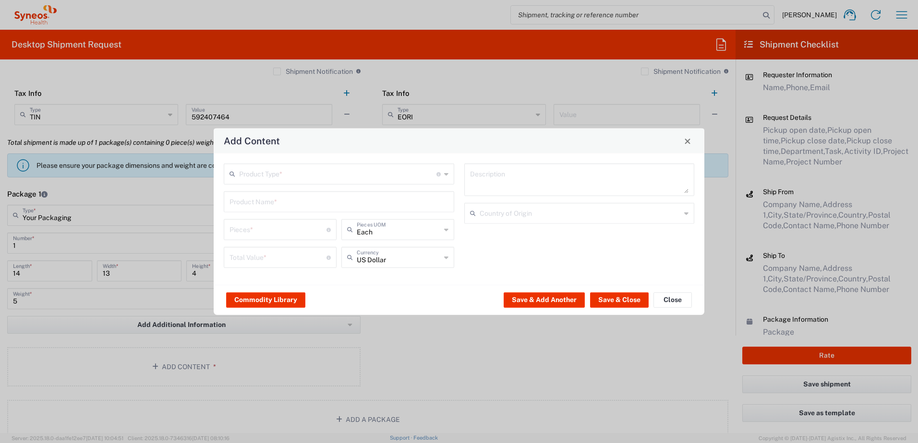
click at [285, 173] on input "text" at bounding box center [337, 173] width 197 height 17
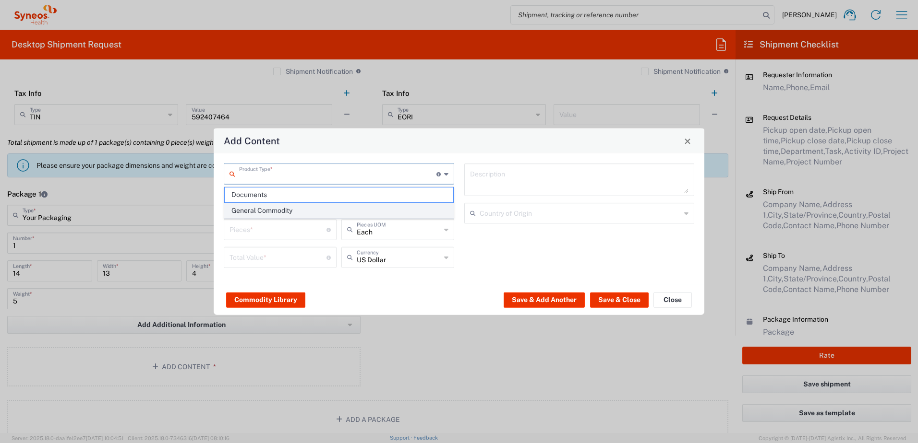
click at [267, 214] on span "General Commodity" at bounding box center [339, 211] width 228 height 15
type input "General Commodity"
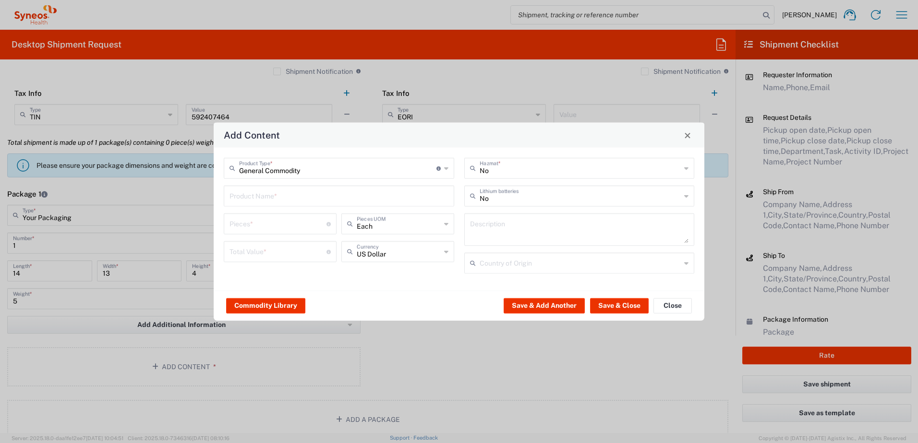
click at [277, 207] on div "General Commodity Product Type * Document: Paper document generated internally …" at bounding box center [339, 219] width 240 height 123
click at [283, 201] on input "text" at bounding box center [338, 195] width 219 height 17
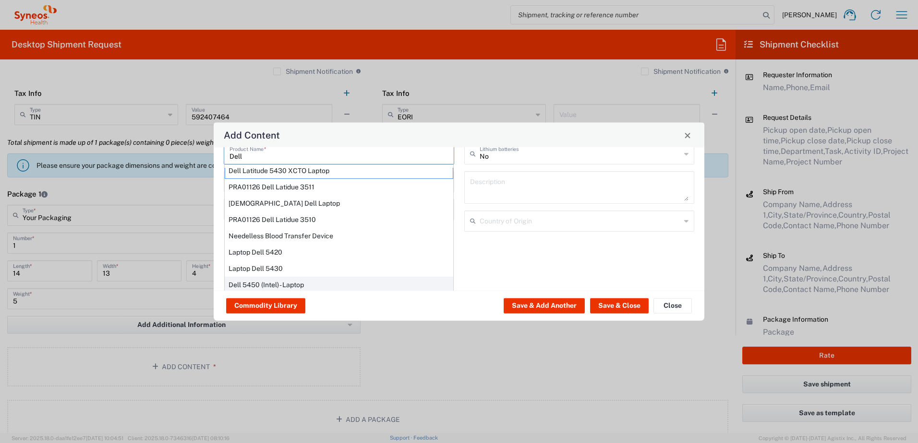
scroll to position [82, 0]
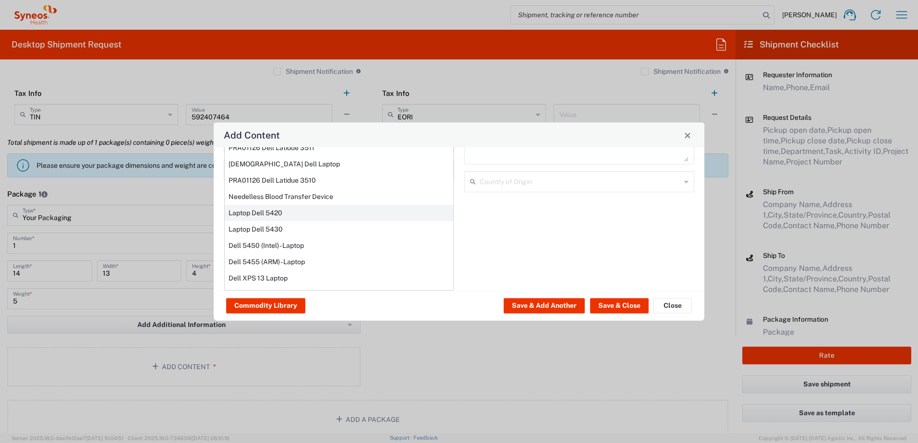
click at [285, 215] on div "Laptop Dell 5420" at bounding box center [339, 213] width 228 height 16
type input "Laptop Dell 5420"
type textarea "Laptop Latitude Dell 5420"
type input "[GEOGRAPHIC_DATA]"
type input "Yes"
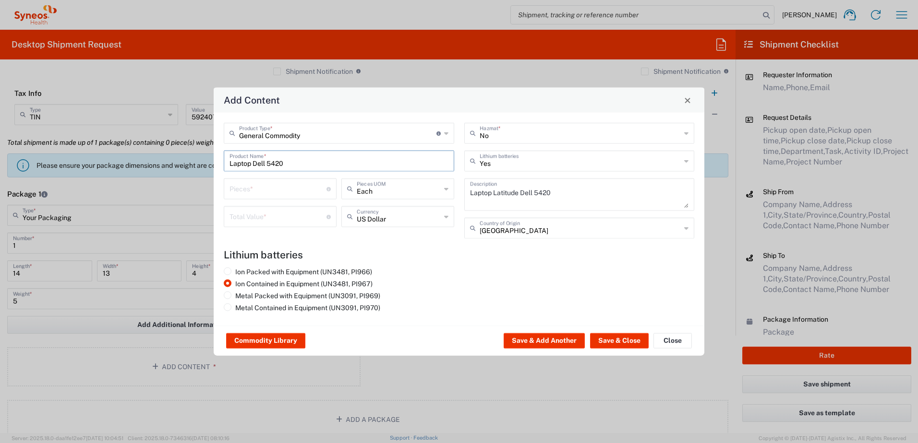
scroll to position [0, 0]
click at [276, 194] on input "number" at bounding box center [277, 188] width 97 height 17
type input "1"
click at [252, 219] on input "number" at bounding box center [277, 216] width 97 height 17
type input "1000"
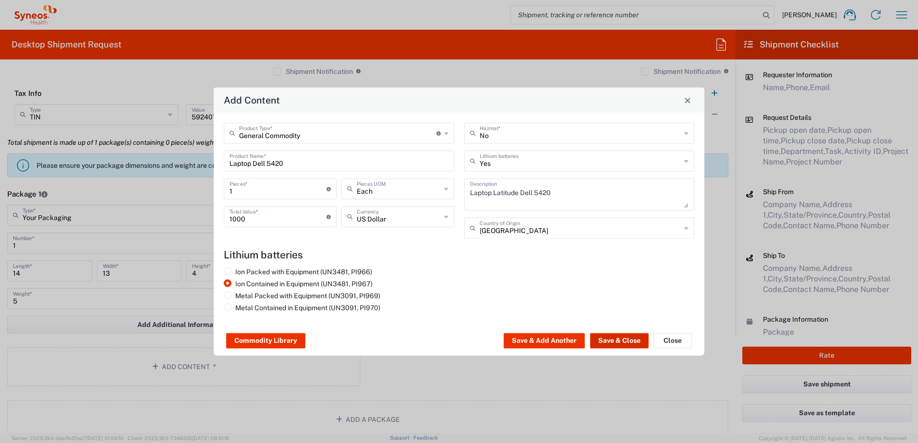
click at [616, 334] on button "Save & Close" at bounding box center [619, 341] width 59 height 15
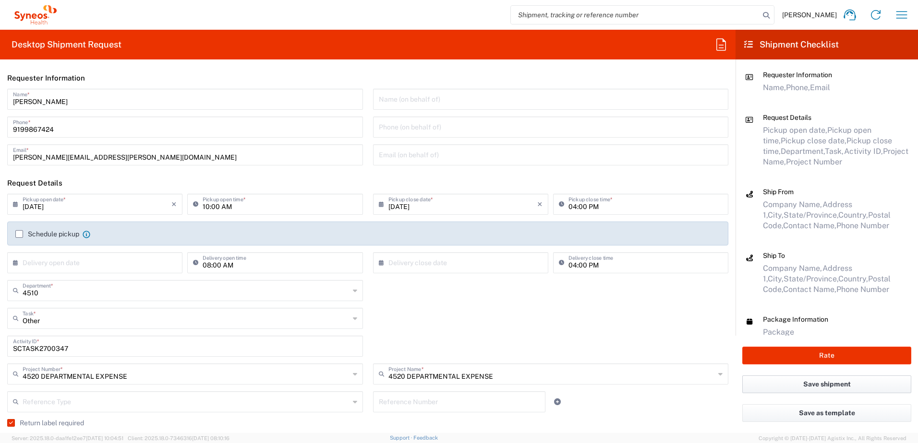
click at [842, 387] on button "Save shipment" at bounding box center [826, 385] width 169 height 18
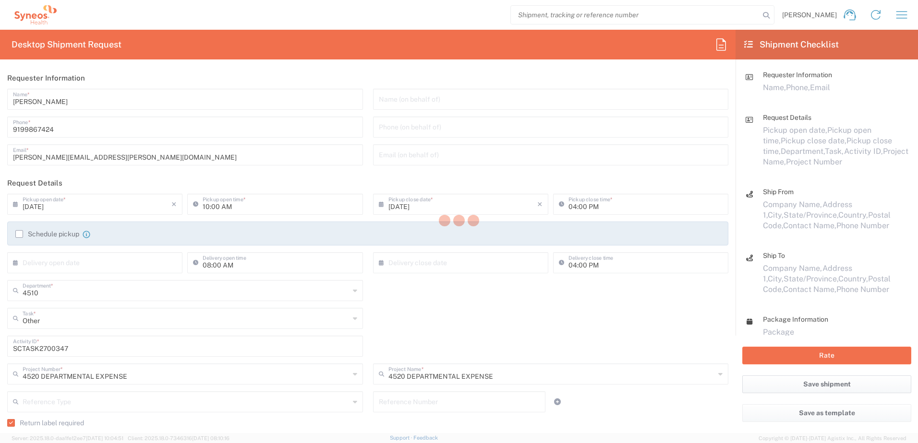
type input "4520 DEPARTMENTAL EXPENSE"
